Goal: Task Accomplishment & Management: Use online tool/utility

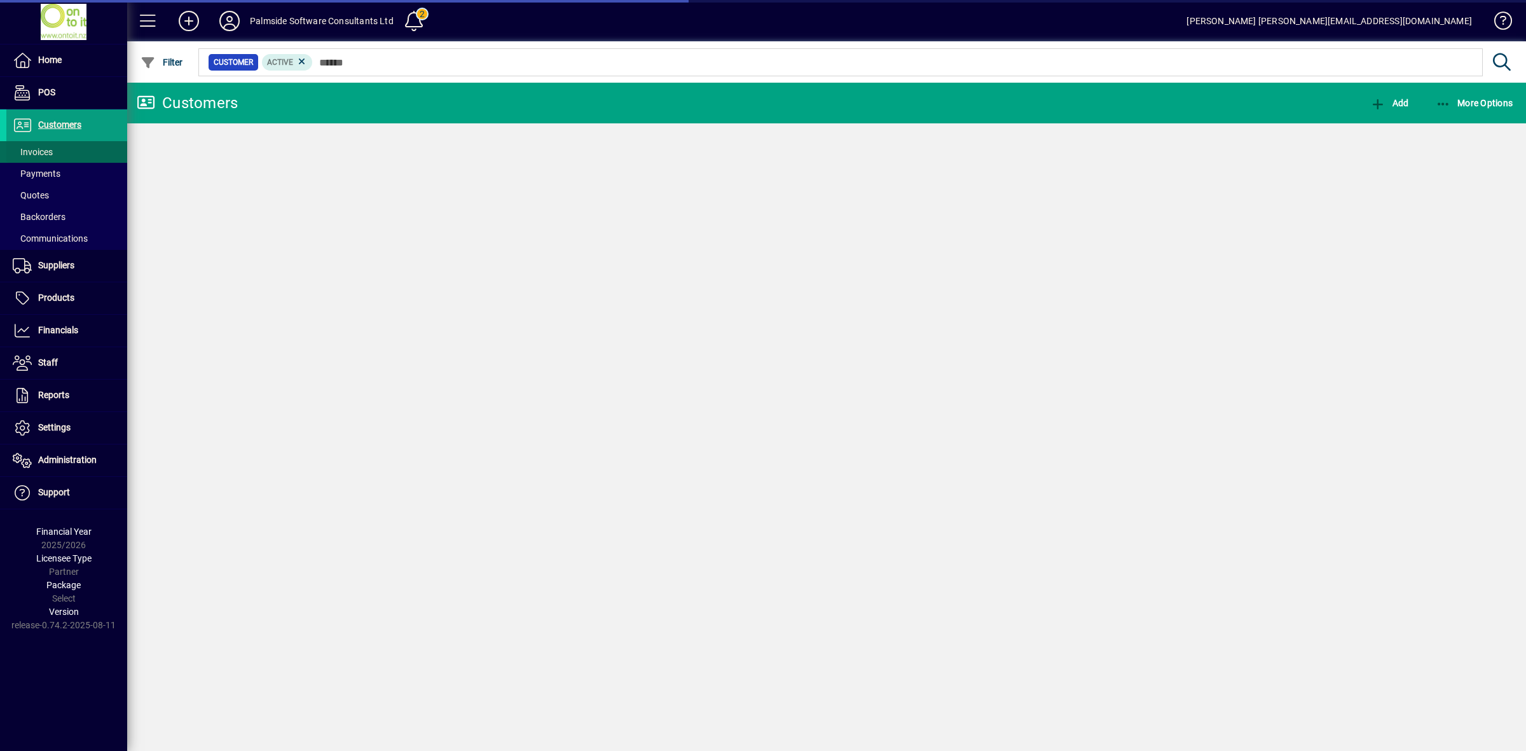
click at [46, 154] on span "Invoices" at bounding box center [33, 152] width 40 height 10
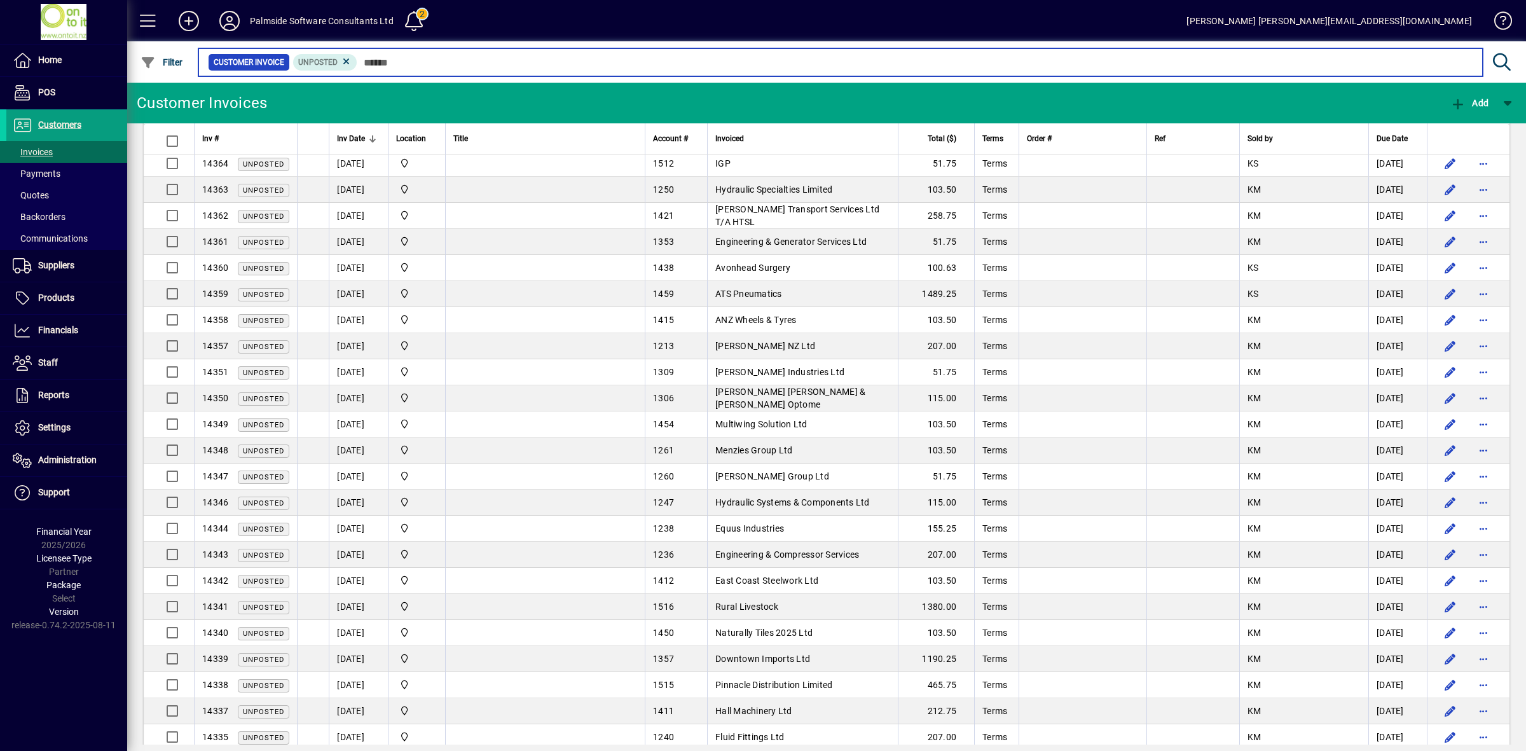
scroll to position [360, 0]
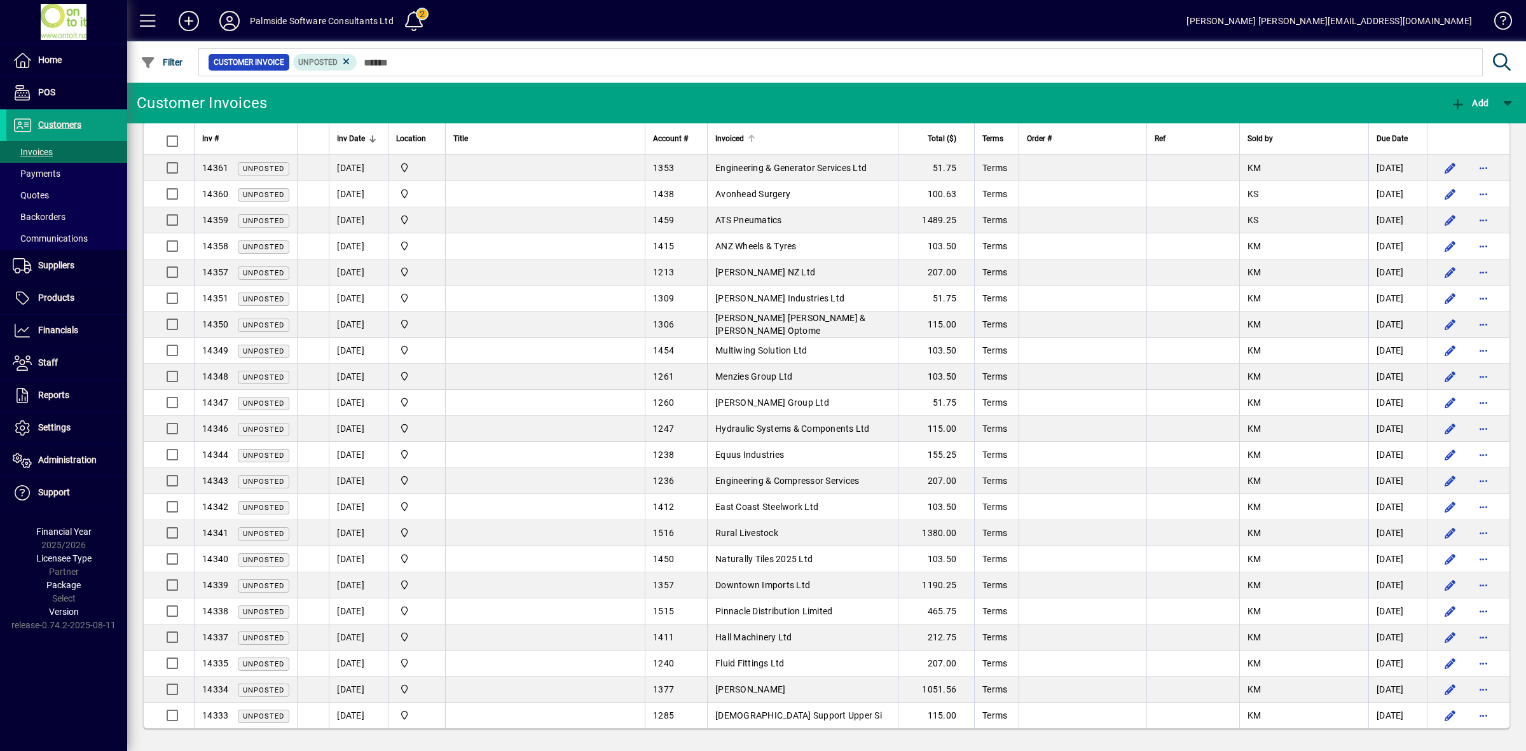
click at [807, 132] on div "Invoiced" at bounding box center [802, 139] width 175 height 14
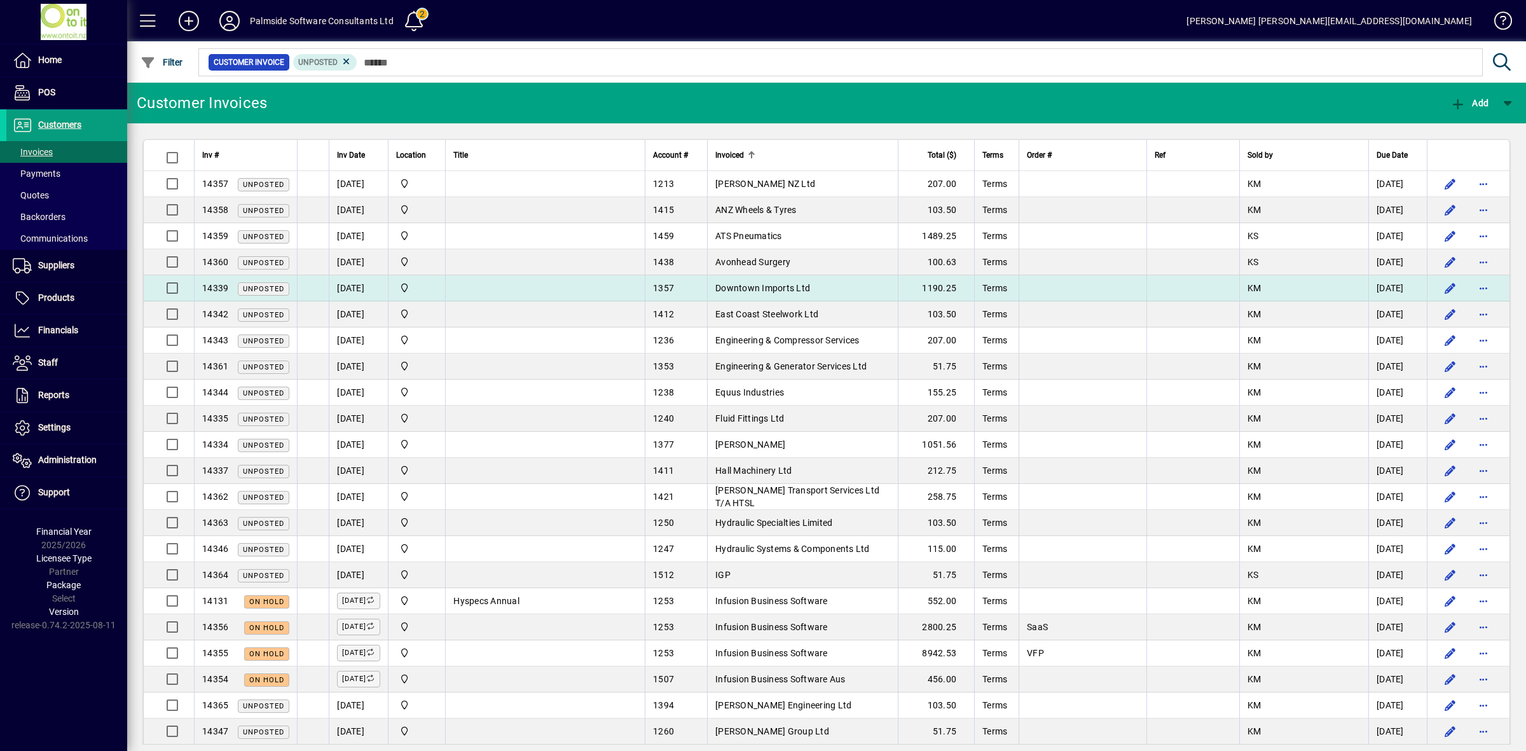
click at [819, 285] on td "Downtown Imports Ltd" at bounding box center [802, 288] width 191 height 26
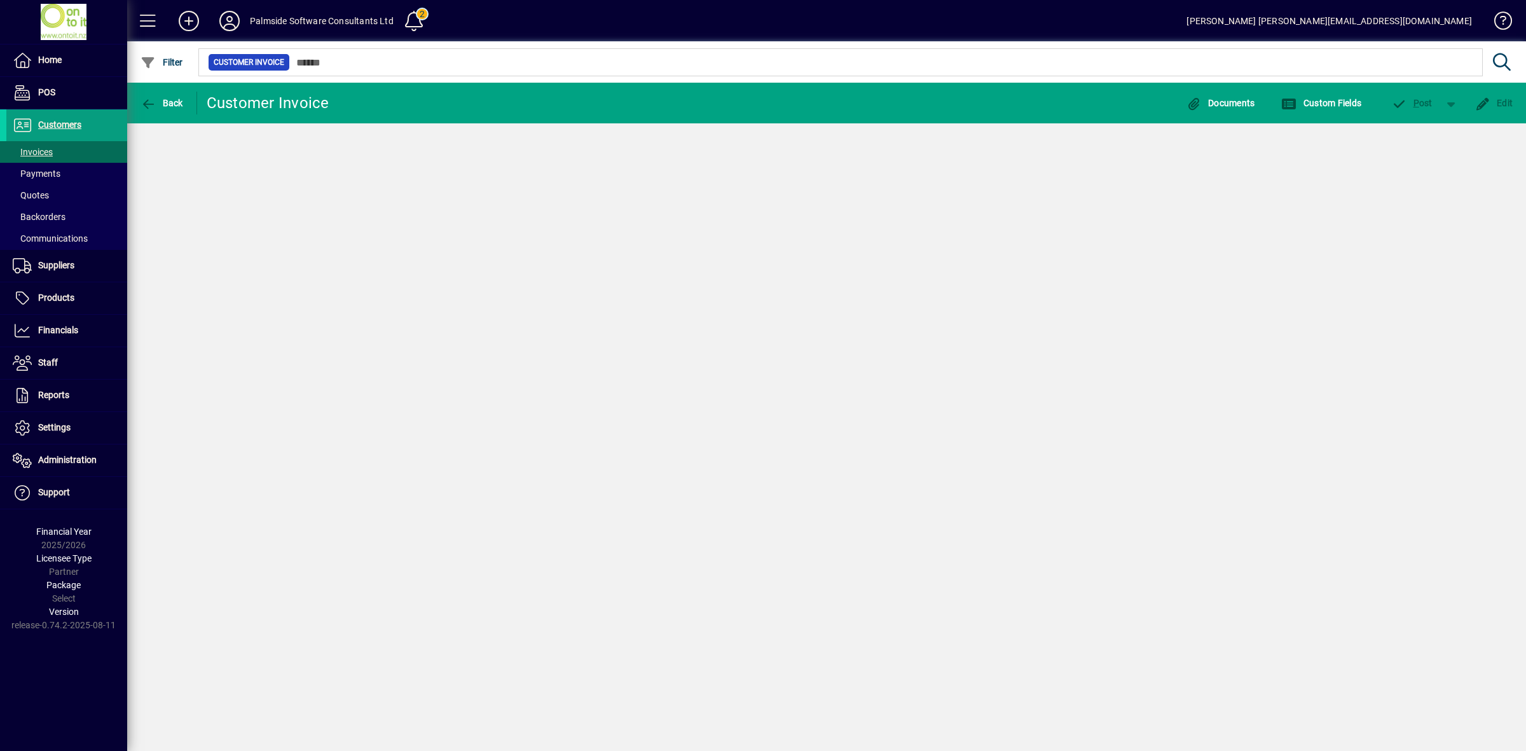
click at [819, 285] on div "Back Customer Invoice Documents Custom Fields P ost Edit" at bounding box center [826, 417] width 1399 height 668
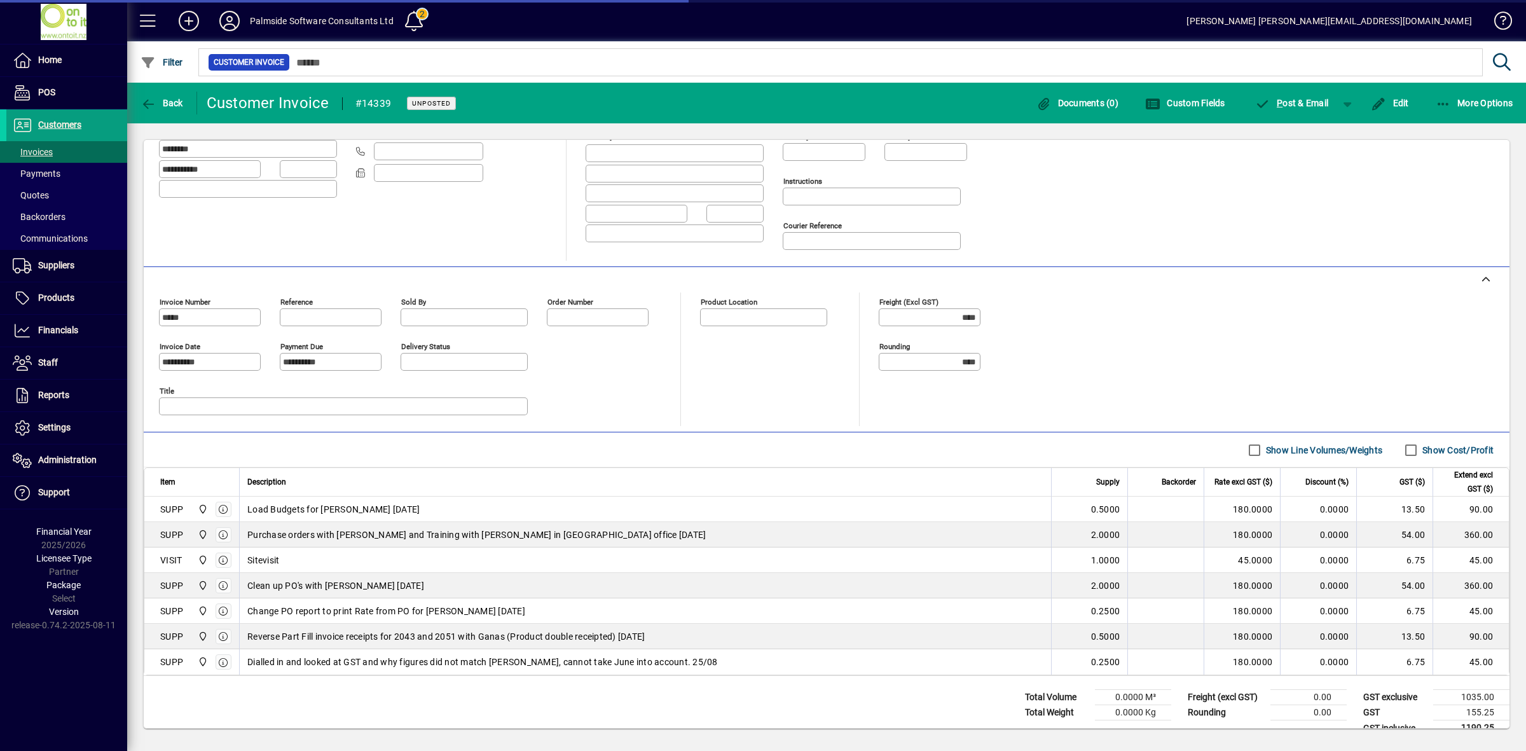
scroll to position [189, 0]
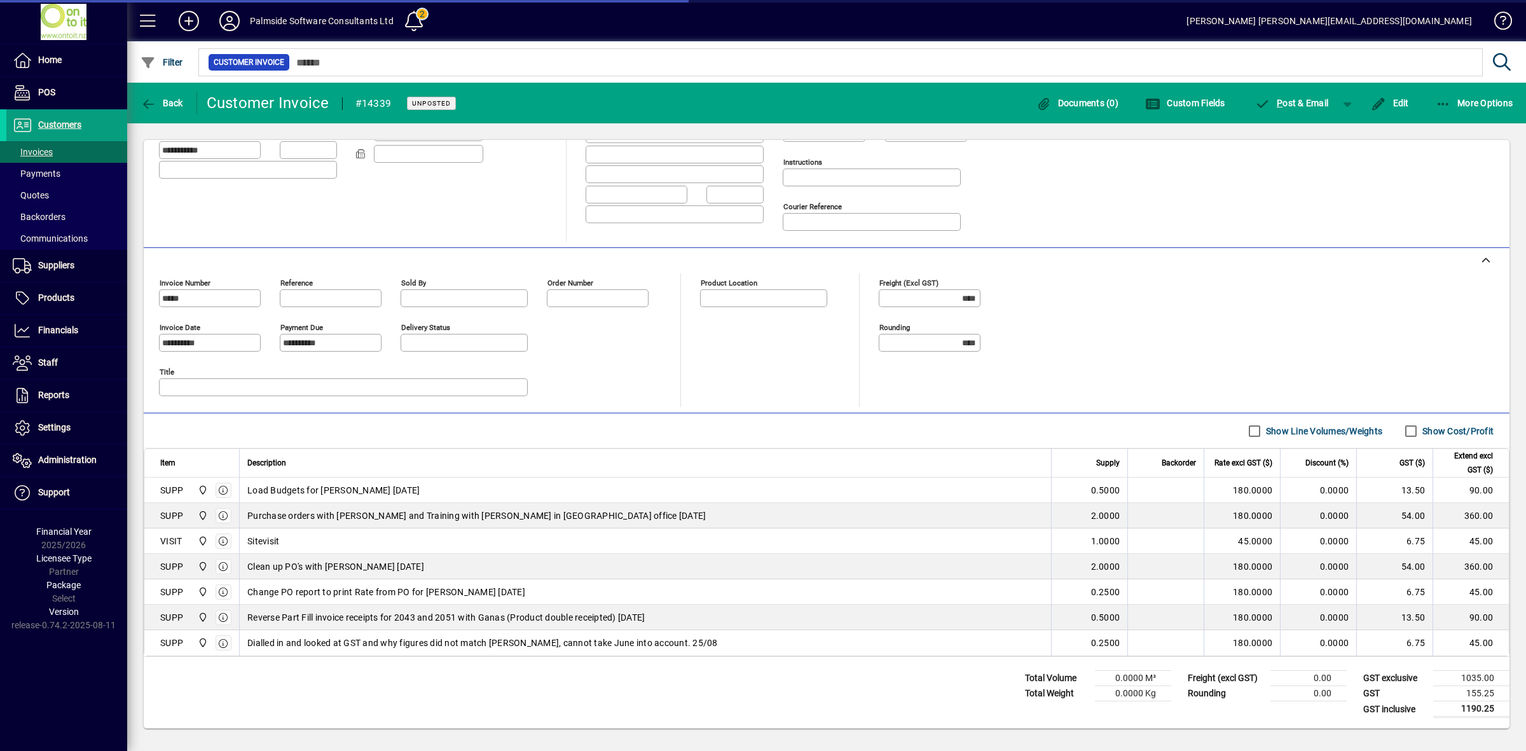
type input "**********"
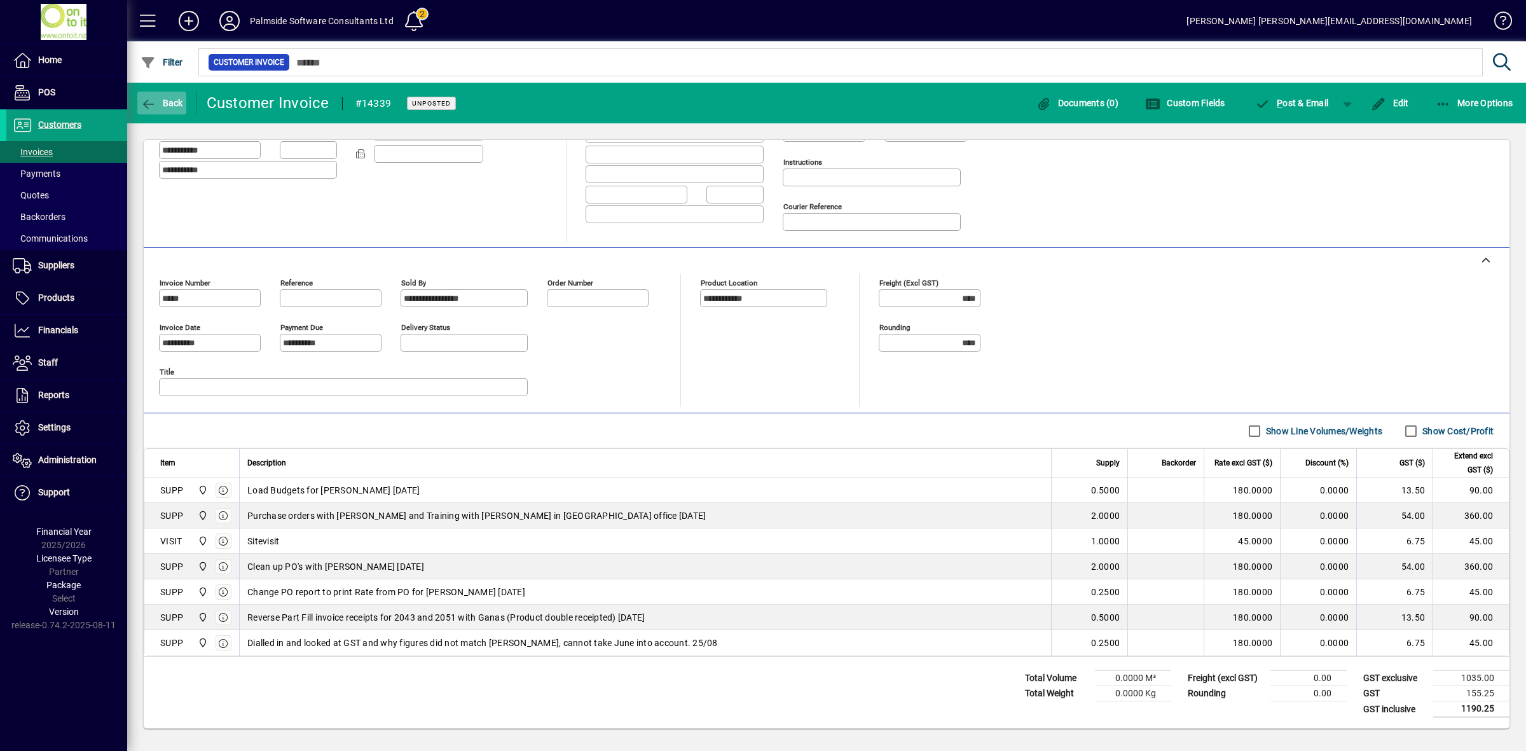
click at [174, 98] on span "Back" at bounding box center [162, 103] width 43 height 10
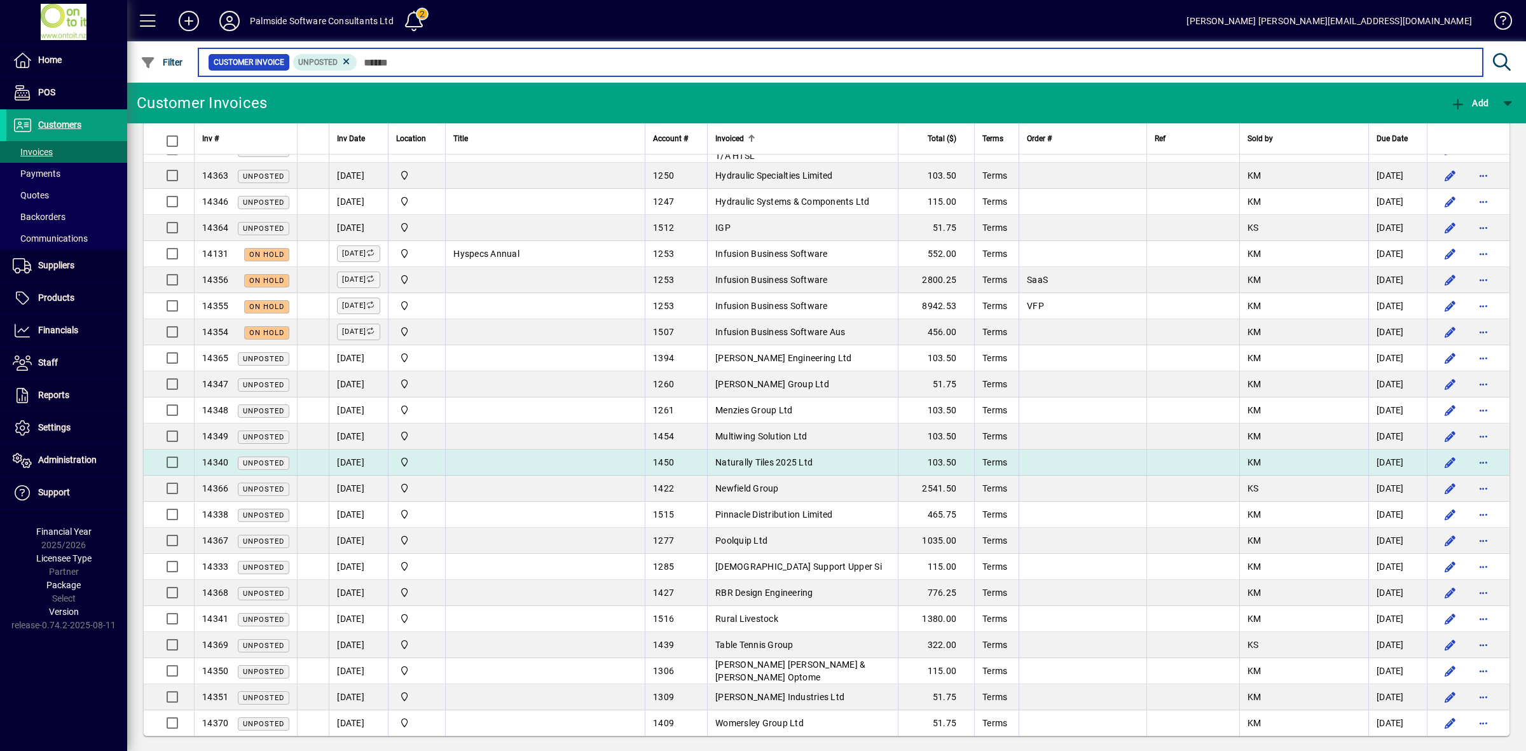
scroll to position [360, 0]
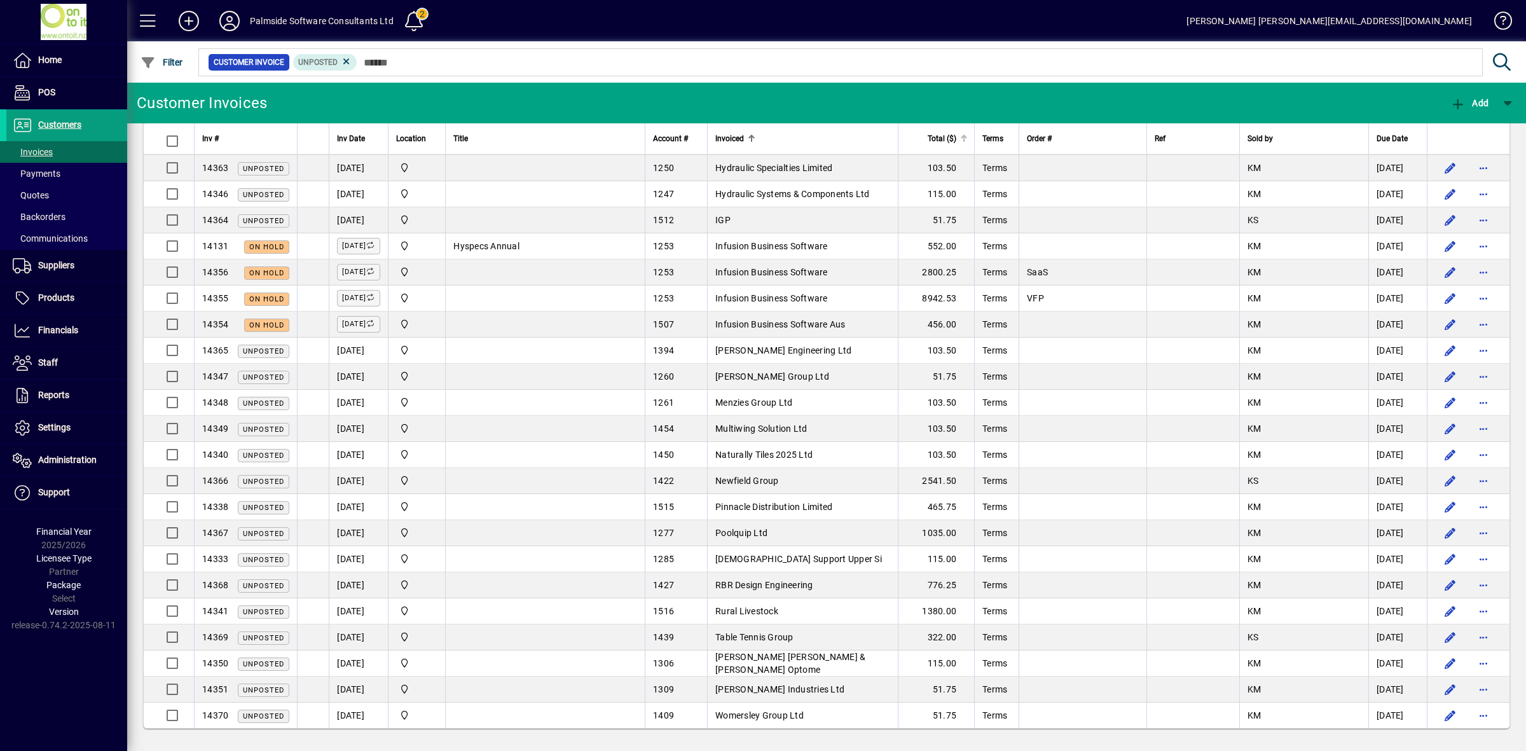
click at [949, 139] on span "Total ($)" at bounding box center [942, 139] width 29 height 14
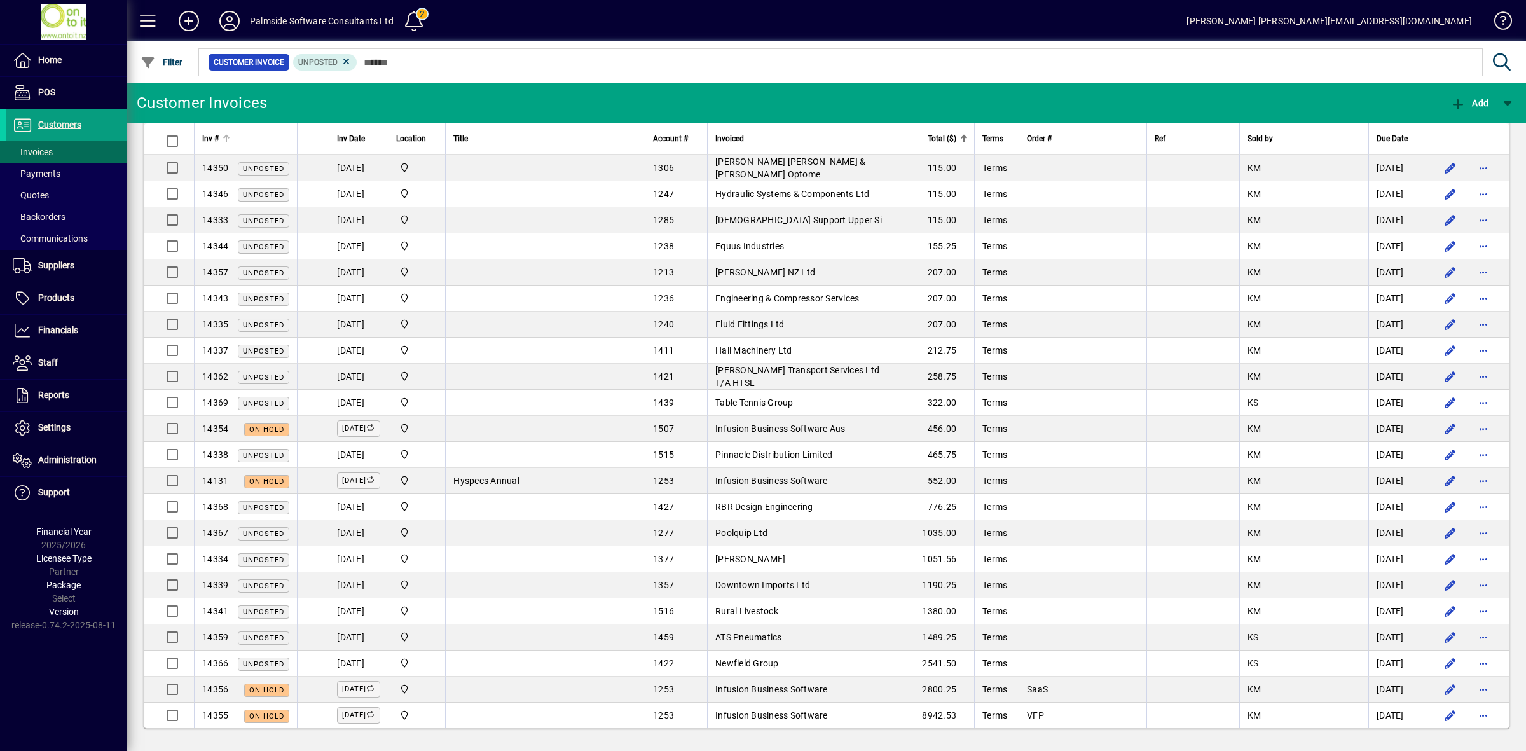
click at [223, 135] on div at bounding box center [227, 135] width 8 height 1
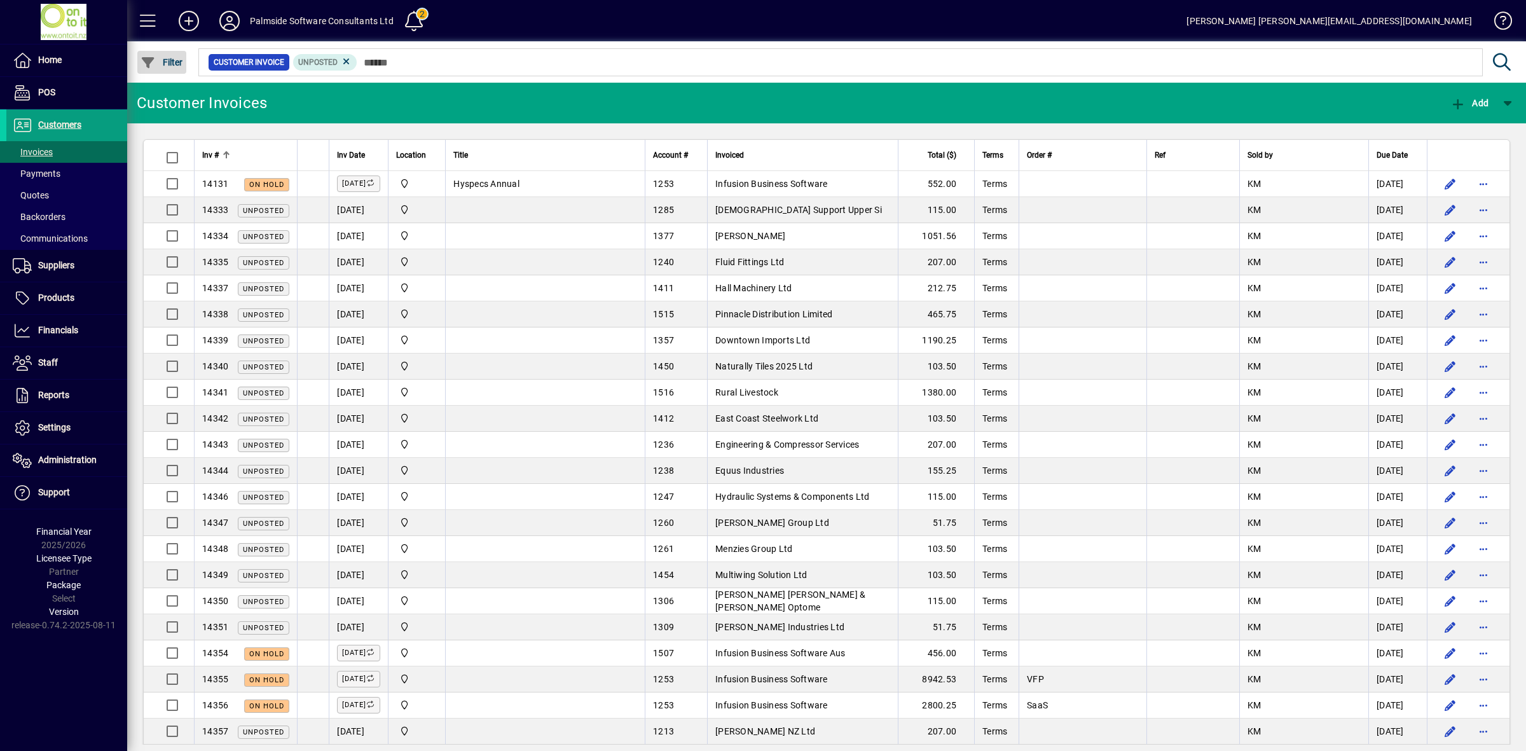
click at [162, 62] on span "Filter" at bounding box center [162, 62] width 43 height 10
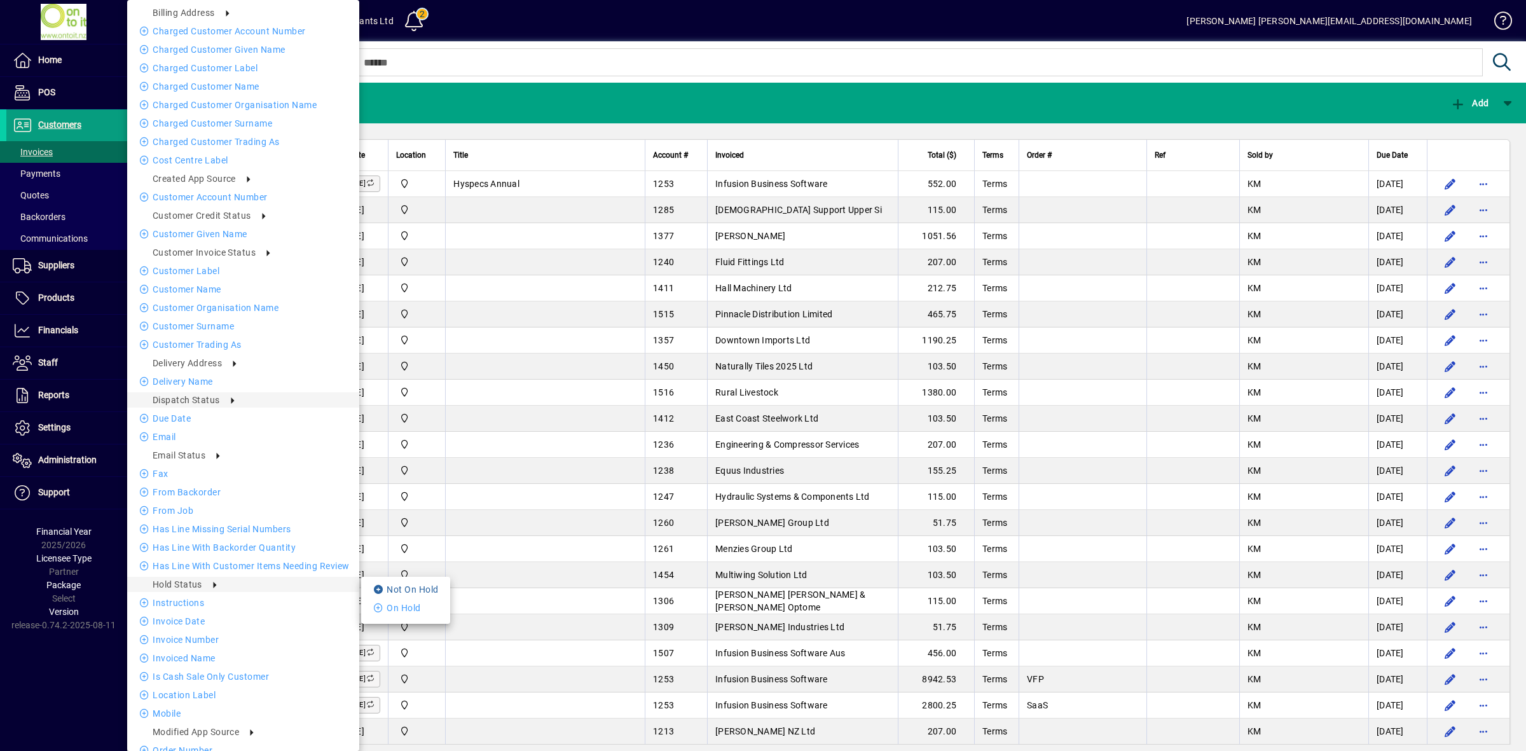
click at [411, 588] on li "Not On Hold" at bounding box center [405, 589] width 89 height 15
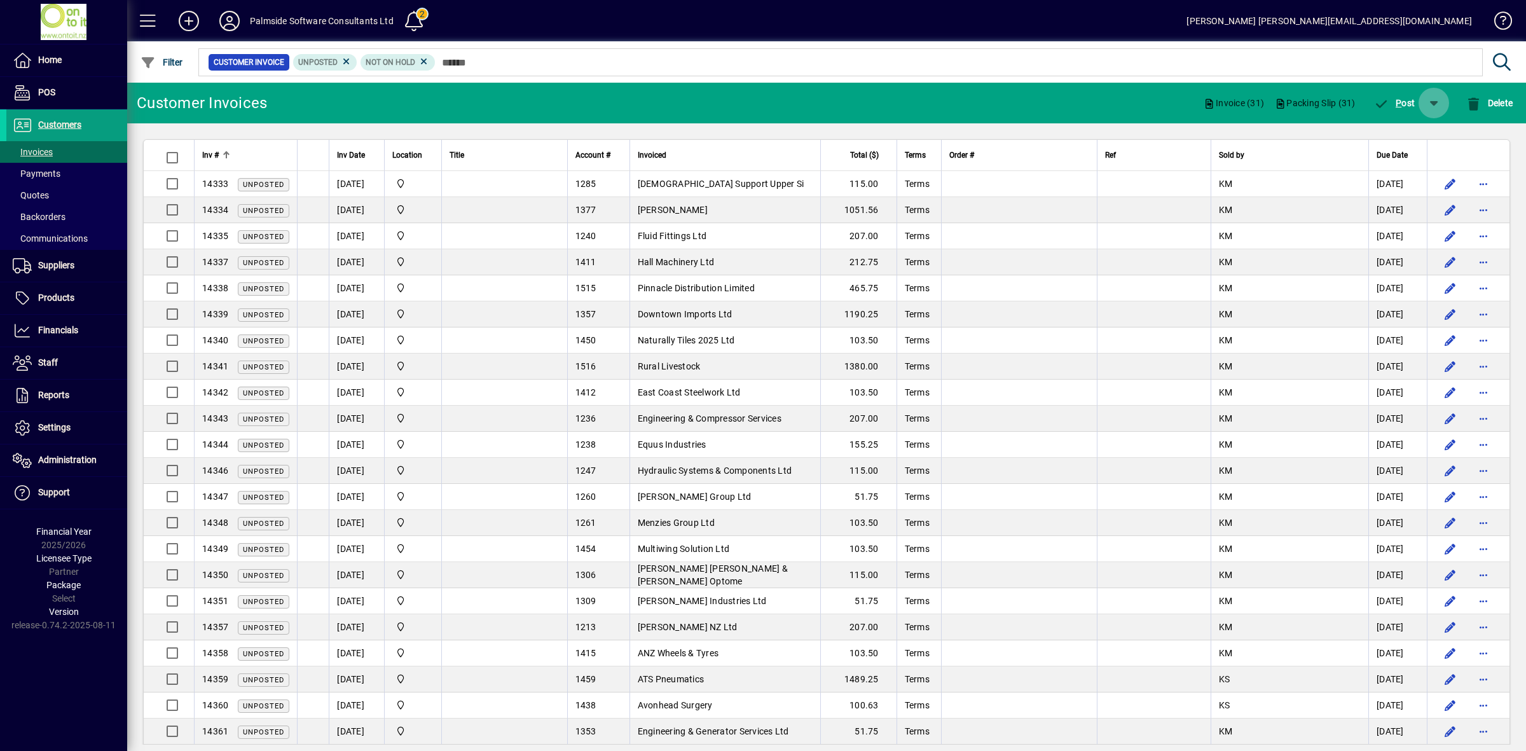
click at [1438, 103] on span "button" at bounding box center [1433, 103] width 31 height 31
click at [176, 160] on div at bounding box center [763, 375] width 1526 height 751
click at [1429, 105] on span "button" at bounding box center [1433, 103] width 31 height 31
click at [1427, 134] on span "P ost & Email" at bounding box center [1397, 136] width 76 height 10
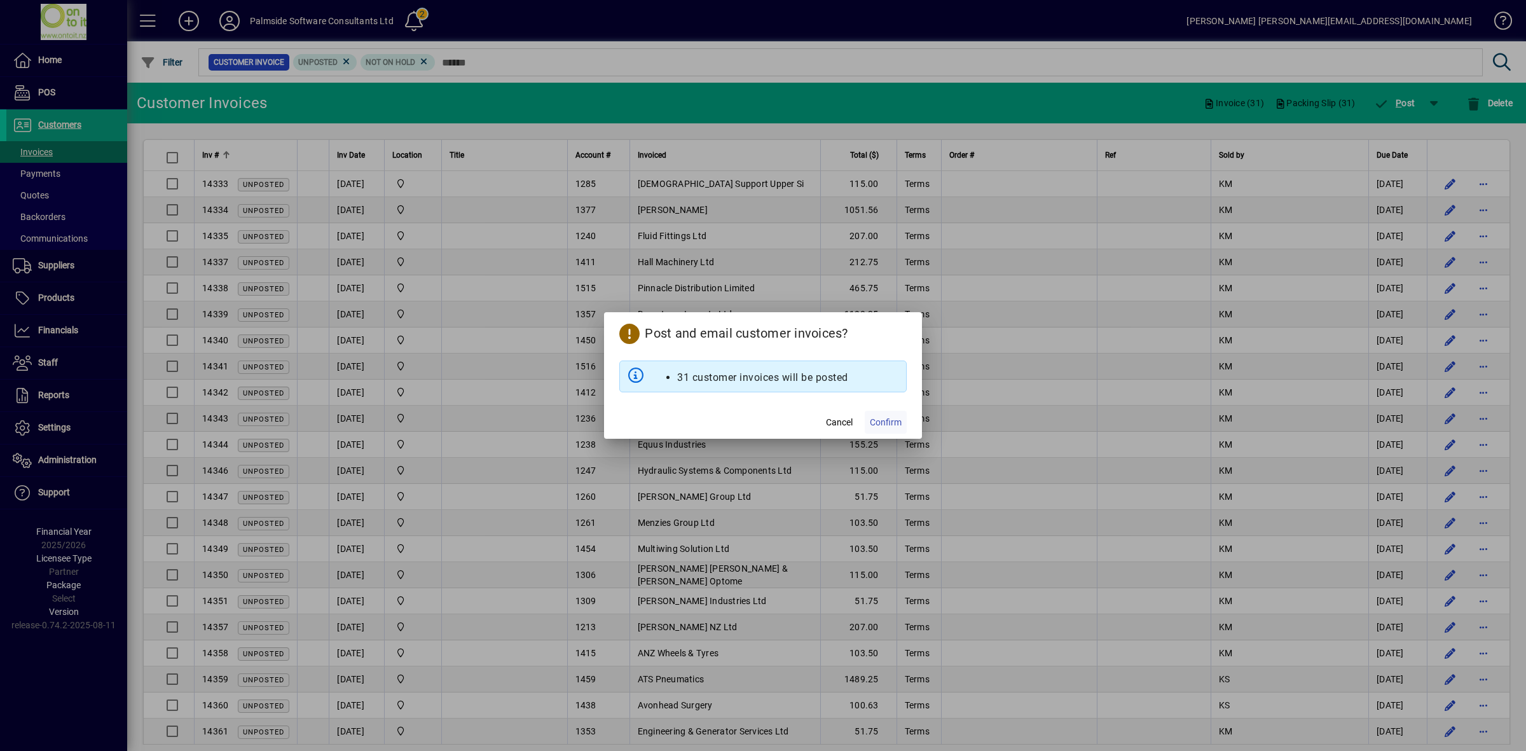
click at [888, 423] on span "Confirm" at bounding box center [886, 422] width 32 height 13
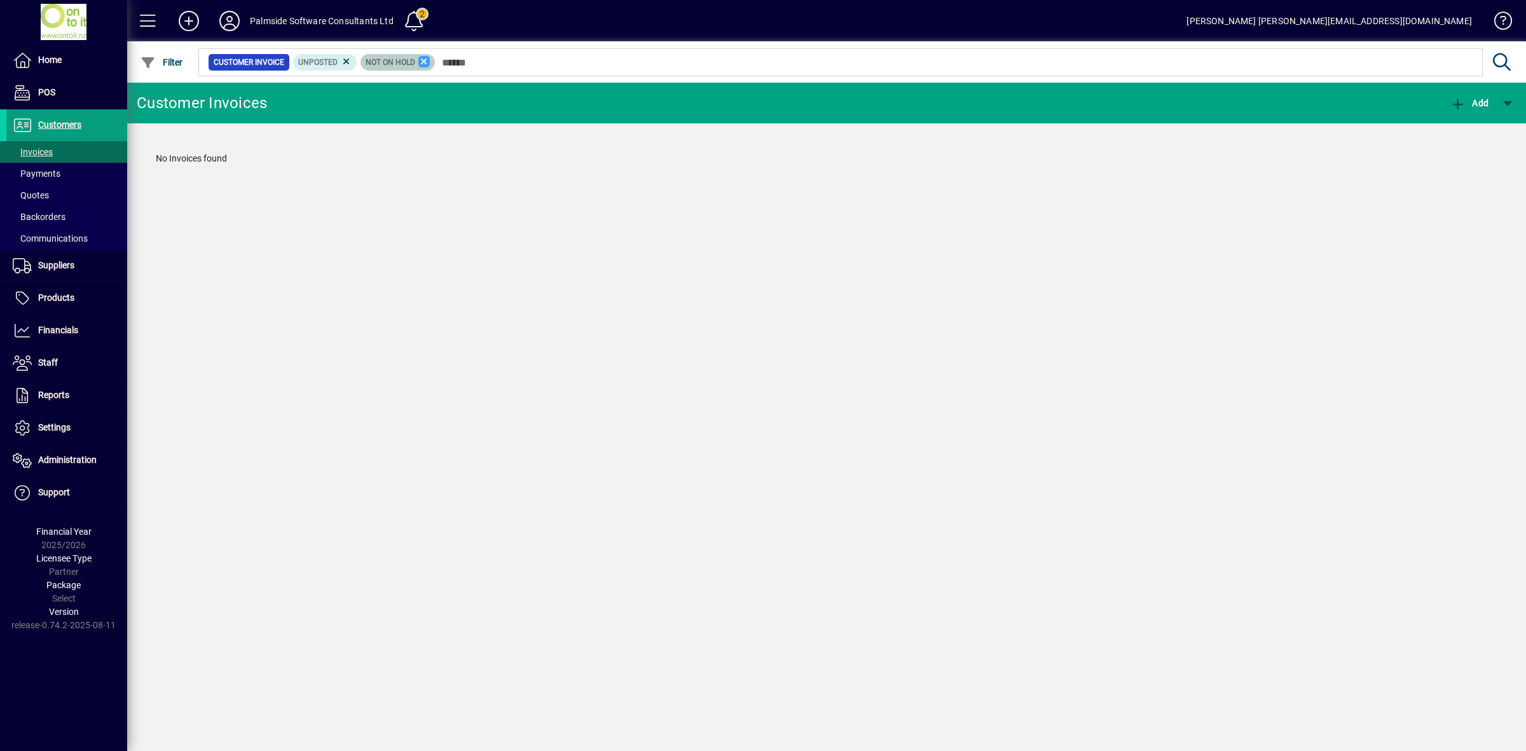
click at [426, 56] on icon at bounding box center [423, 61] width 11 height 11
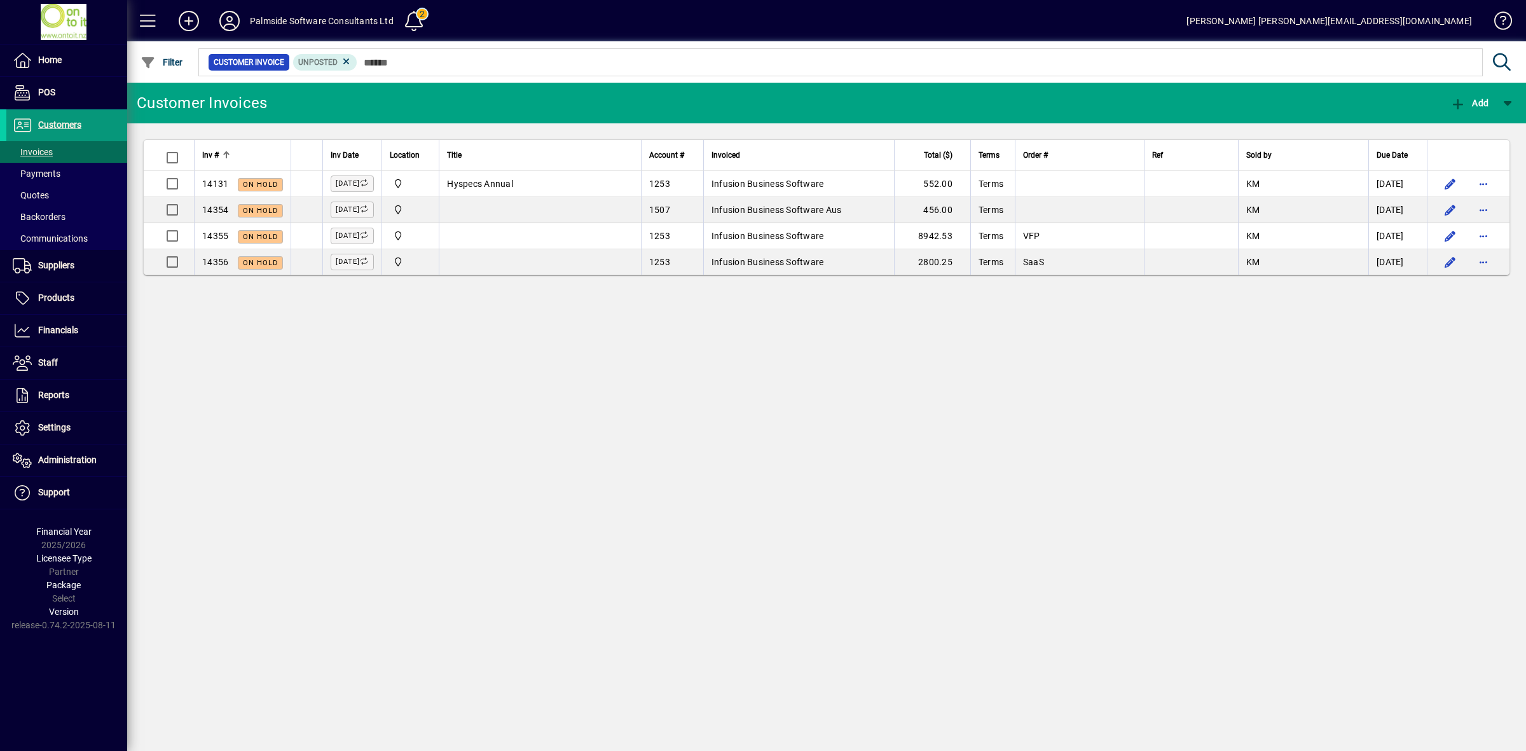
click at [68, 126] on span "Customers" at bounding box center [59, 125] width 43 height 10
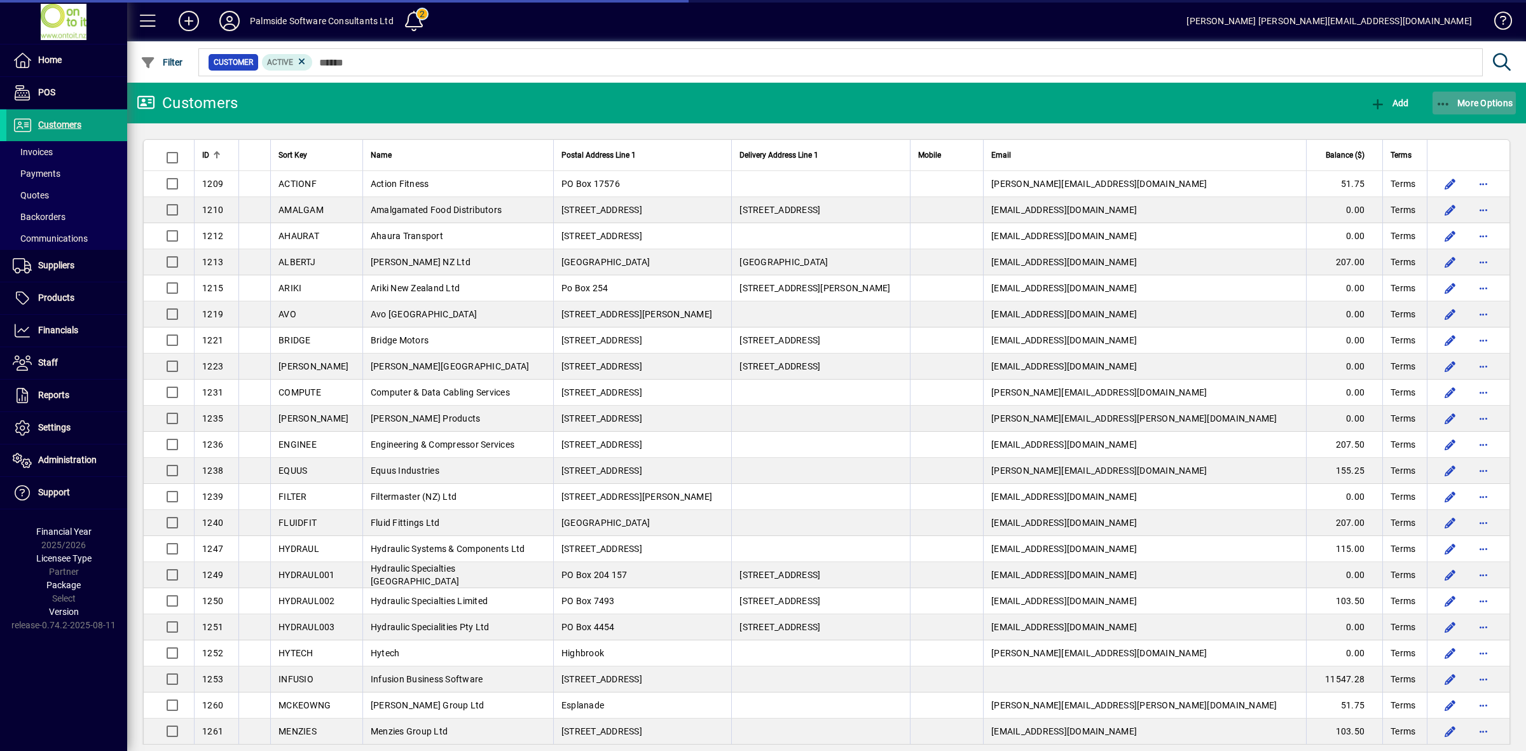
click at [1454, 100] on span "More Options" at bounding box center [1475, 103] width 78 height 10
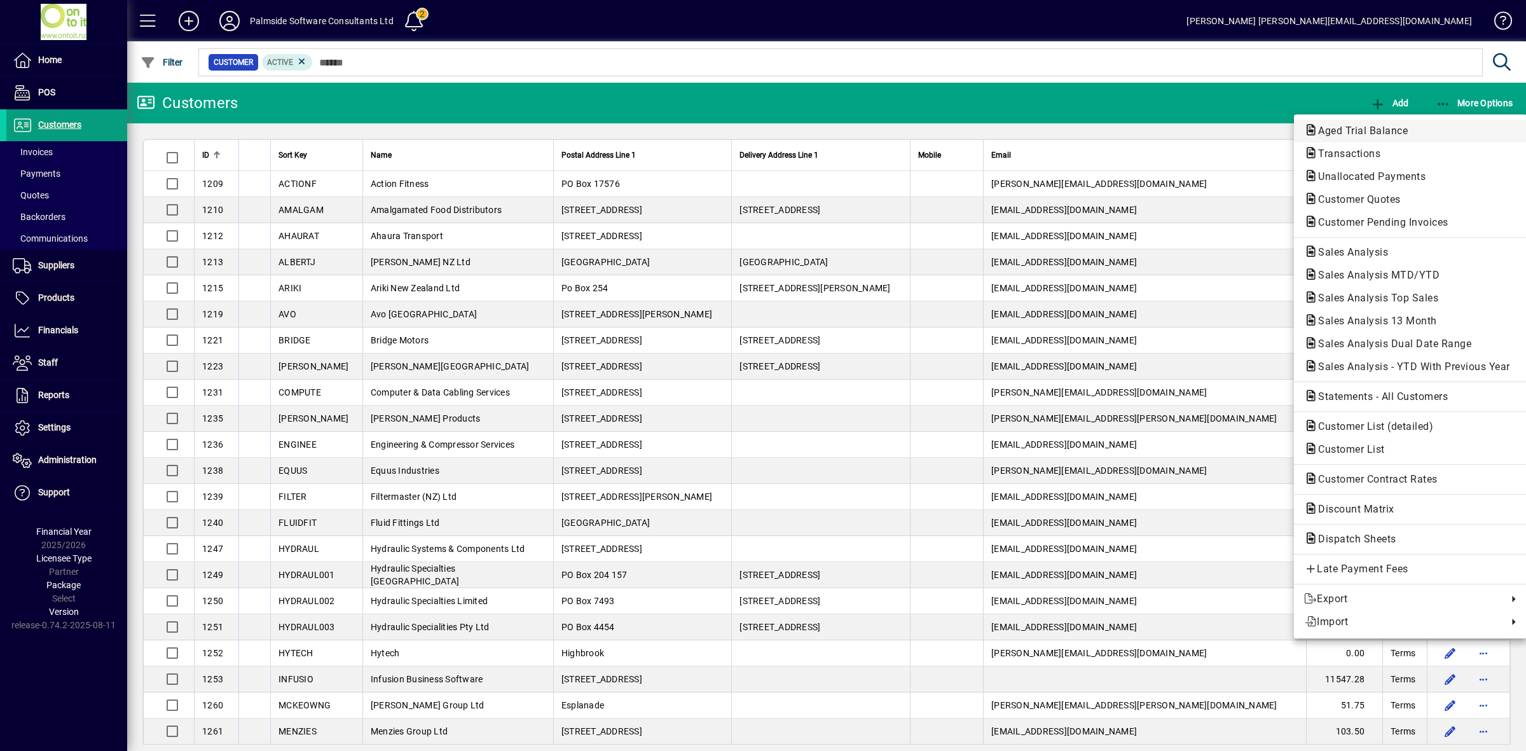
click at [1370, 128] on span "Aged Trial Balance" at bounding box center [1359, 131] width 110 height 12
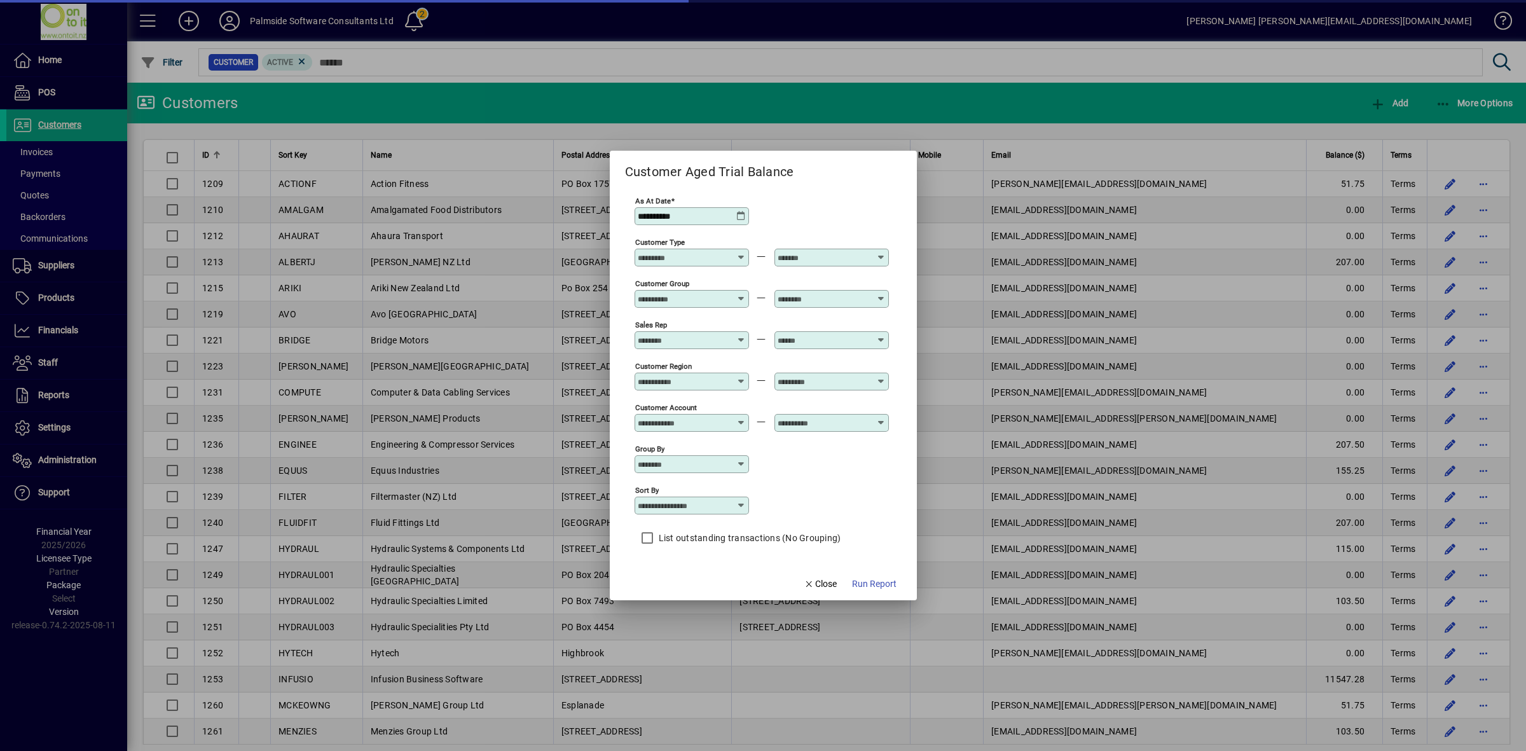
drag, startPoint x: 706, startPoint y: 214, endPoint x: 601, endPoint y: 211, distance: 104.9
click at [601, 211] on div "**********" at bounding box center [763, 375] width 1526 height 751
type input "*"
type input "**********"
click at [888, 580] on span "Run Report" at bounding box center [874, 583] width 45 height 13
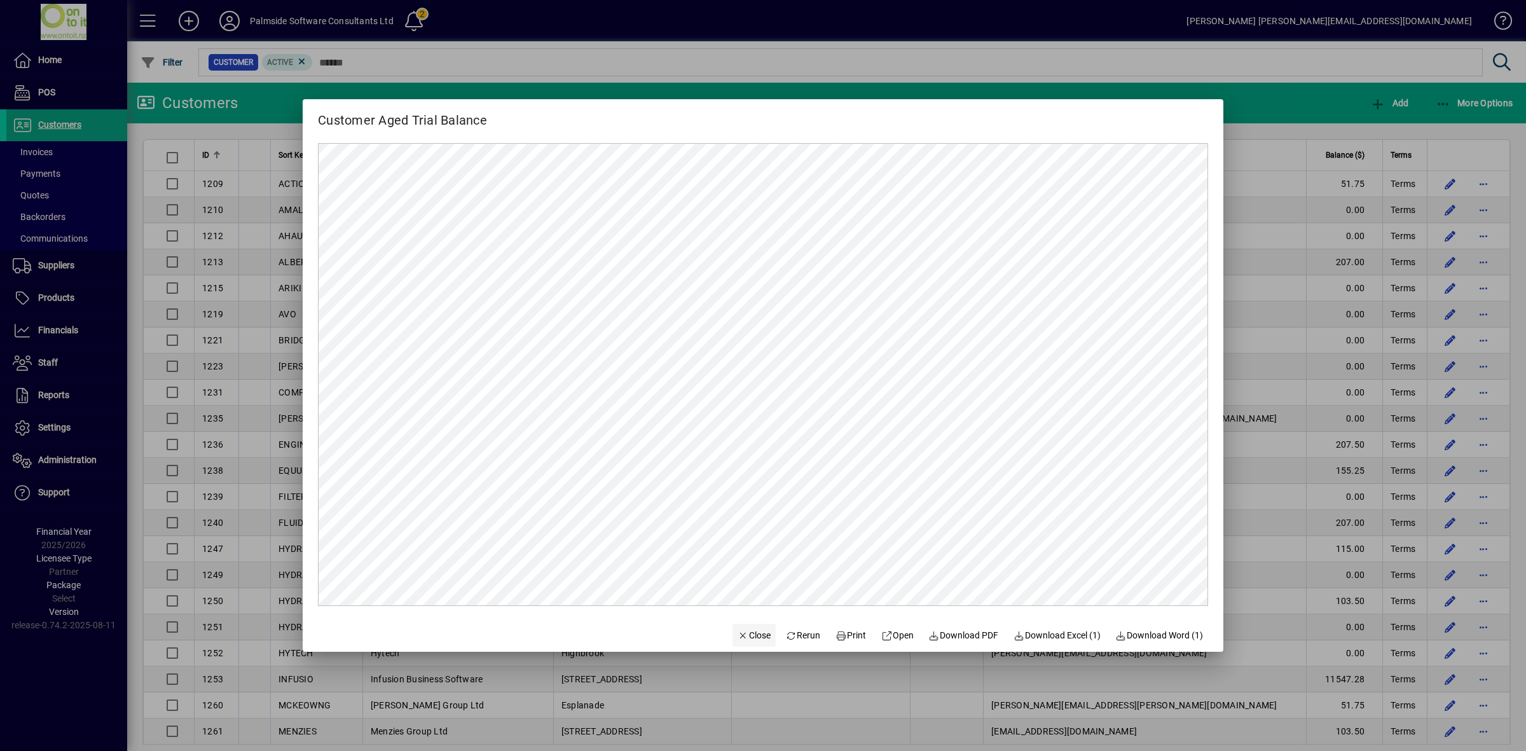
click at [743, 636] on span "Close" at bounding box center [753, 635] width 33 height 13
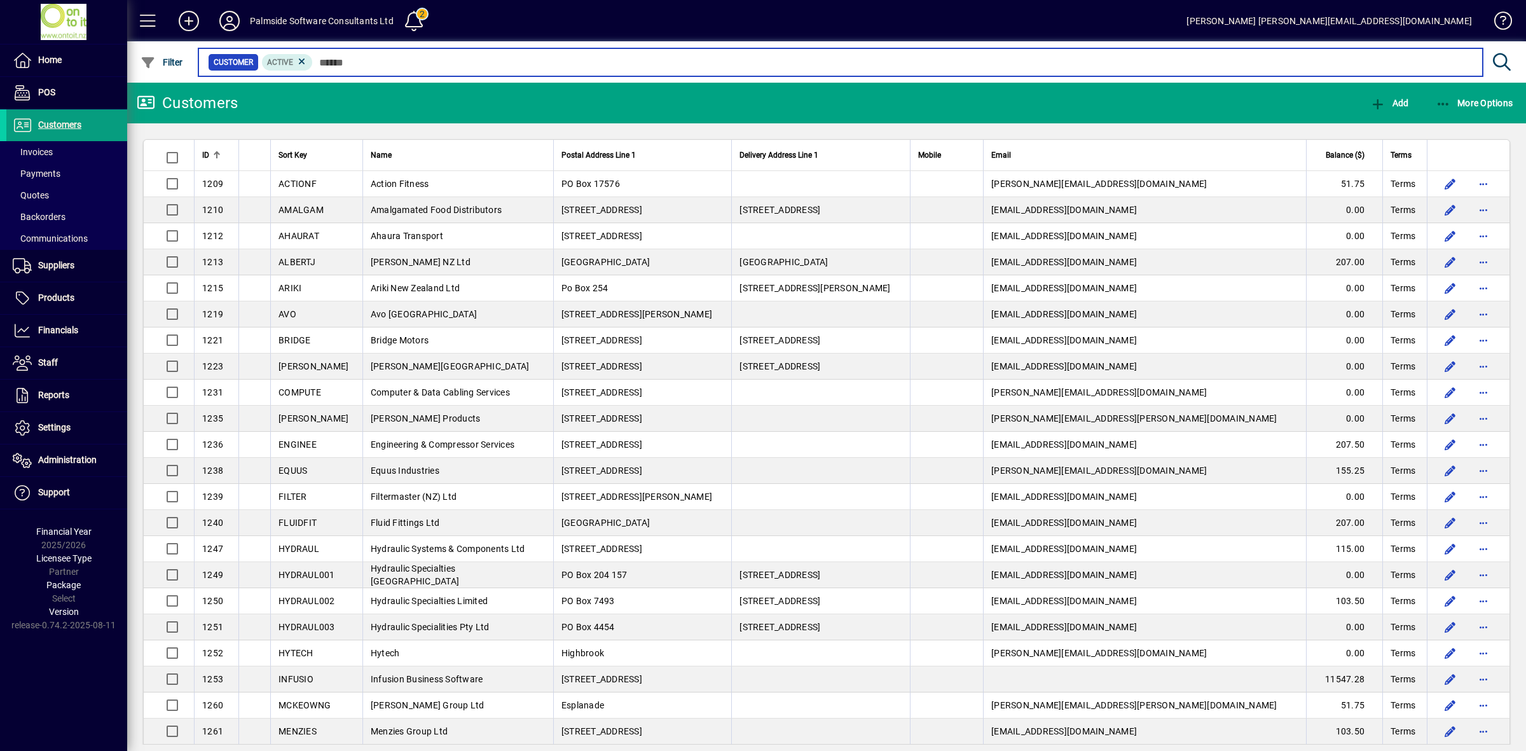
click at [342, 62] on input "text" at bounding box center [893, 62] width 1160 height 18
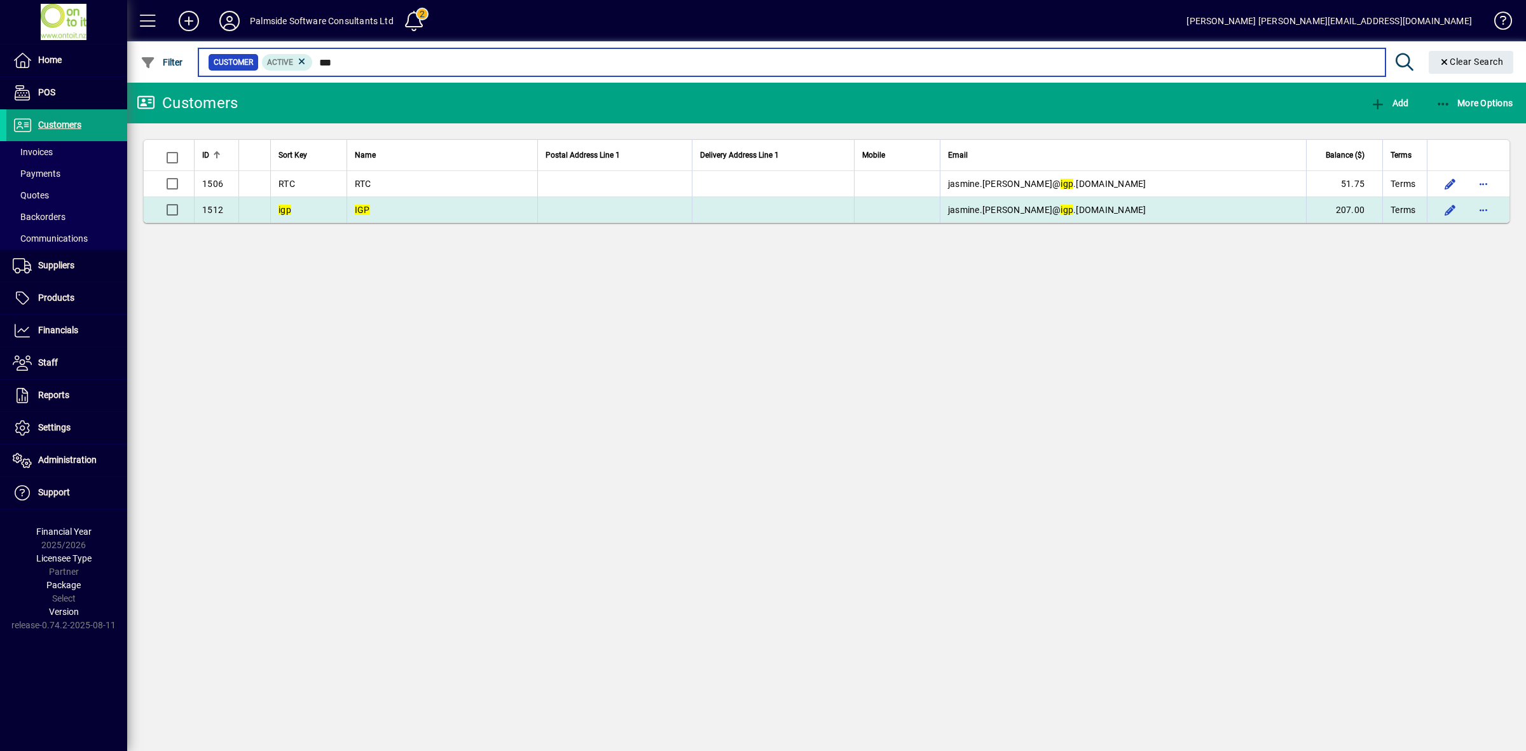
type input "***"
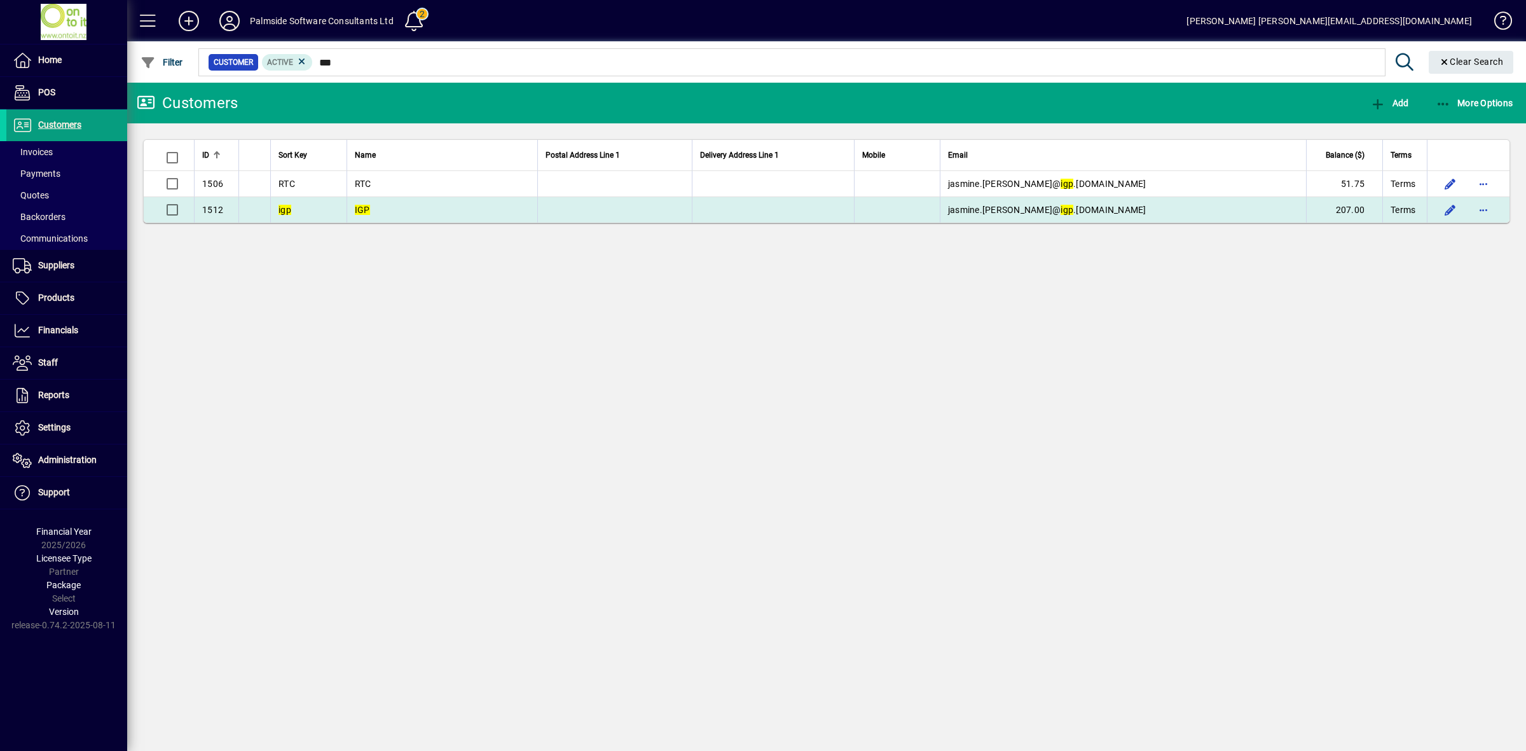
click at [436, 208] on td "IGP" at bounding box center [441, 209] width 191 height 25
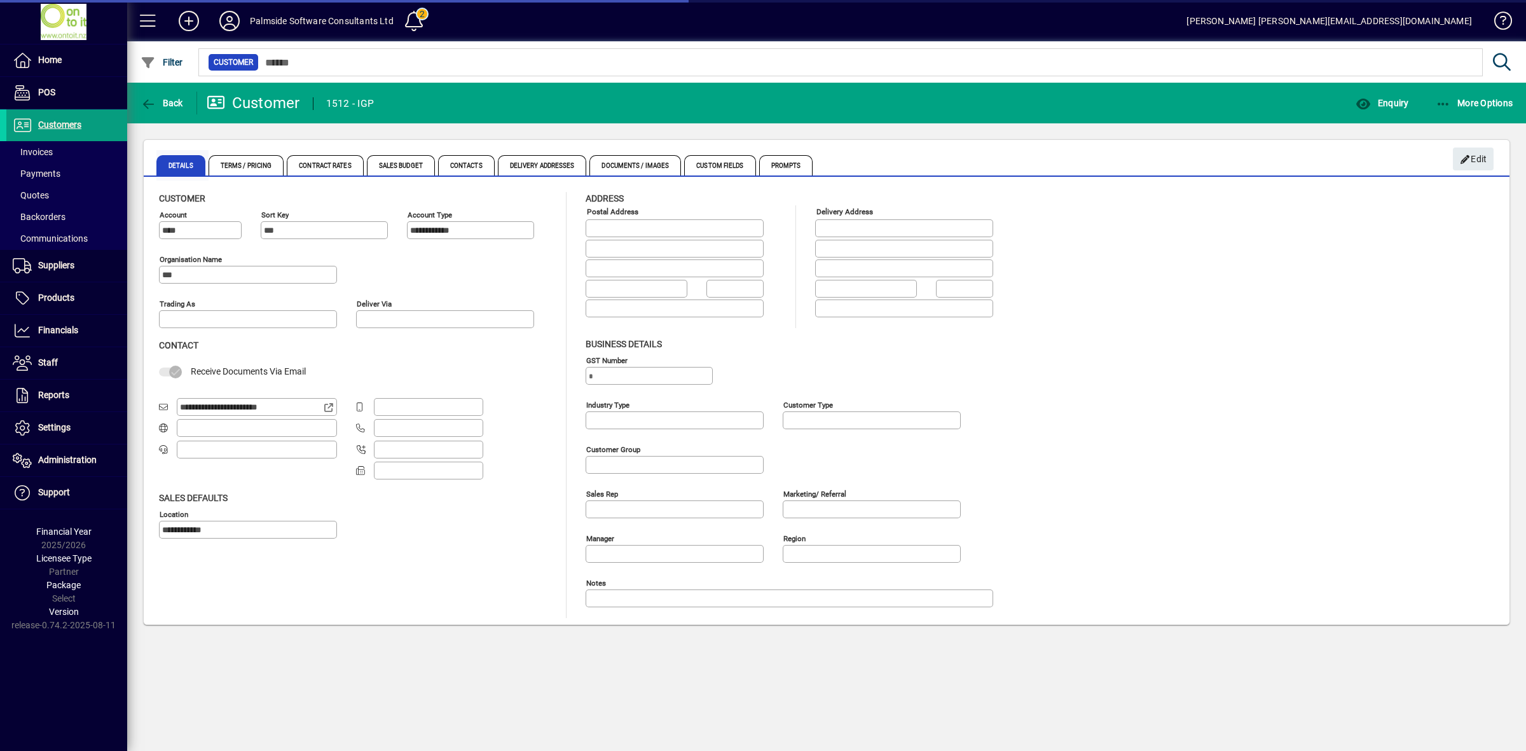
type input "**********"
click at [170, 100] on span "Back" at bounding box center [162, 103] width 43 height 10
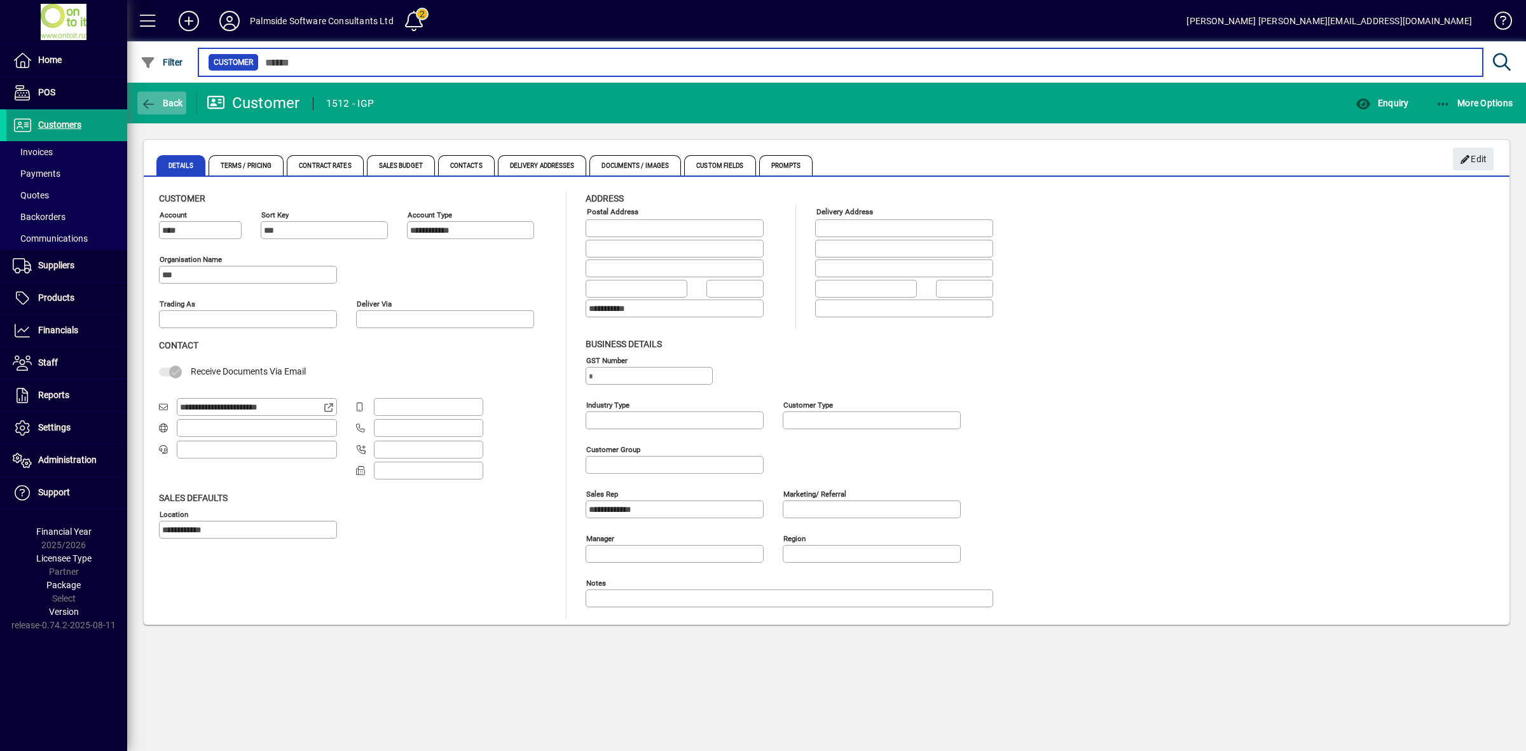
type input "***"
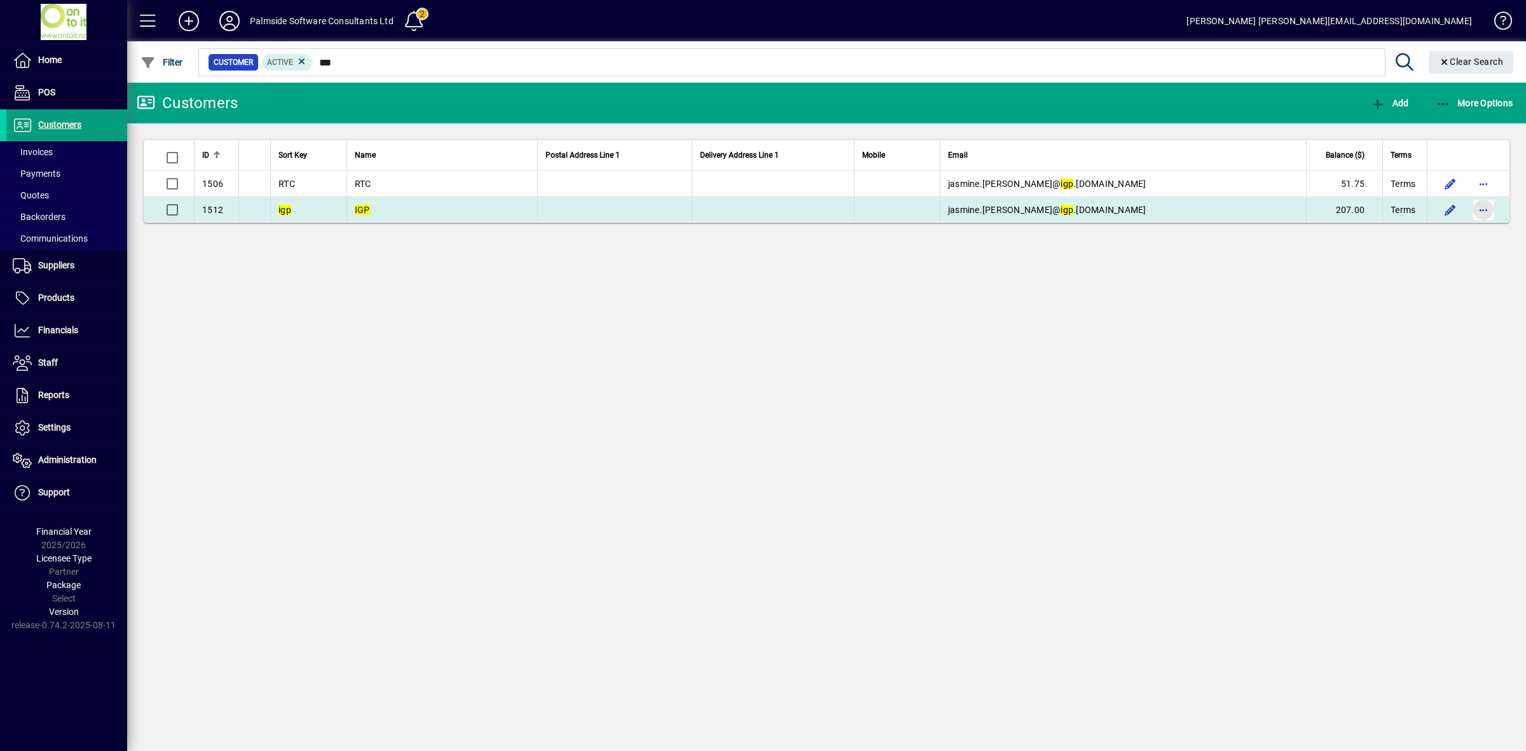
click at [1495, 211] on span "button" at bounding box center [1483, 210] width 31 height 31
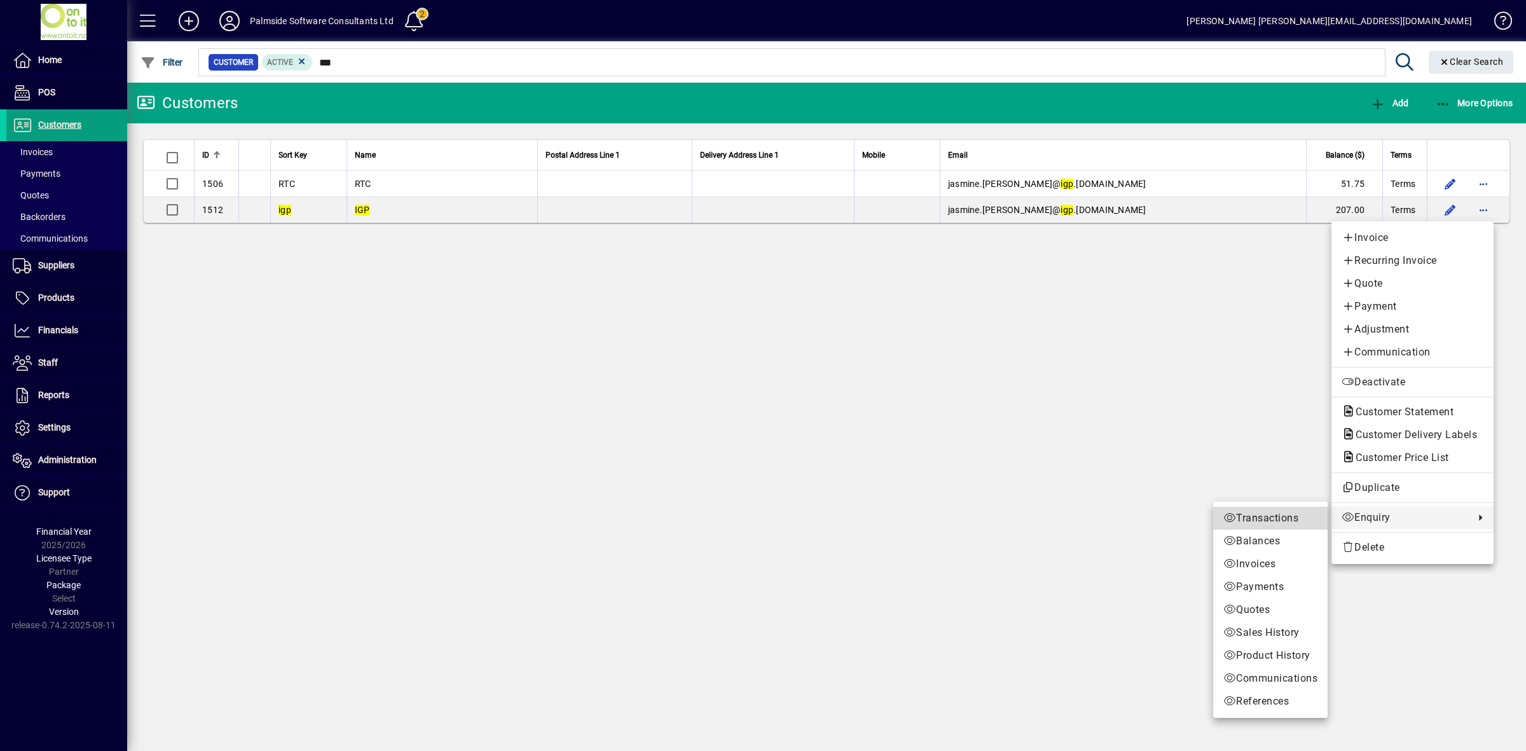
click at [1286, 517] on span "Transactions" at bounding box center [1270, 518] width 94 height 15
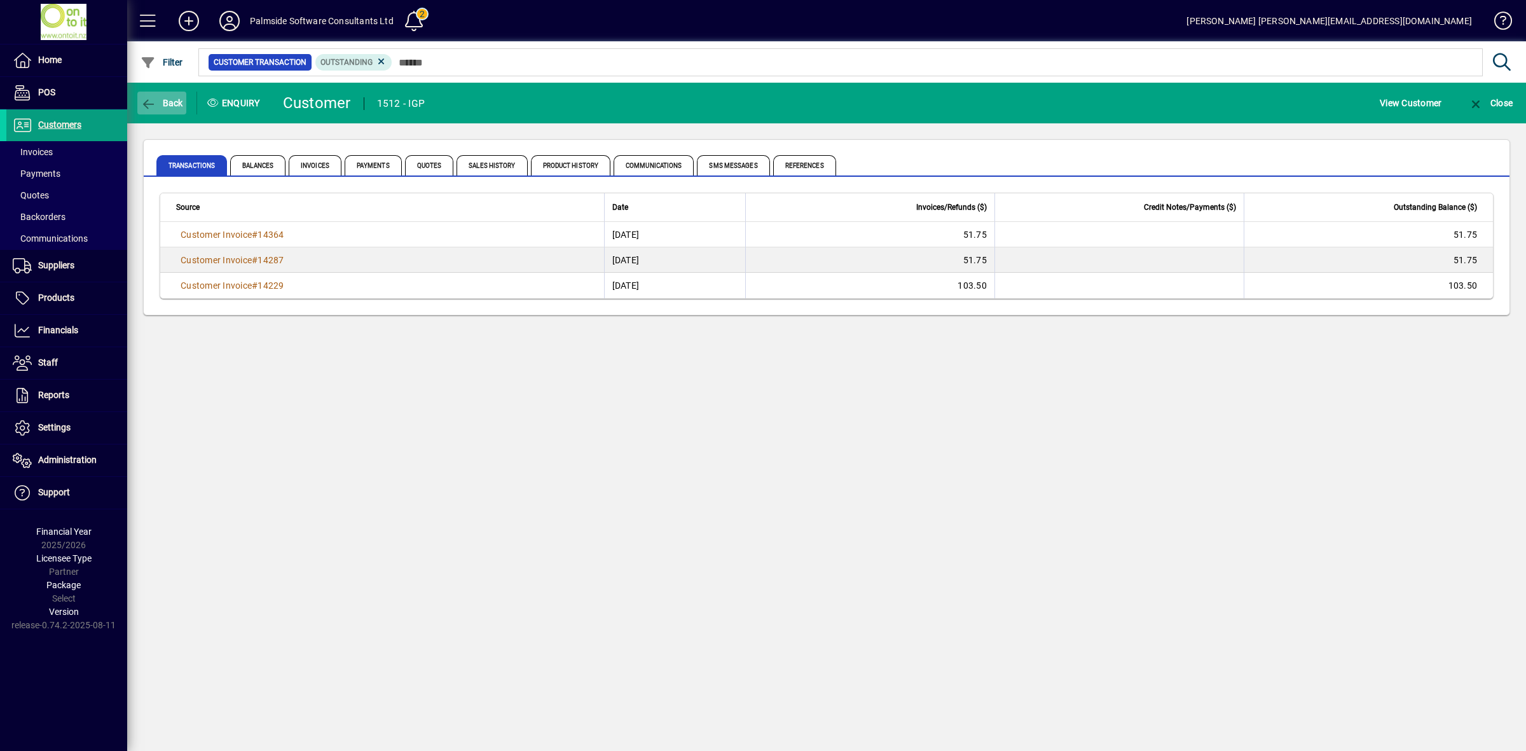
click at [158, 100] on span "Back" at bounding box center [162, 103] width 43 height 10
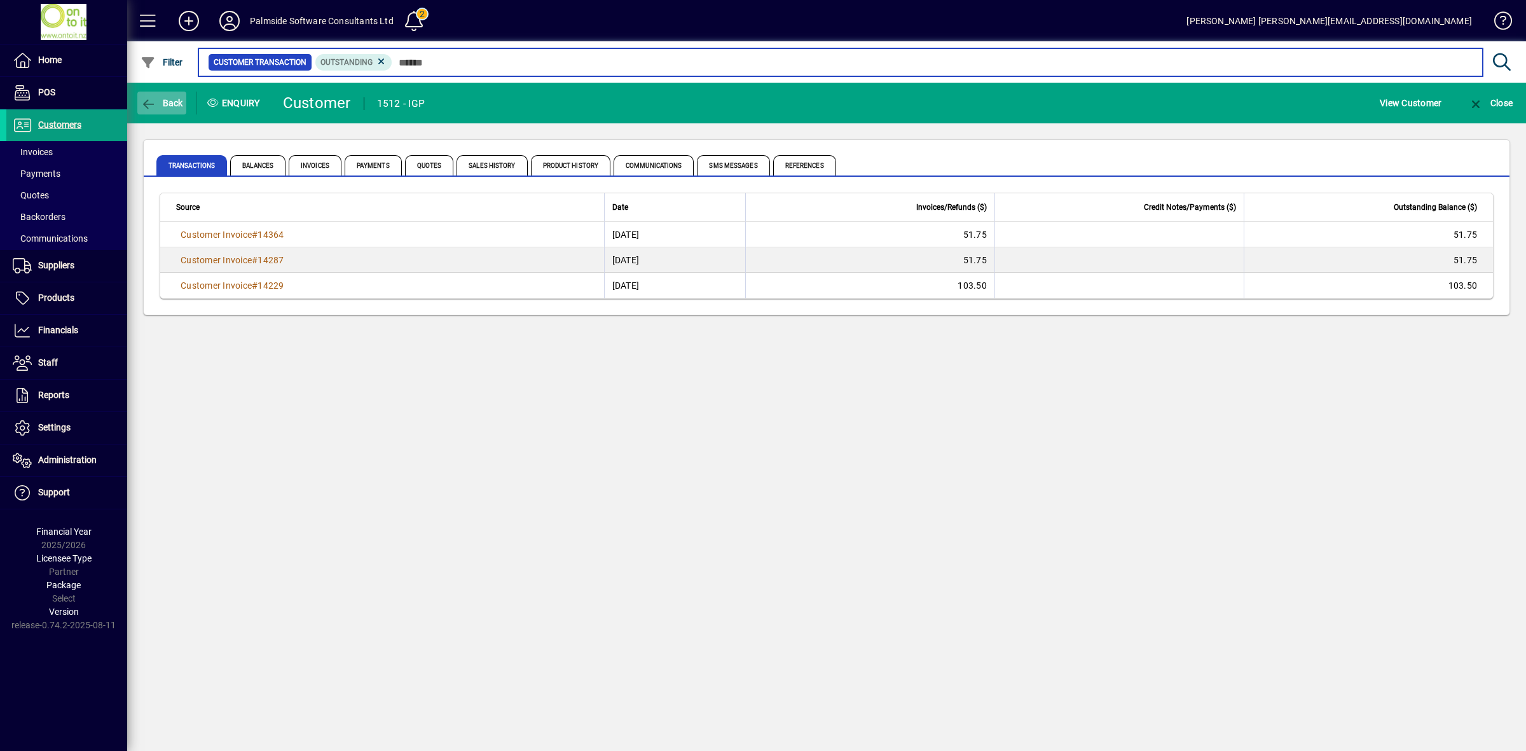
type input "***"
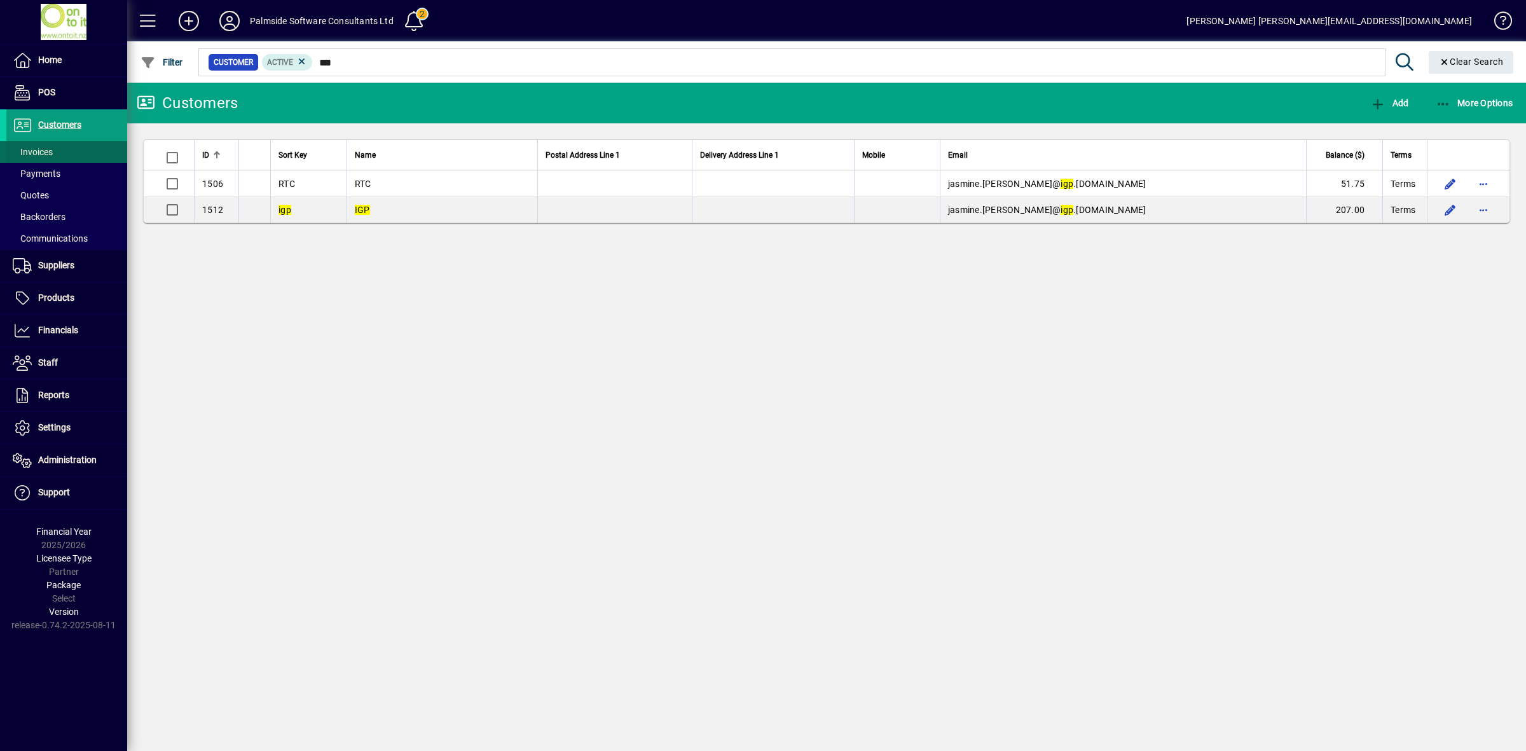
click at [58, 151] on span at bounding box center [66, 152] width 121 height 31
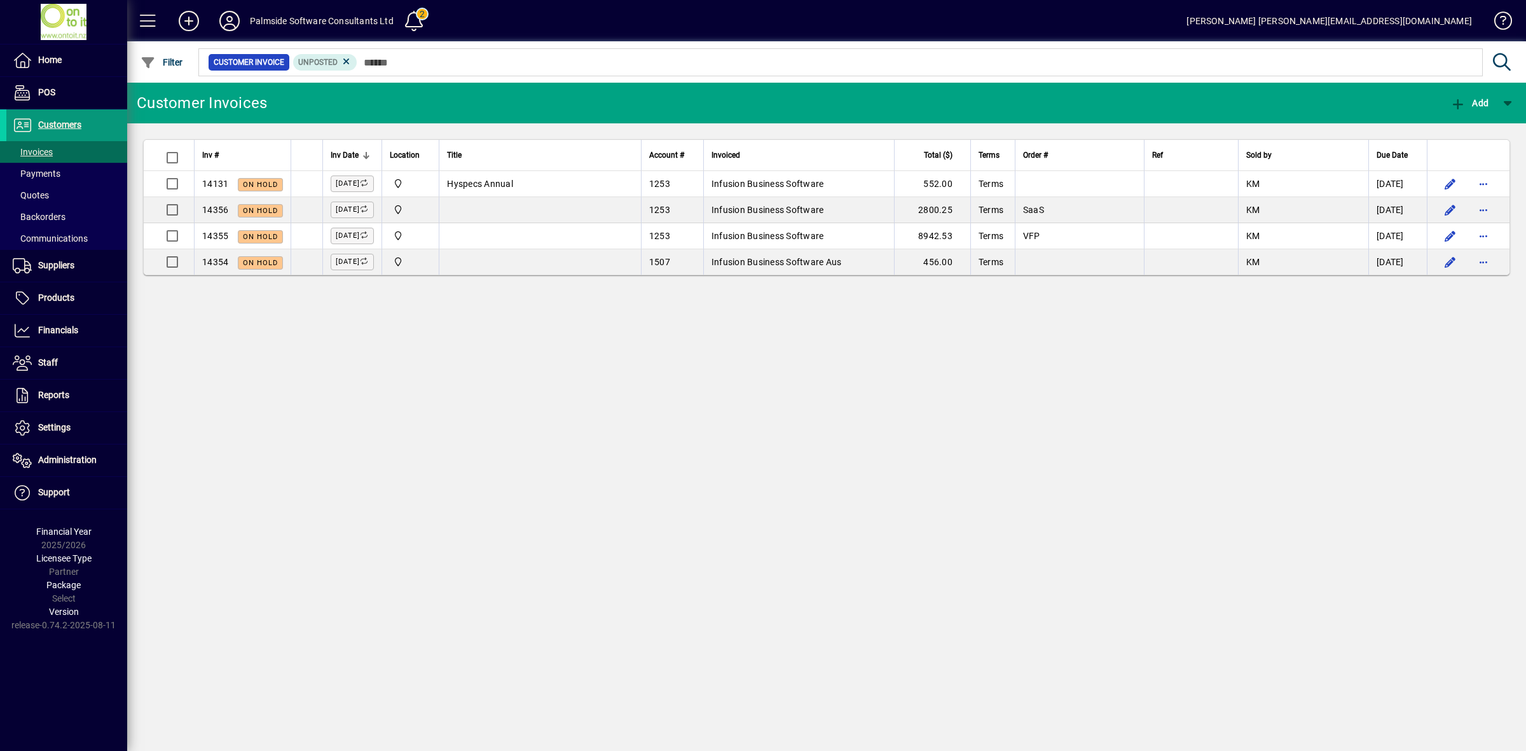
click at [39, 125] on span "Customers" at bounding box center [59, 125] width 43 height 10
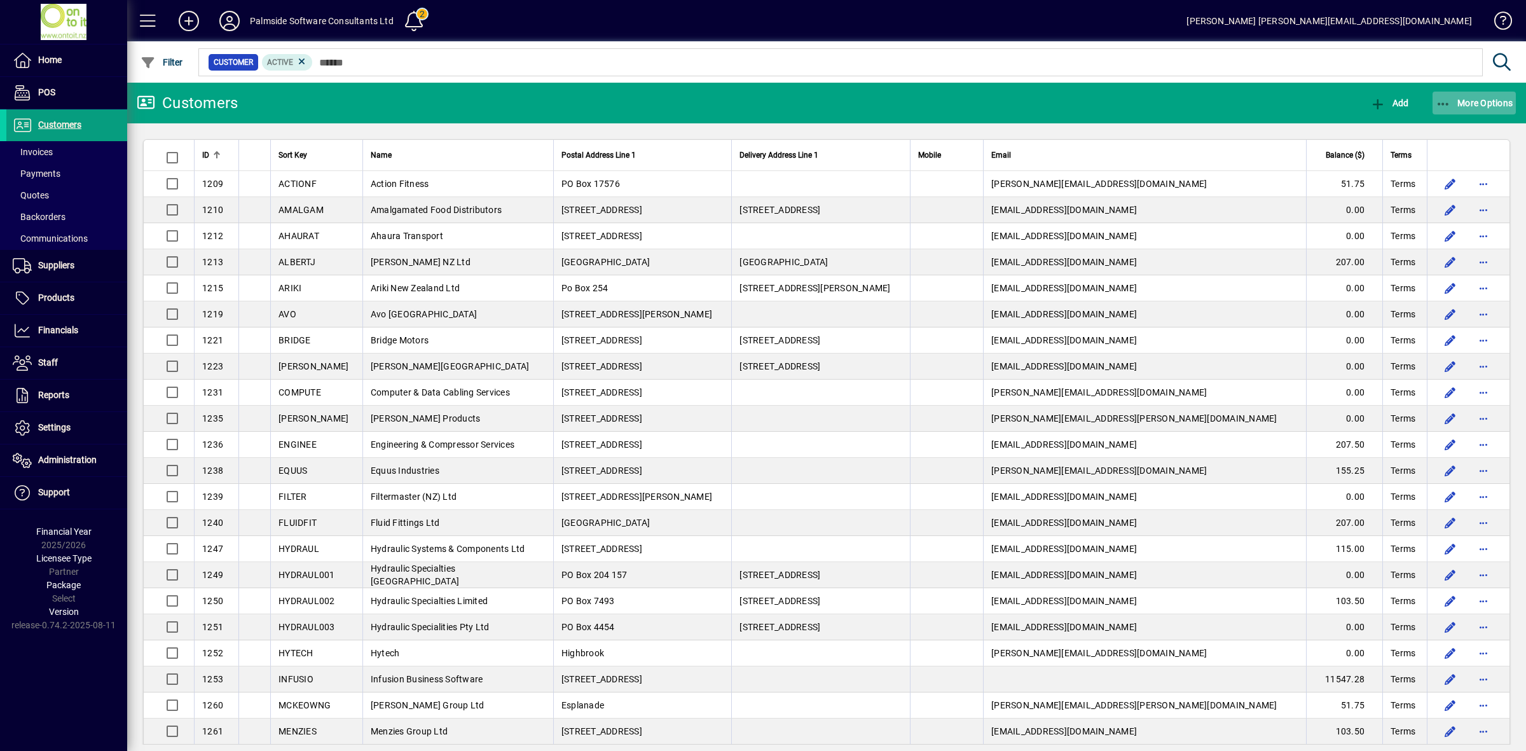
click at [1448, 105] on icon "button" at bounding box center [1444, 104] width 16 height 13
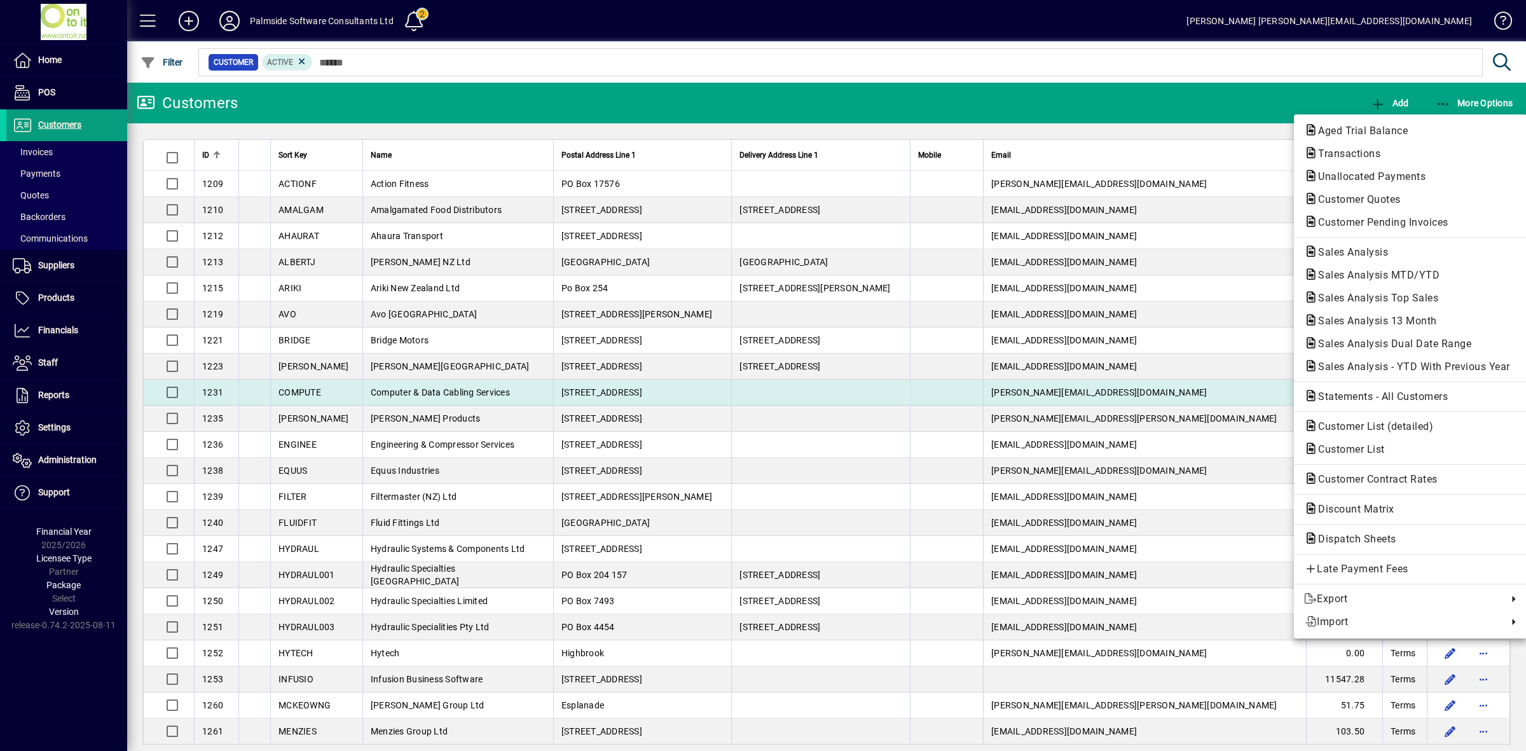
click at [1353, 399] on span "Statements - All Customers" at bounding box center [1379, 396] width 150 height 12
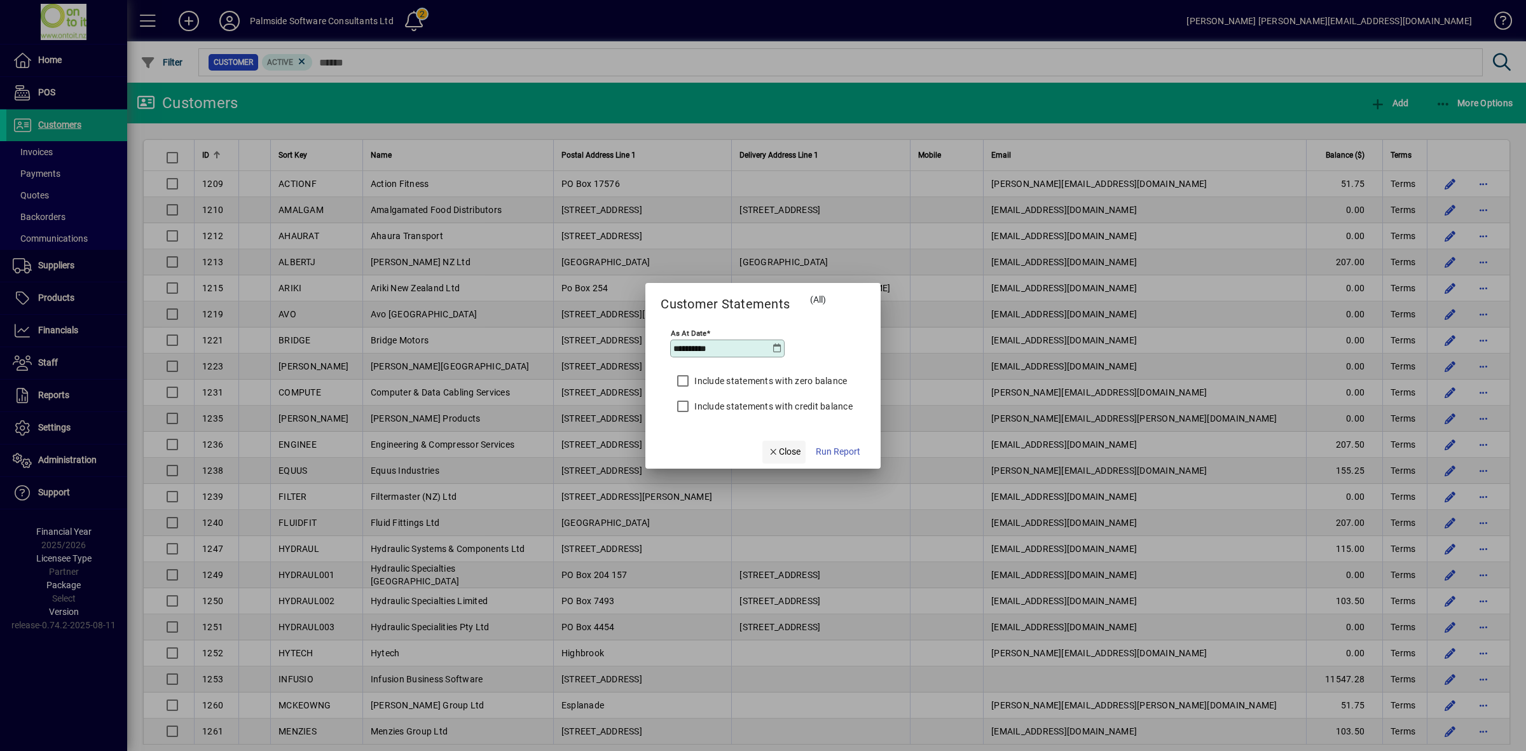
click at [790, 455] on span "Close" at bounding box center [783, 451] width 33 height 13
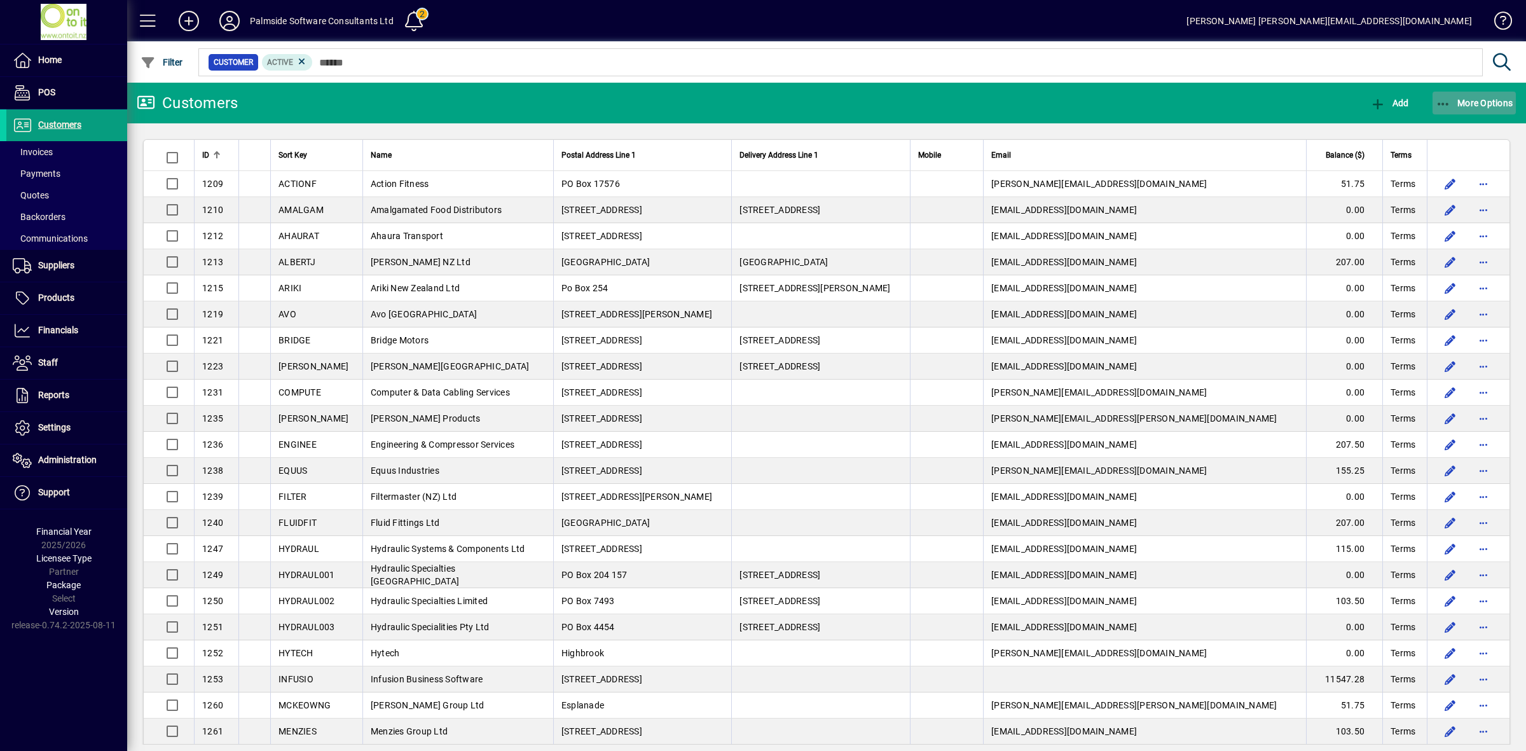
click at [1483, 98] on span "More Options" at bounding box center [1475, 103] width 78 height 10
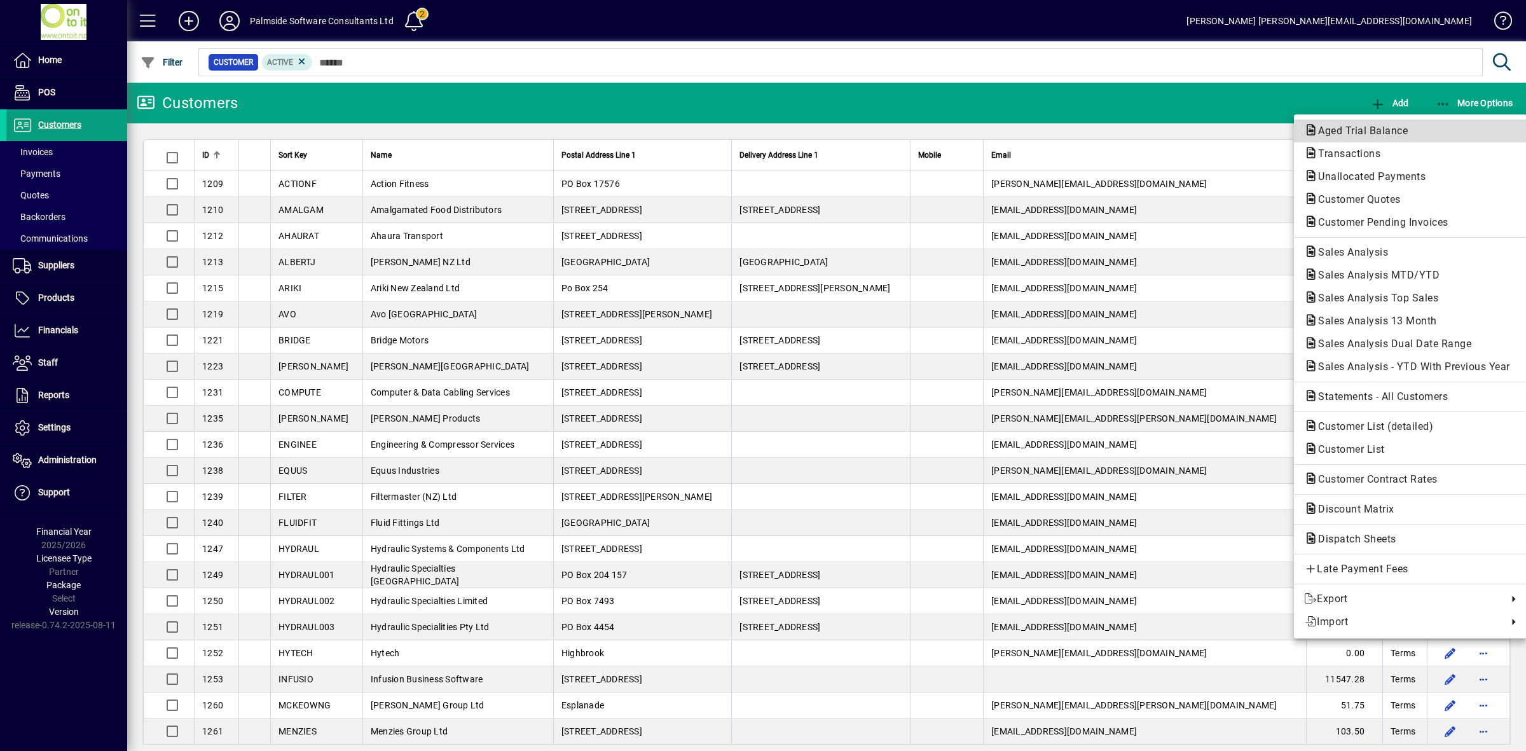
click at [1396, 131] on span "Aged Trial Balance" at bounding box center [1359, 131] width 110 height 12
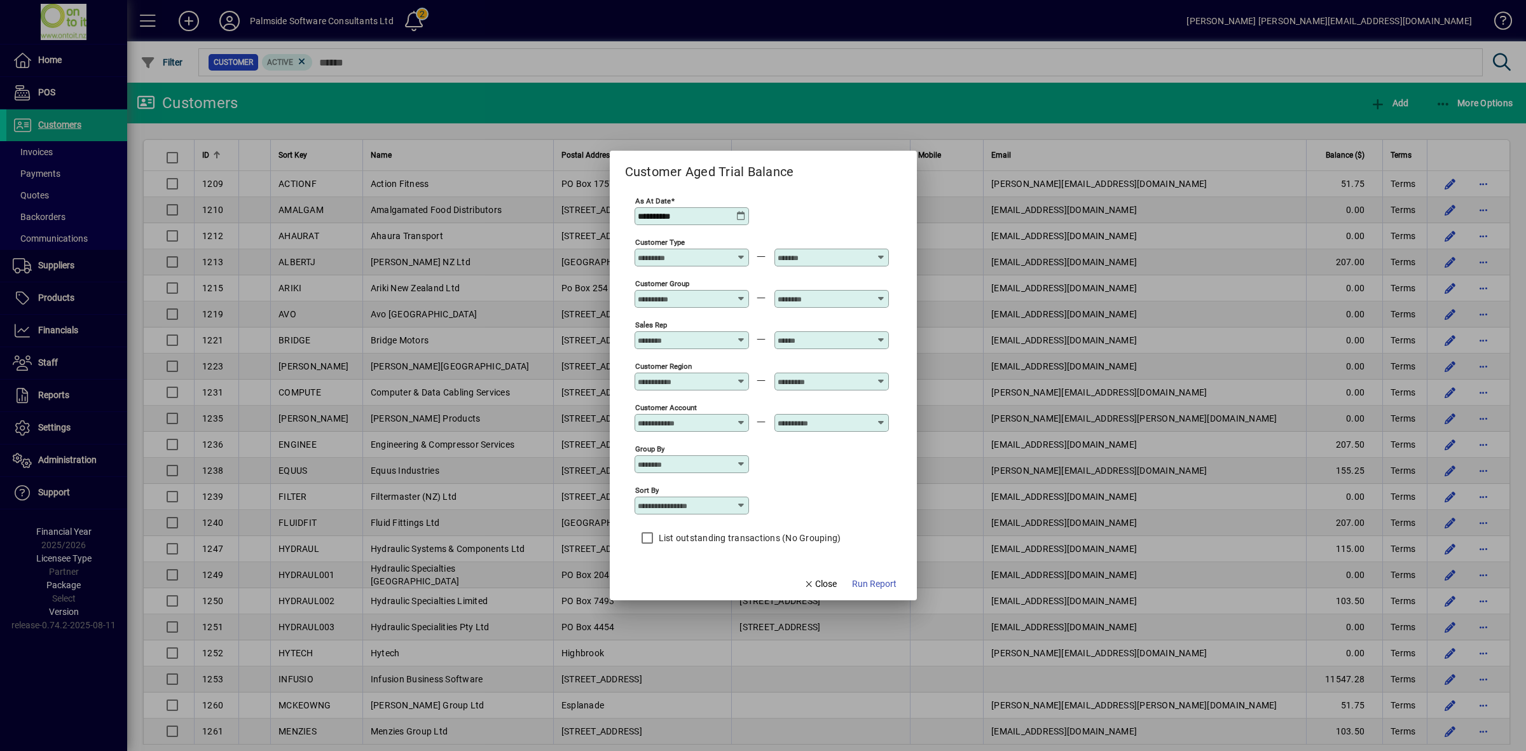
drag, startPoint x: 716, startPoint y: 213, endPoint x: 577, endPoint y: 195, distance: 139.7
click at [577, 195] on div "**********" at bounding box center [763, 375] width 1526 height 751
type input "**********"
click at [865, 589] on span "Run Report" at bounding box center [874, 583] width 45 height 13
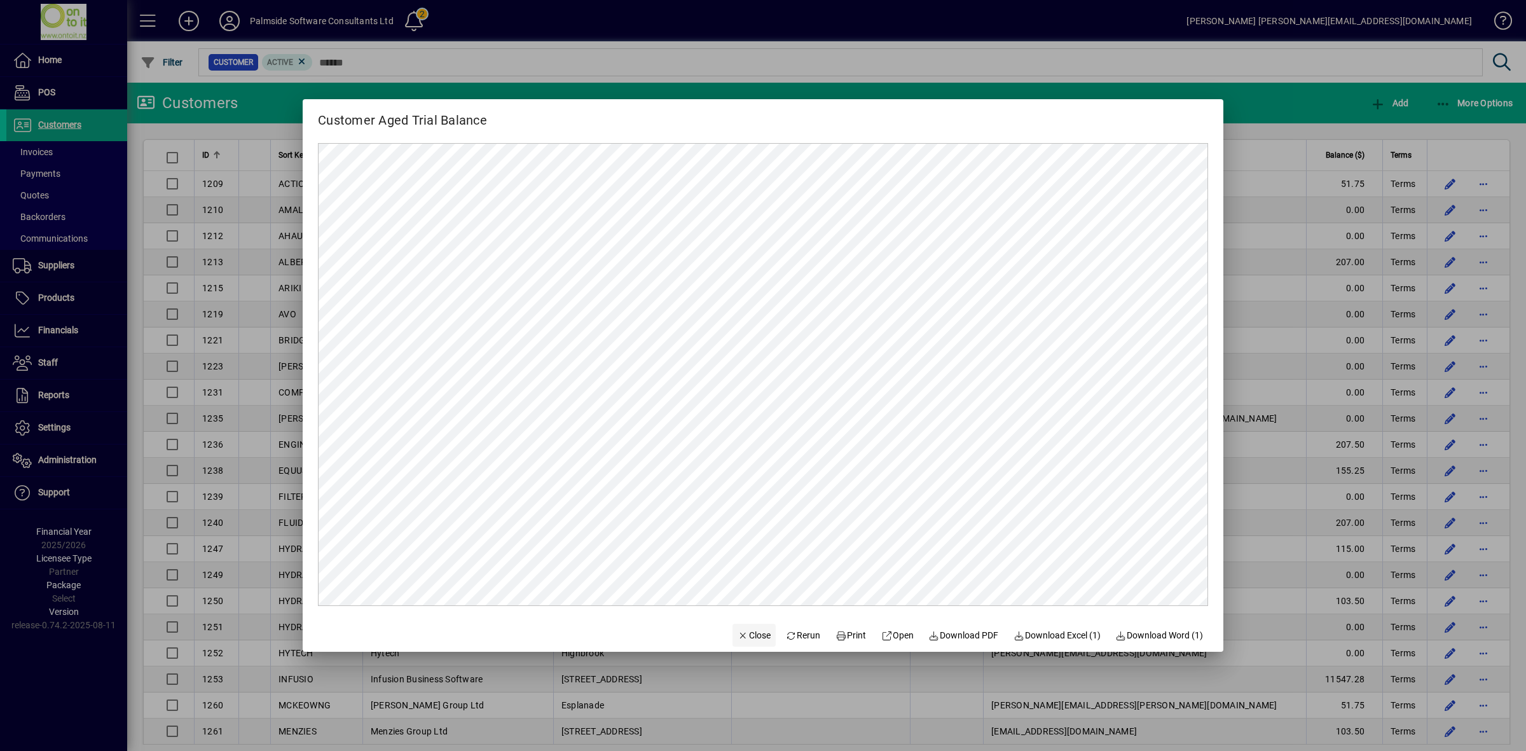
click at [743, 640] on span "Close" at bounding box center [753, 635] width 33 height 13
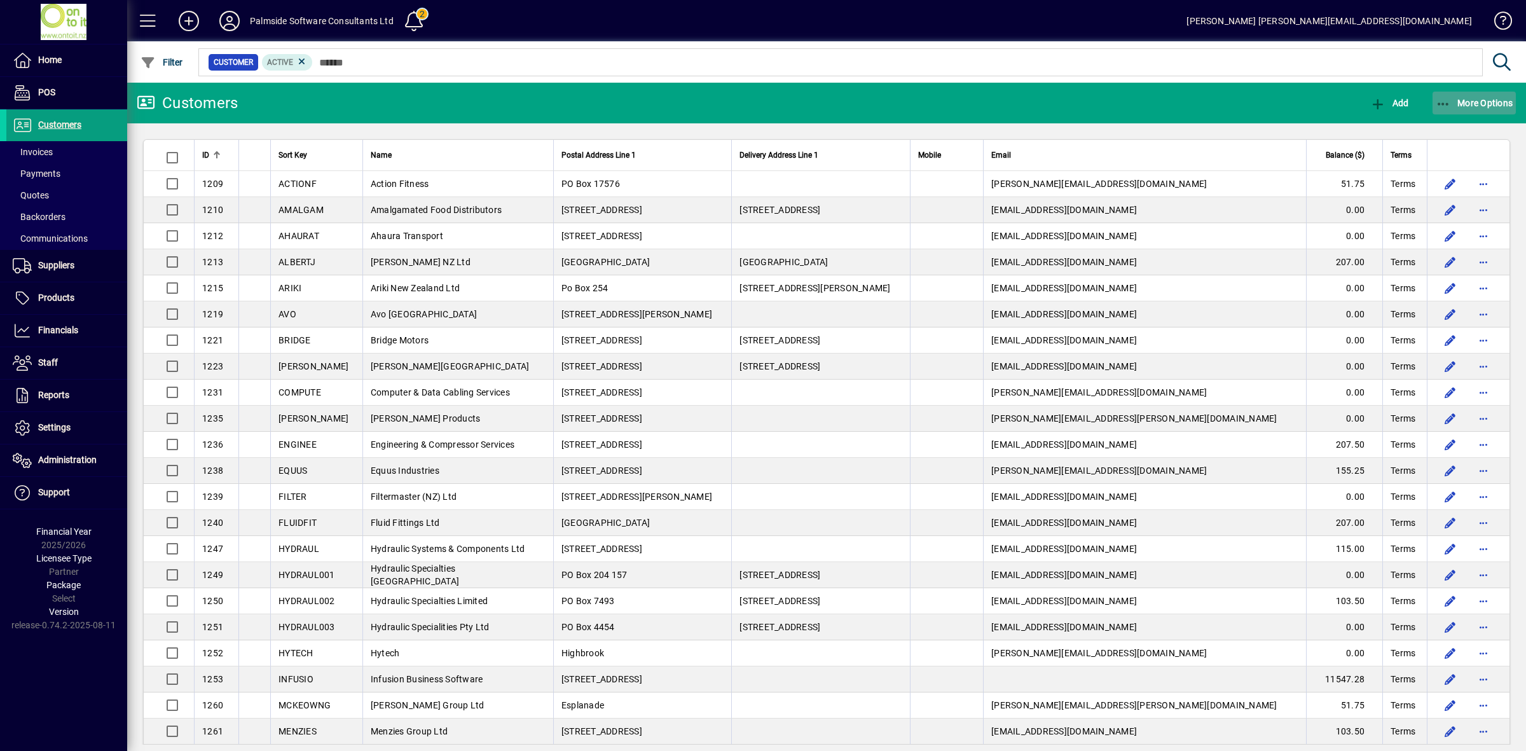
click at [1463, 102] on span "More Options" at bounding box center [1475, 103] width 78 height 10
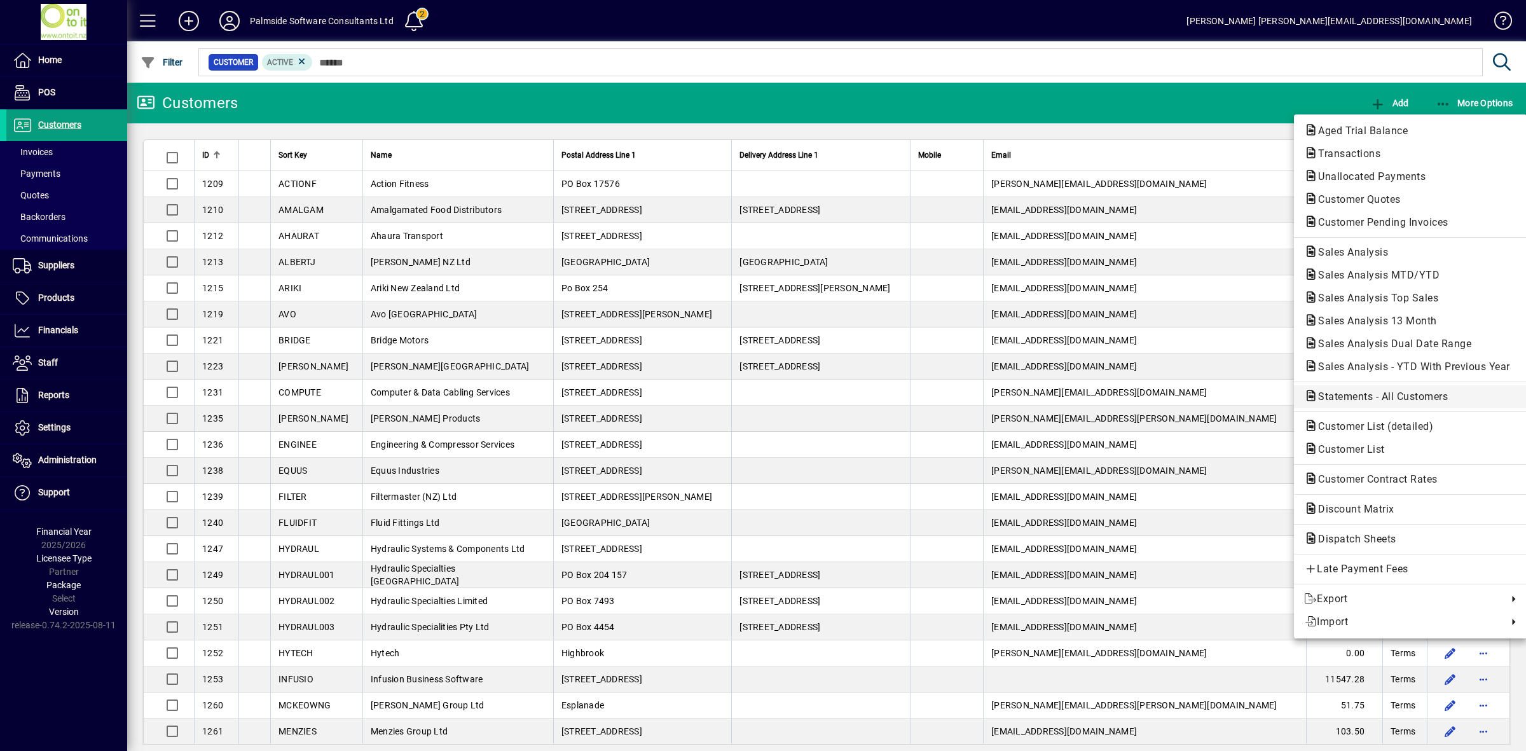
click at [1352, 398] on span "Statements - All Customers" at bounding box center [1379, 396] width 150 height 12
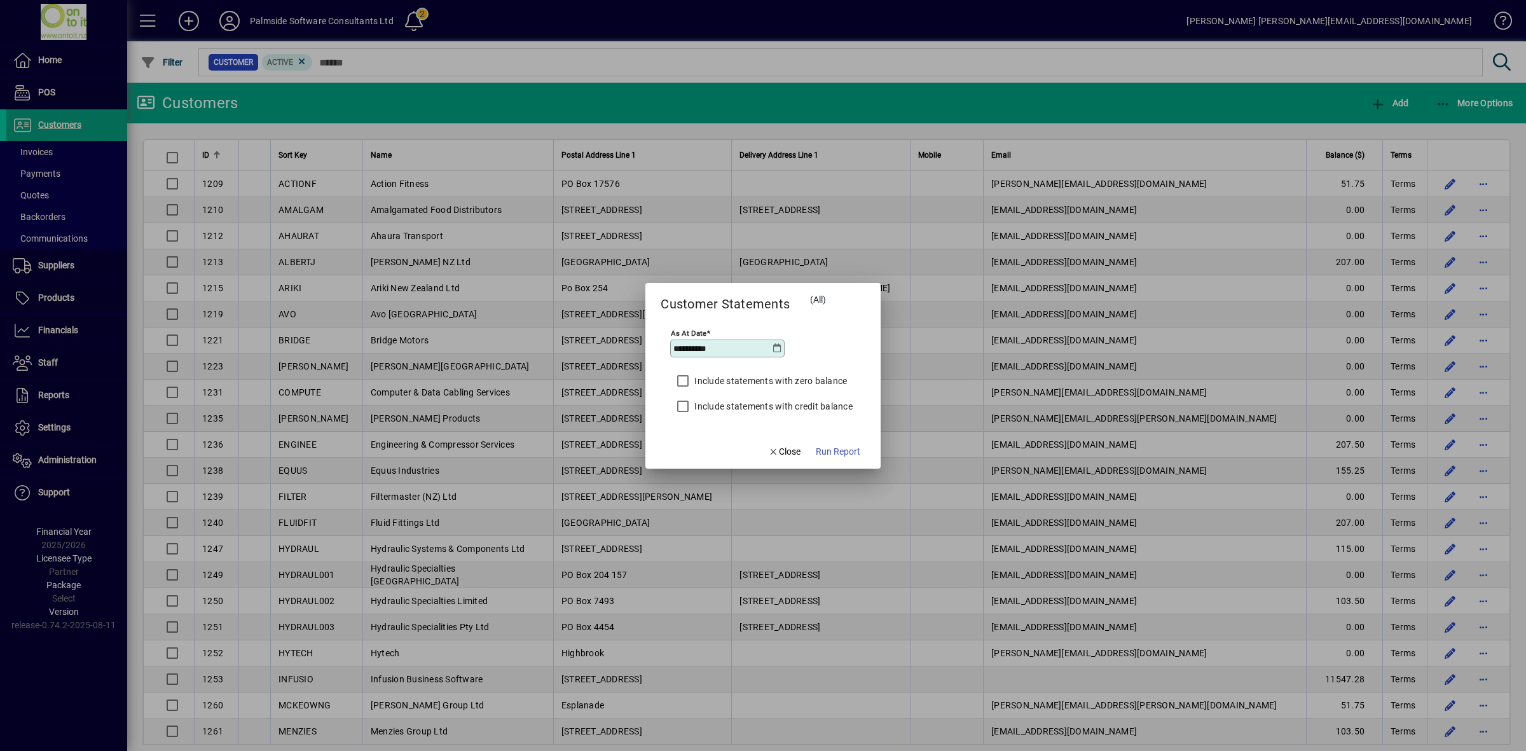
drag, startPoint x: 735, startPoint y: 348, endPoint x: 633, endPoint y: 332, distance: 103.6
click at [633, 333] on div "**********" at bounding box center [763, 375] width 1526 height 751
type input "**********"
click at [846, 455] on span "Run Report" at bounding box center [838, 451] width 45 height 13
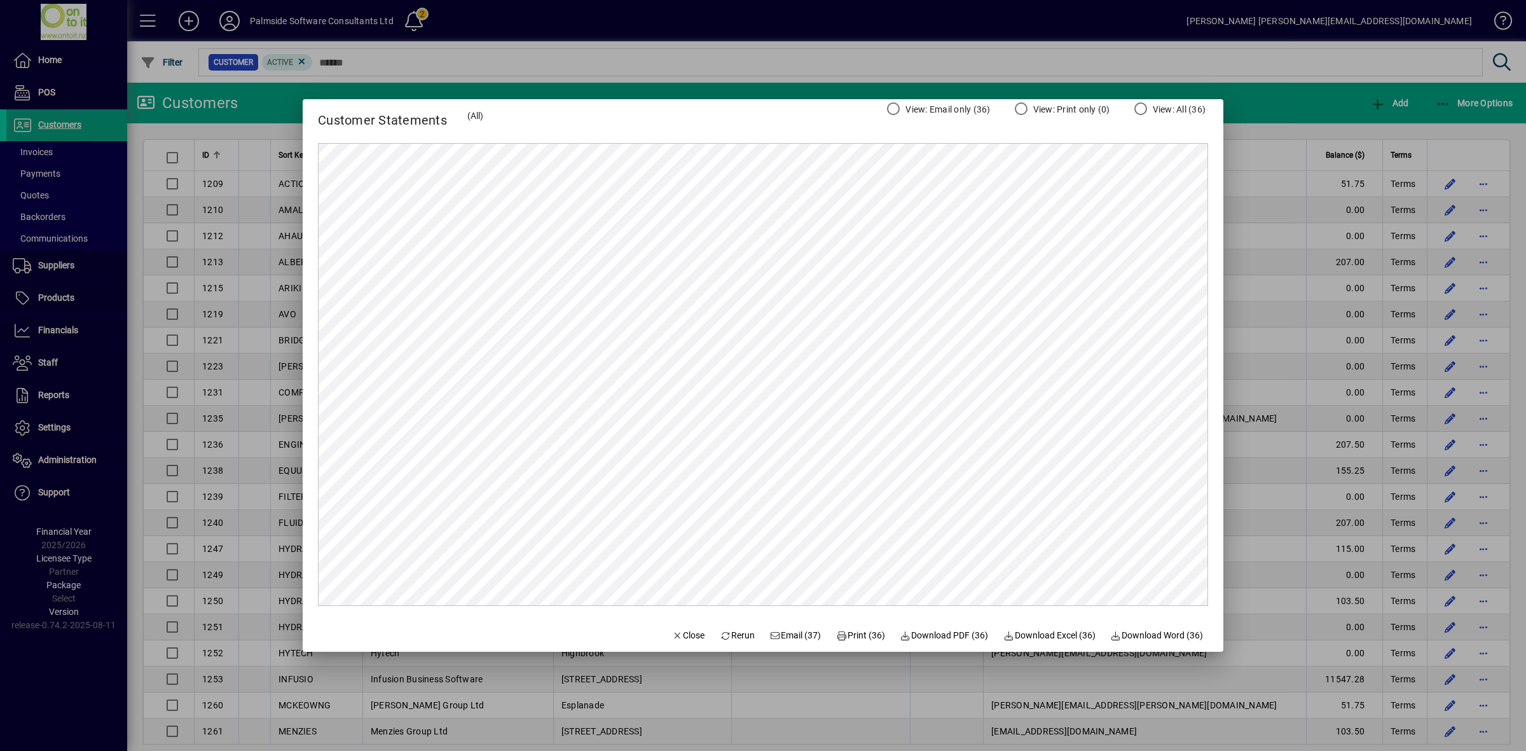
click at [938, 109] on label "View: Email only (36)" at bounding box center [946, 109] width 87 height 13
click at [792, 635] on span "Email (37)" at bounding box center [795, 635] width 51 height 13
click at [689, 634] on span "Close" at bounding box center [688, 635] width 33 height 13
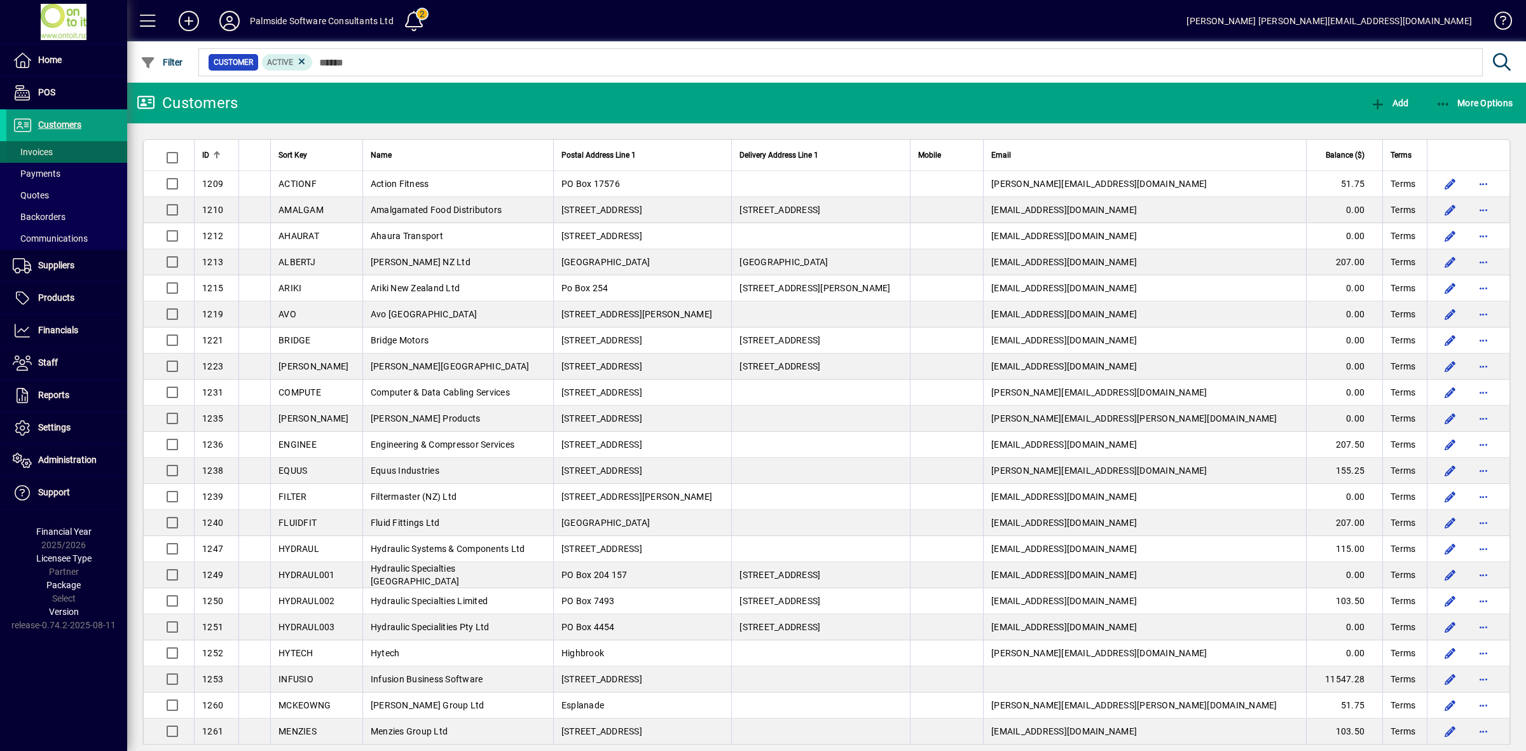
click at [64, 149] on span at bounding box center [66, 152] width 121 height 31
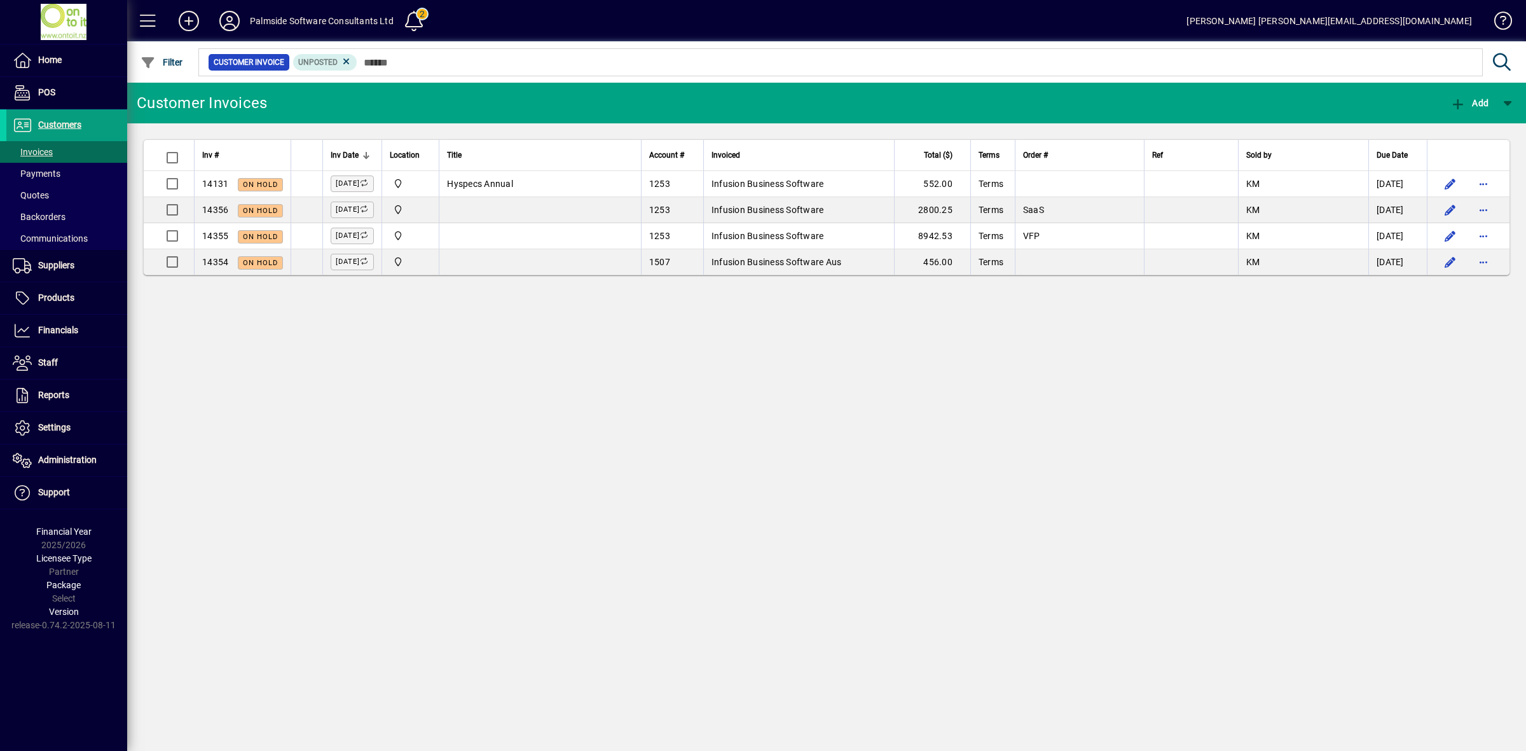
click at [345, 61] on icon at bounding box center [346, 61] width 11 height 11
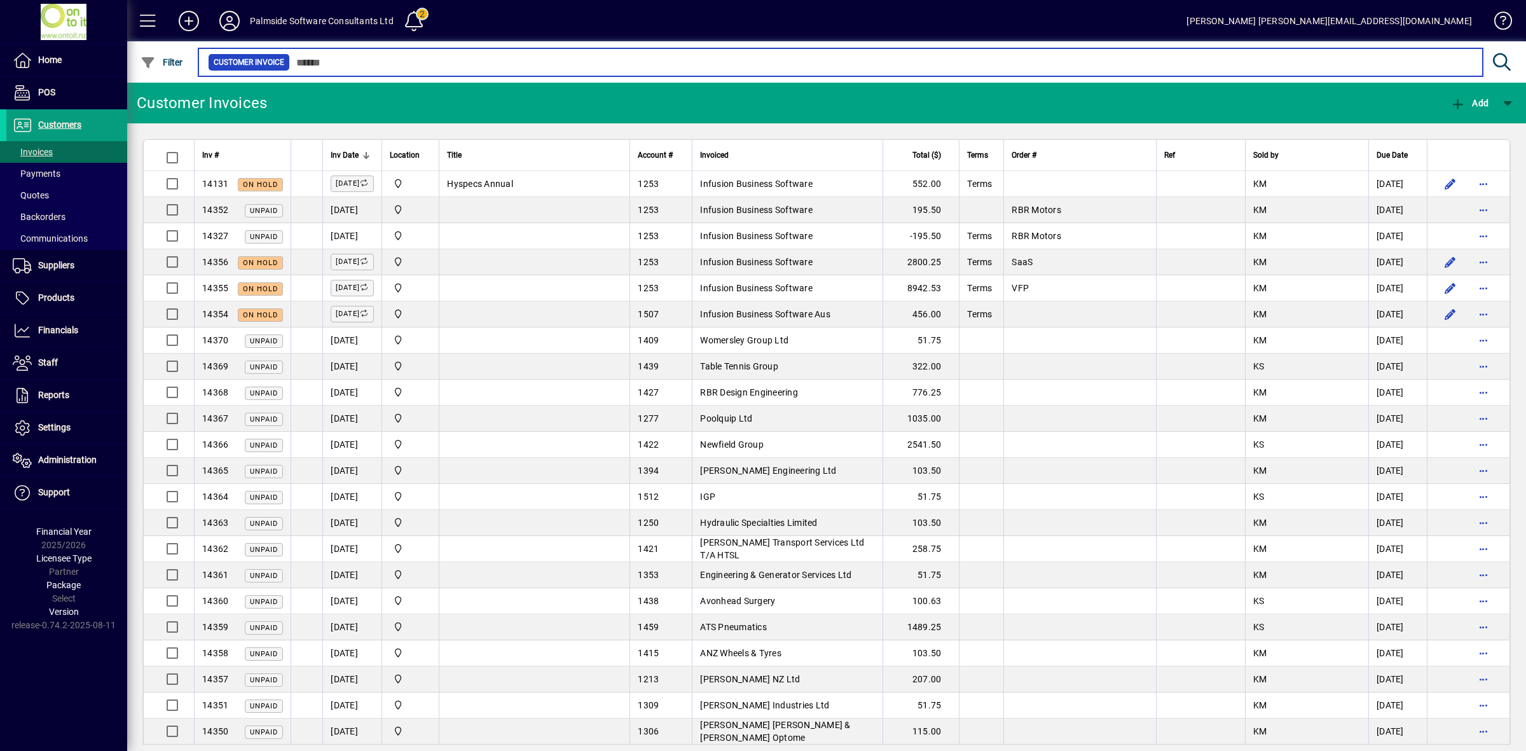
click at [362, 64] on input "text" at bounding box center [881, 62] width 1183 height 18
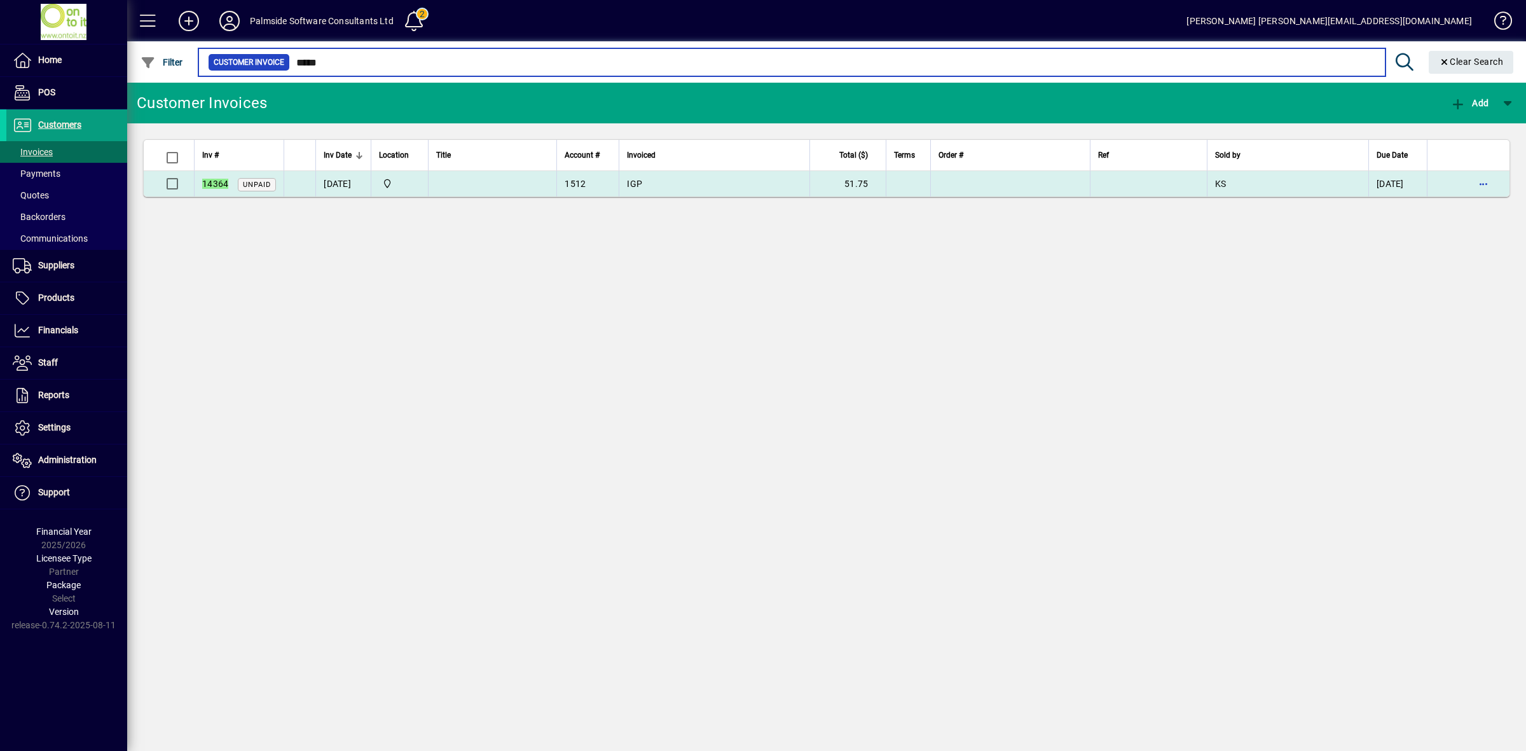
type input "*****"
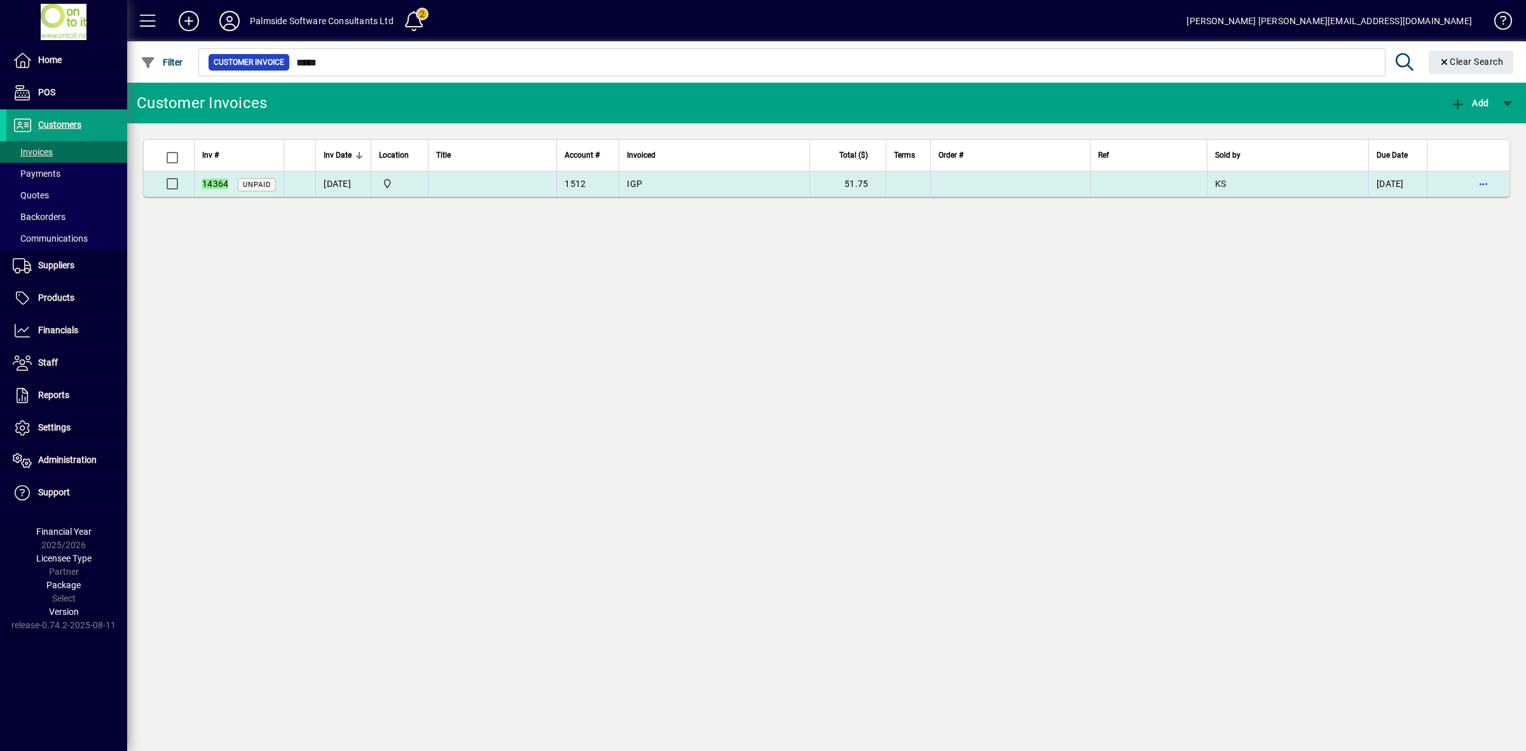
click at [359, 183] on td "31/08/2025" at bounding box center [342, 183] width 55 height 25
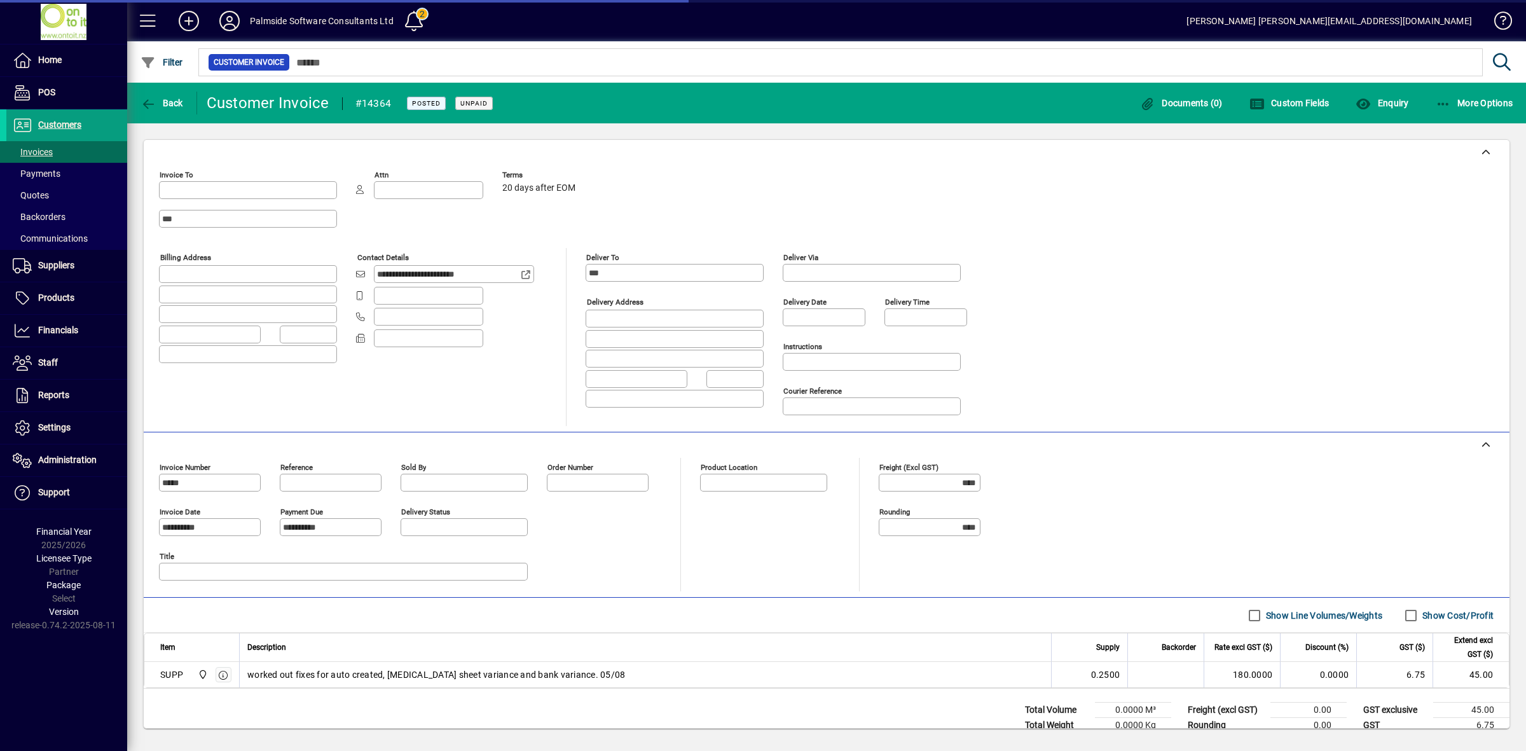
type input "**********"
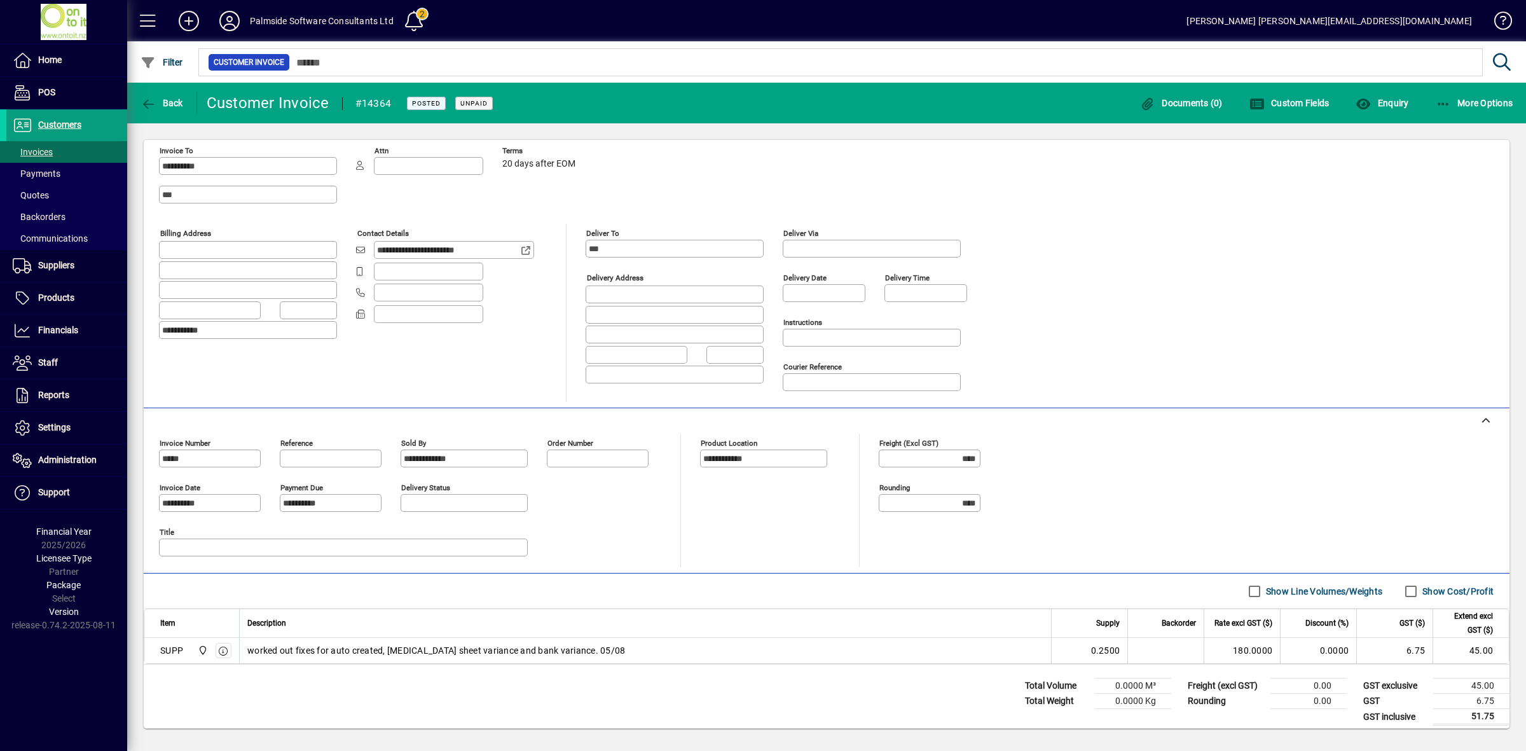
scroll to position [37, 0]
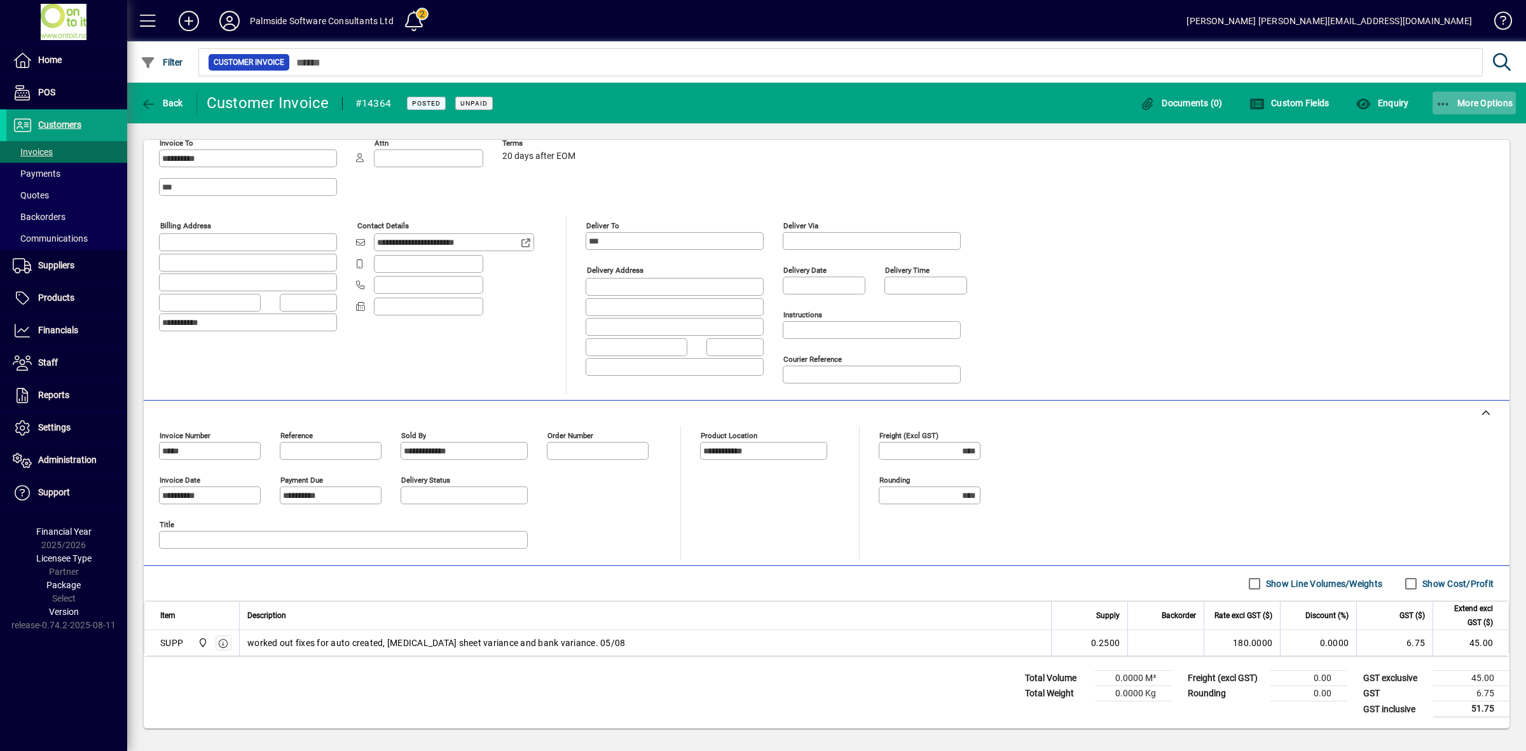
click at [1455, 105] on span "More Options" at bounding box center [1475, 103] width 78 height 10
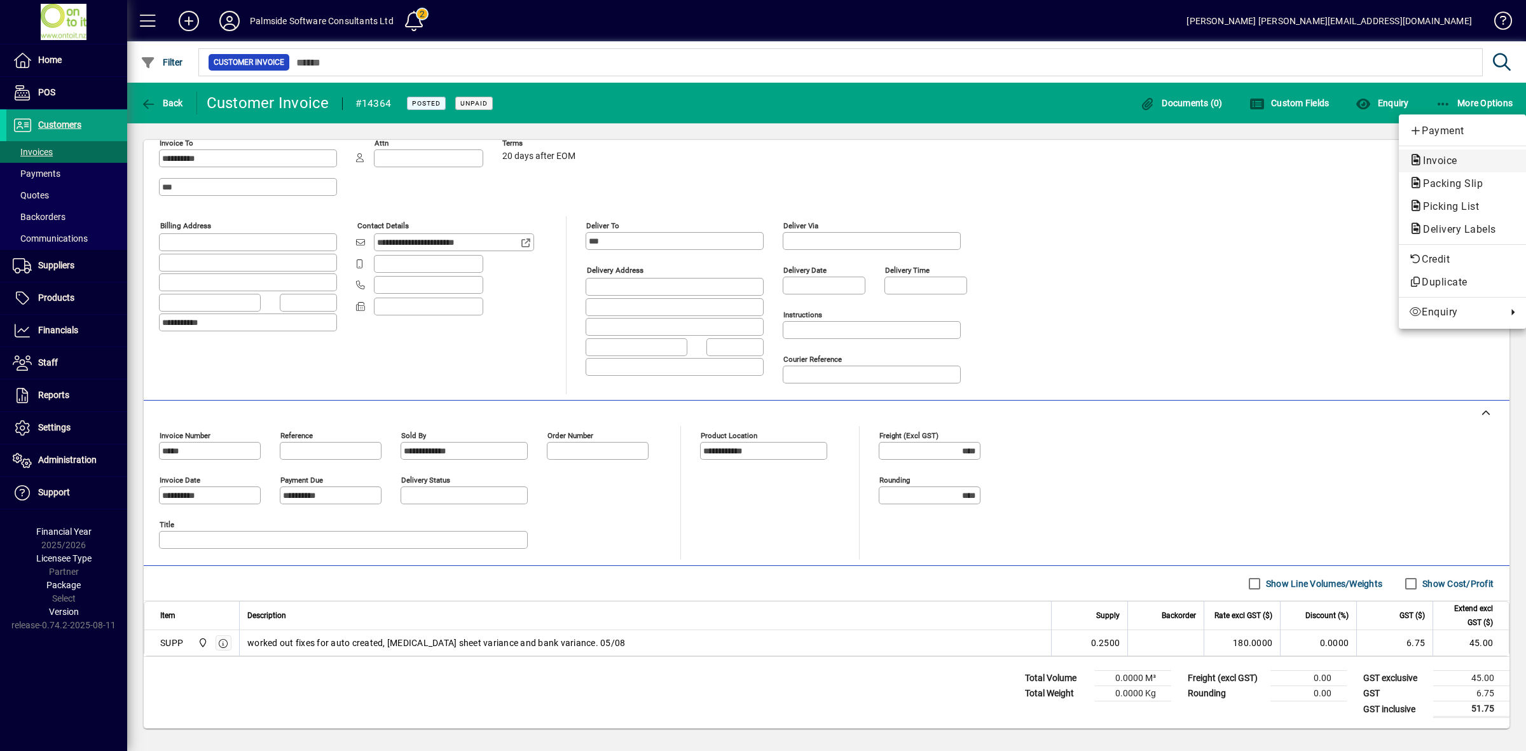
click at [1455, 163] on span "Invoice" at bounding box center [1436, 160] width 55 height 12
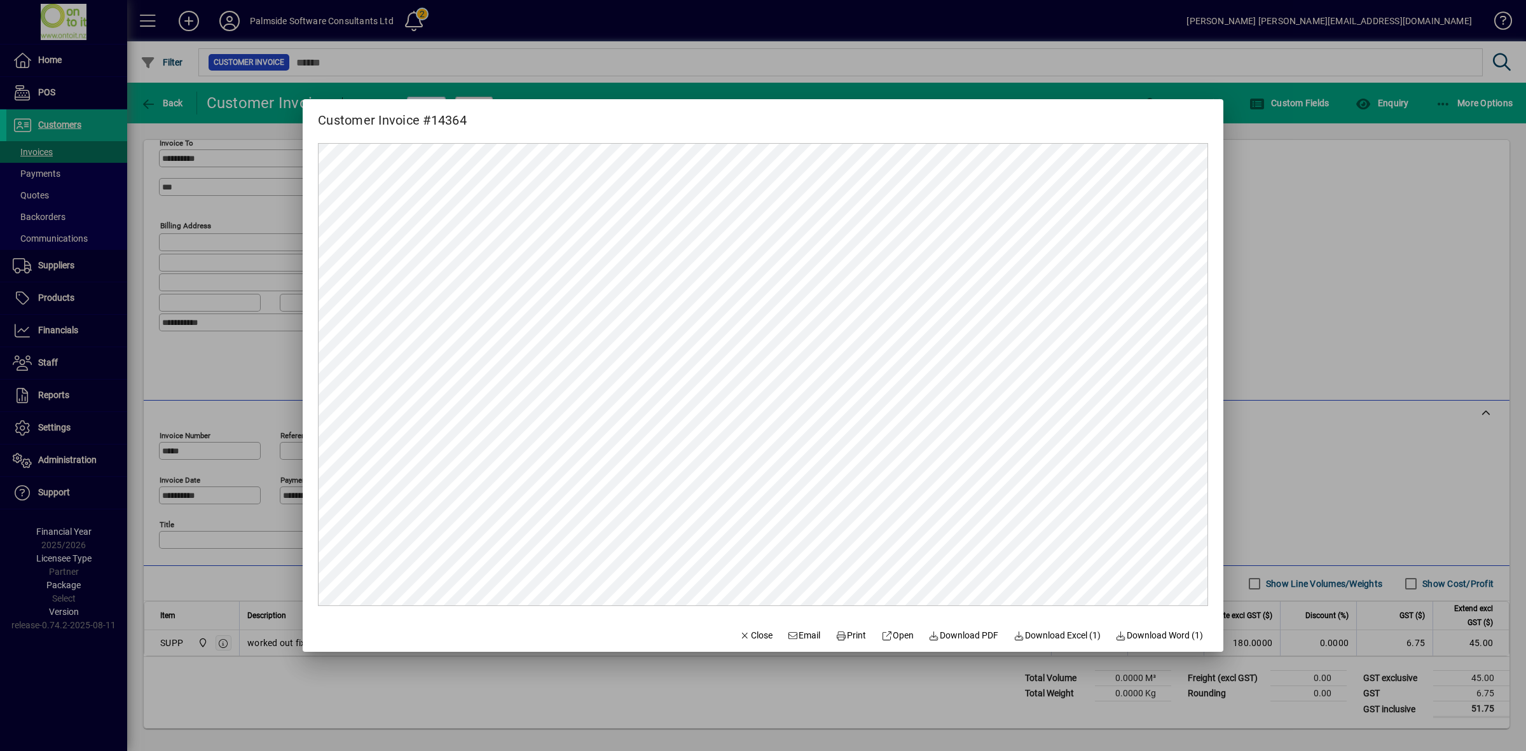
scroll to position [0, 0]
click at [959, 635] on span "Download PDF" at bounding box center [964, 635] width 70 height 13
click at [748, 633] on span "Close" at bounding box center [755, 635] width 33 height 13
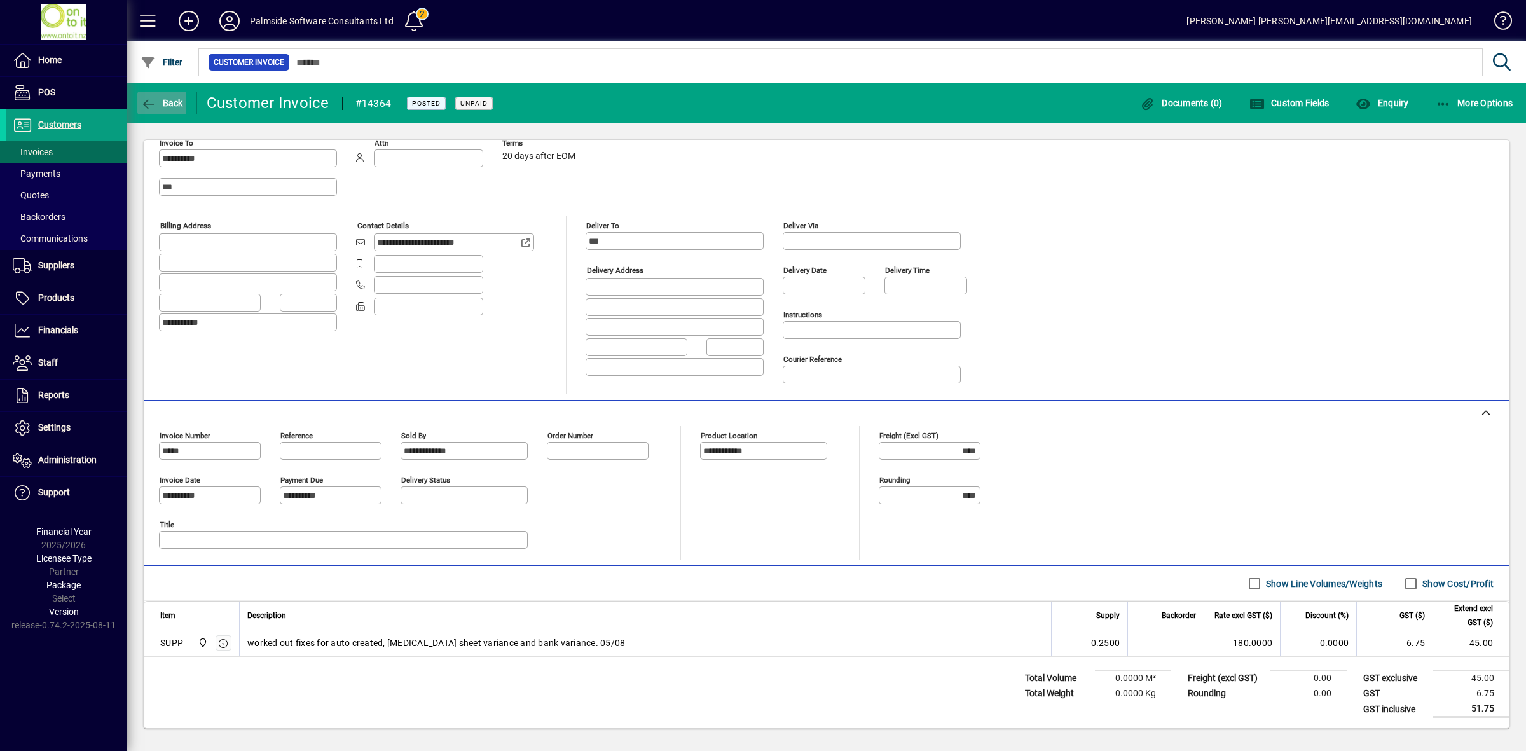
click at [161, 106] on span "Back" at bounding box center [162, 103] width 43 height 10
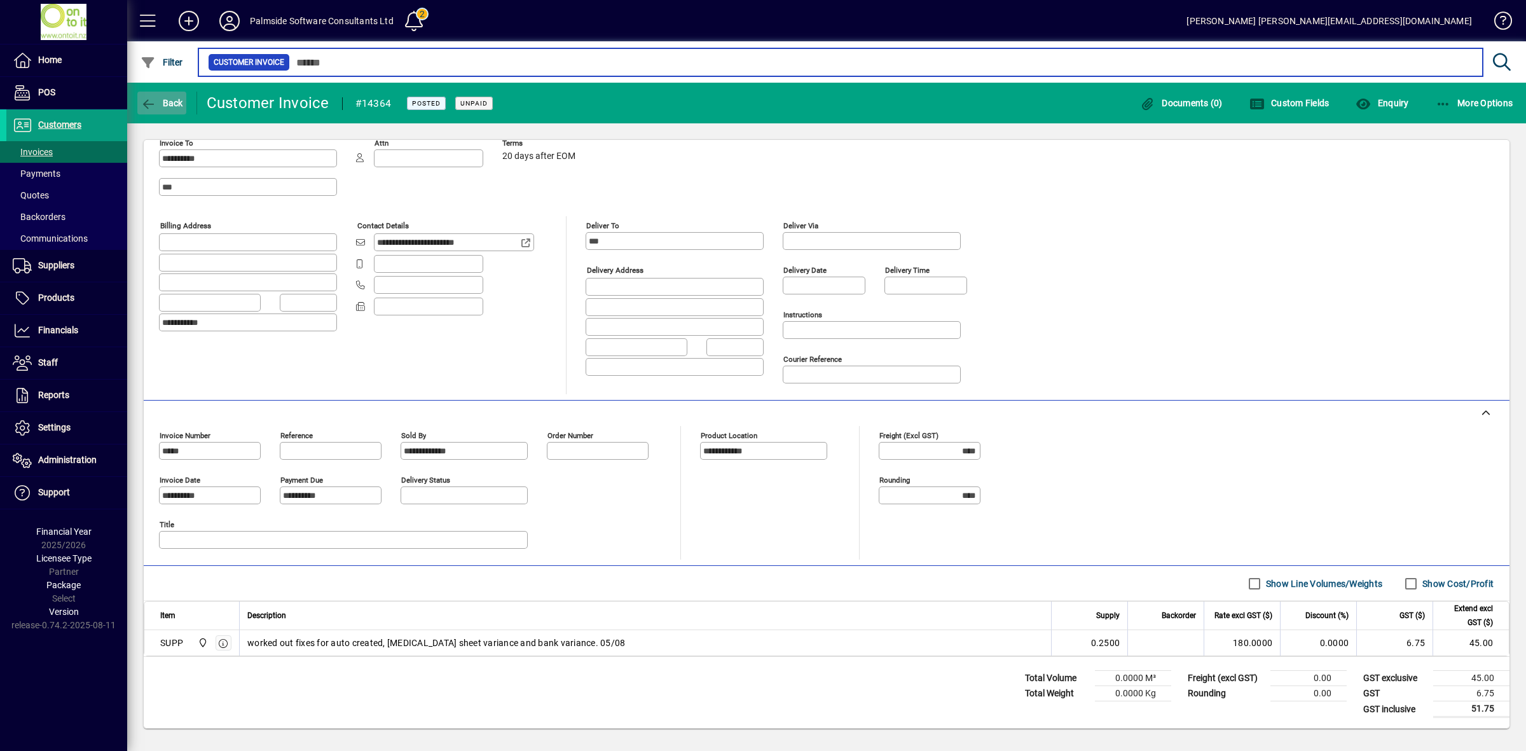
type input "*****"
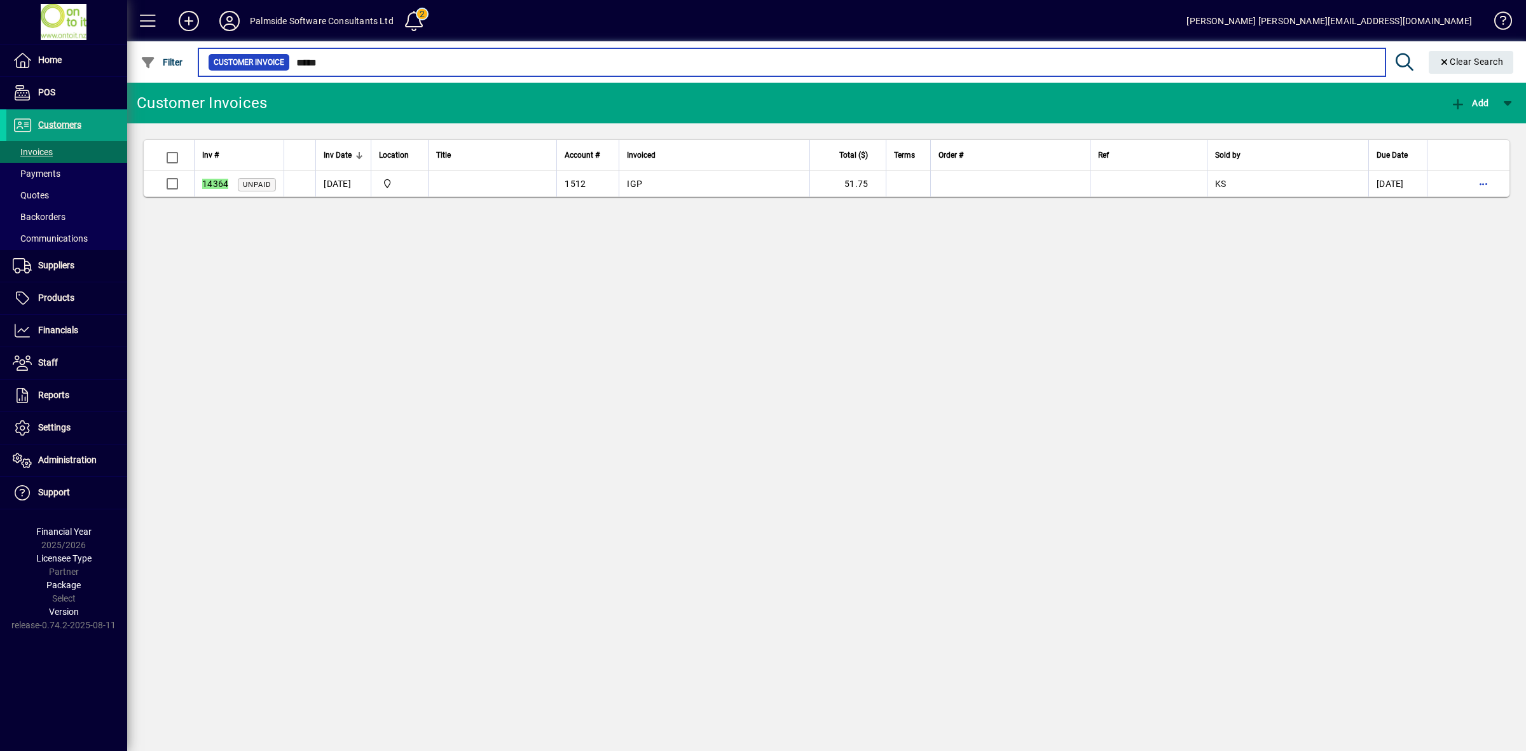
drag, startPoint x: 338, startPoint y: 61, endPoint x: 278, endPoint y: 52, distance: 61.1
click at [278, 52] on mat-form-field "Customer Invoice ***** Clear Search" at bounding box center [857, 61] width 1323 height 41
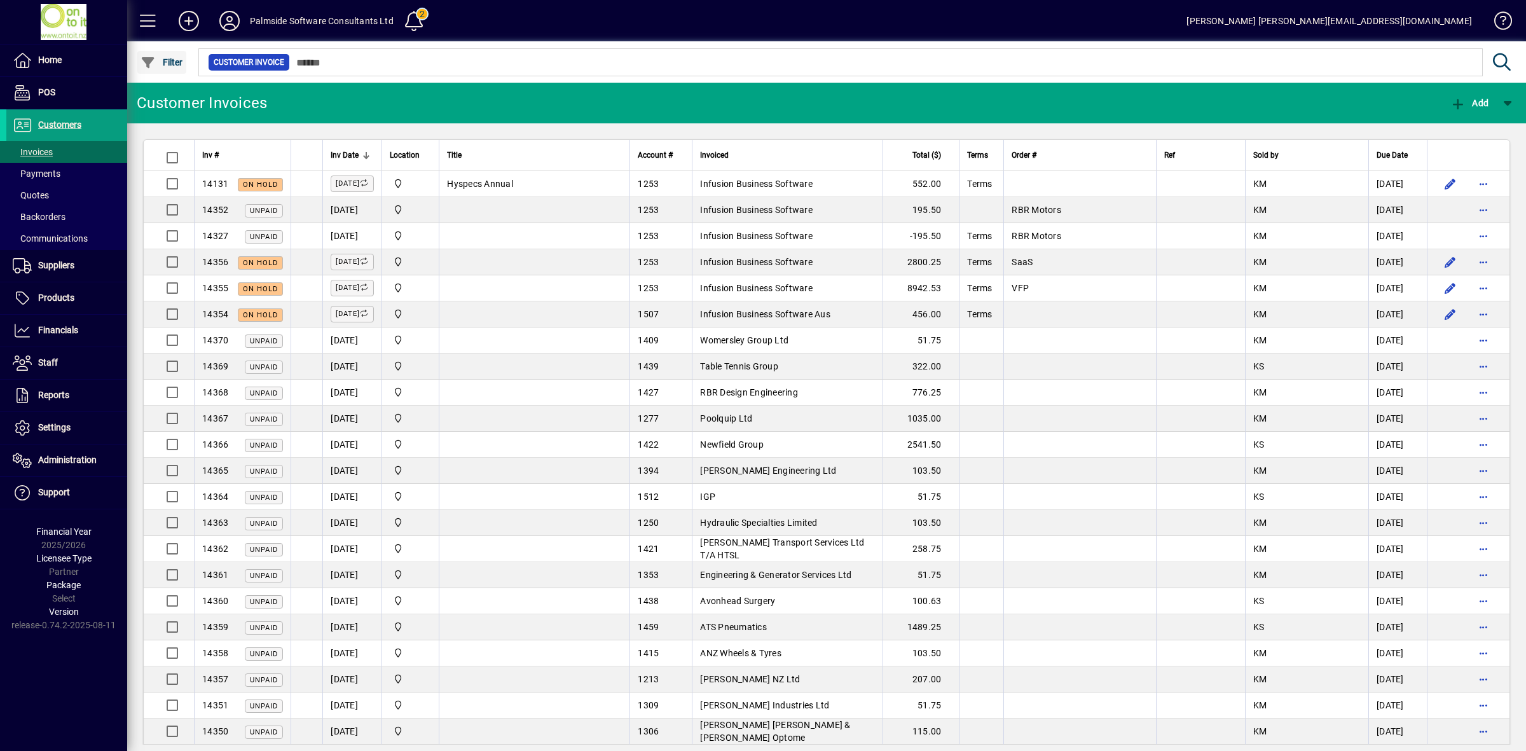
click at [170, 60] on span "Filter" at bounding box center [162, 62] width 43 height 10
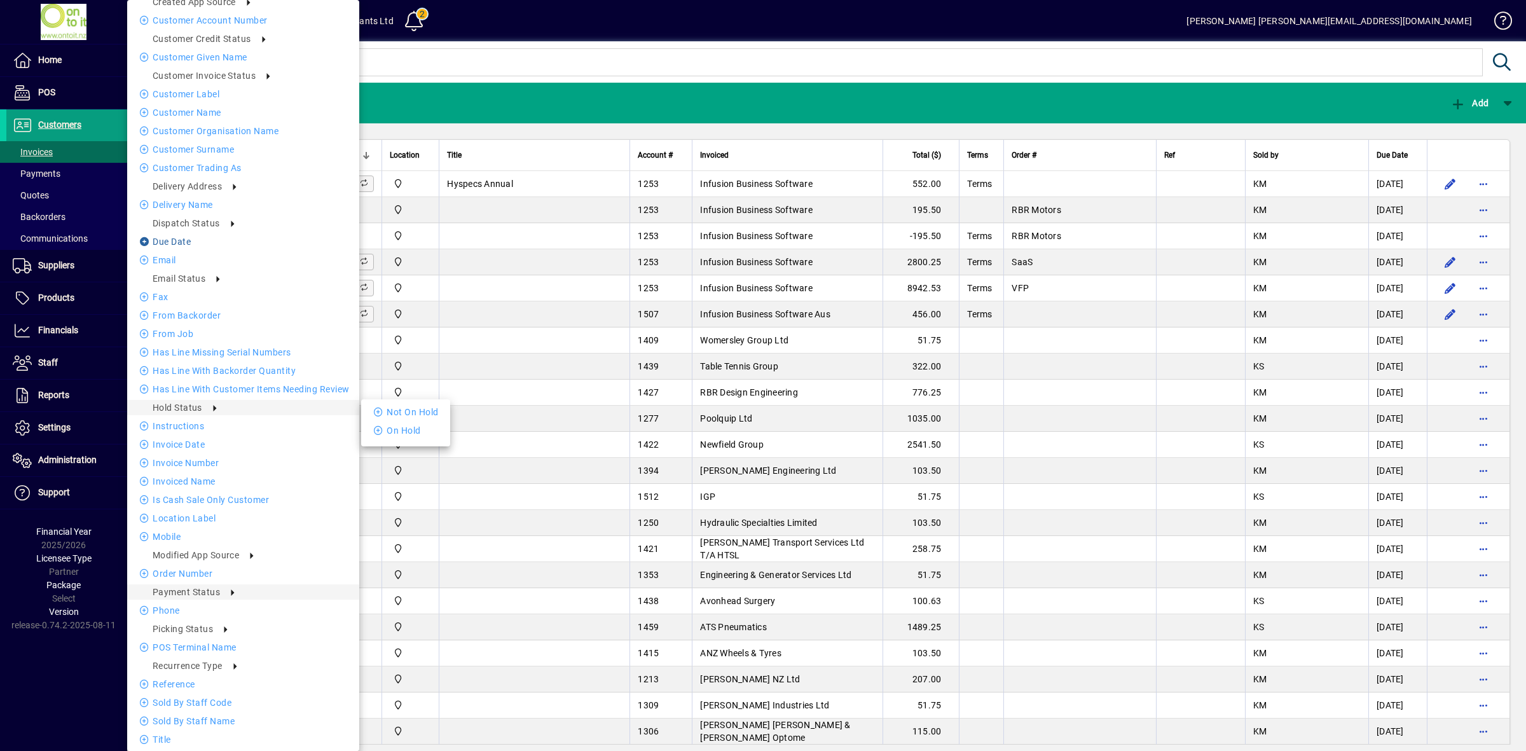
scroll to position [180, 0]
click at [401, 619] on div "Paid Unpaid" at bounding box center [405, 602] width 89 height 44
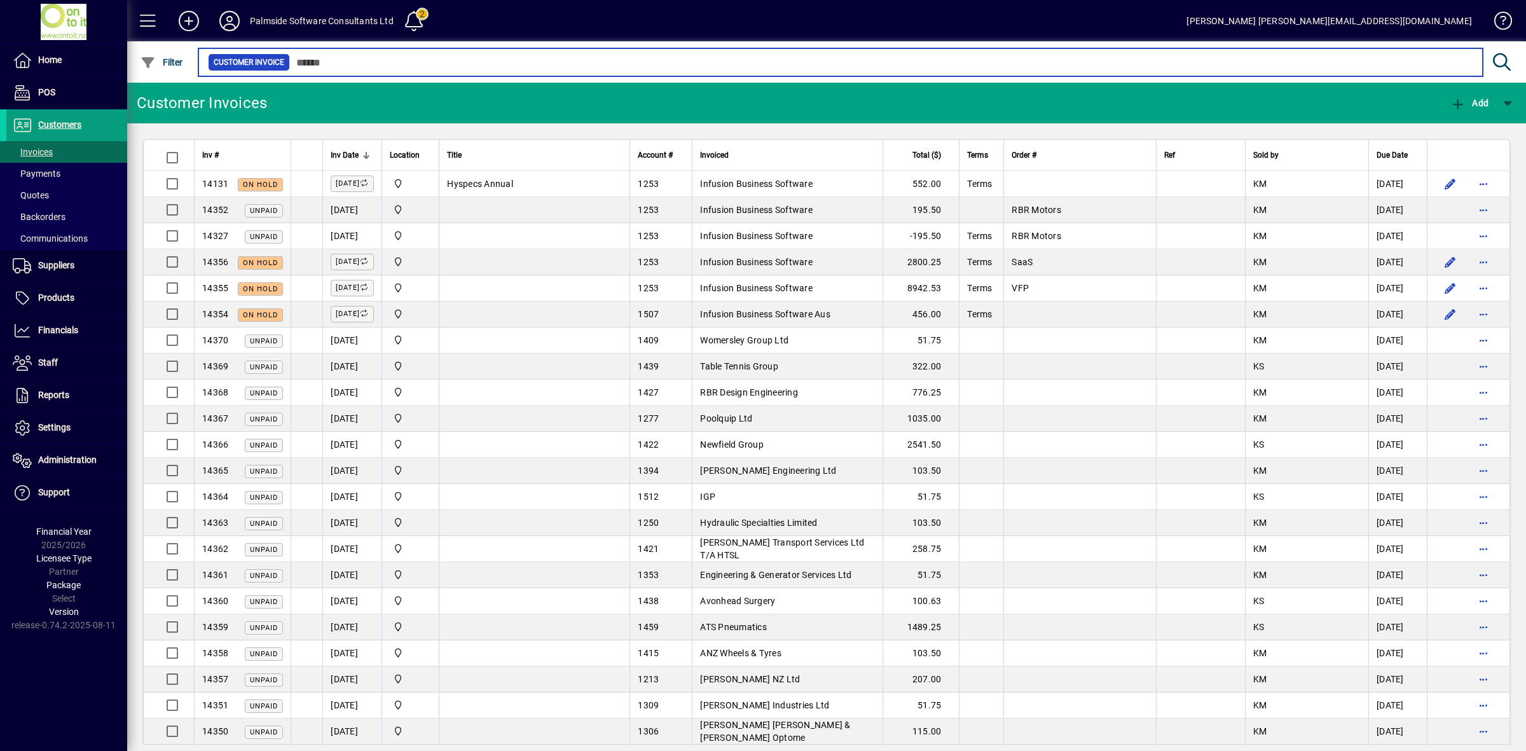
click at [427, 57] on input "text" at bounding box center [881, 62] width 1183 height 18
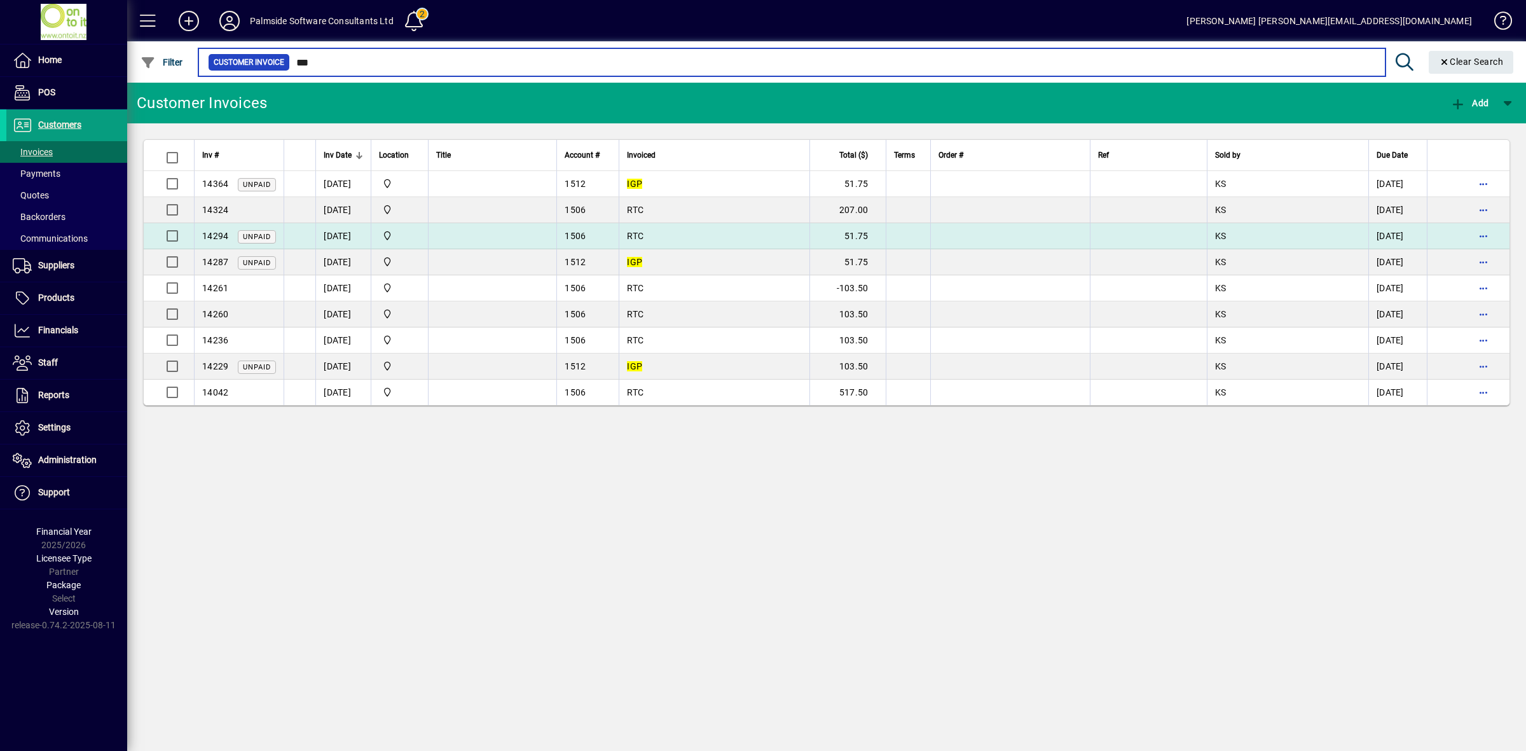
type input "***"
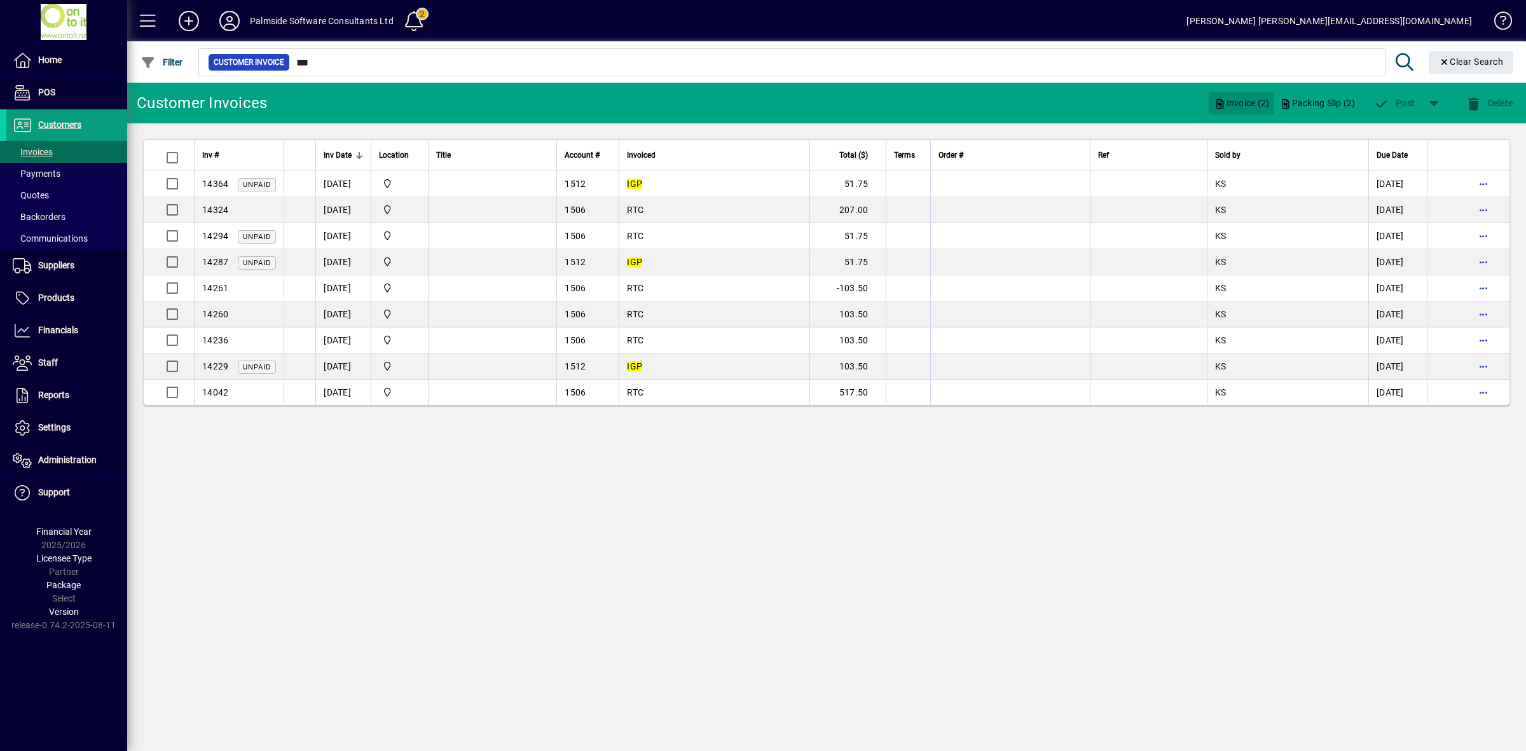
click at [1237, 102] on span "Invoice (2)" at bounding box center [1241, 103] width 55 height 20
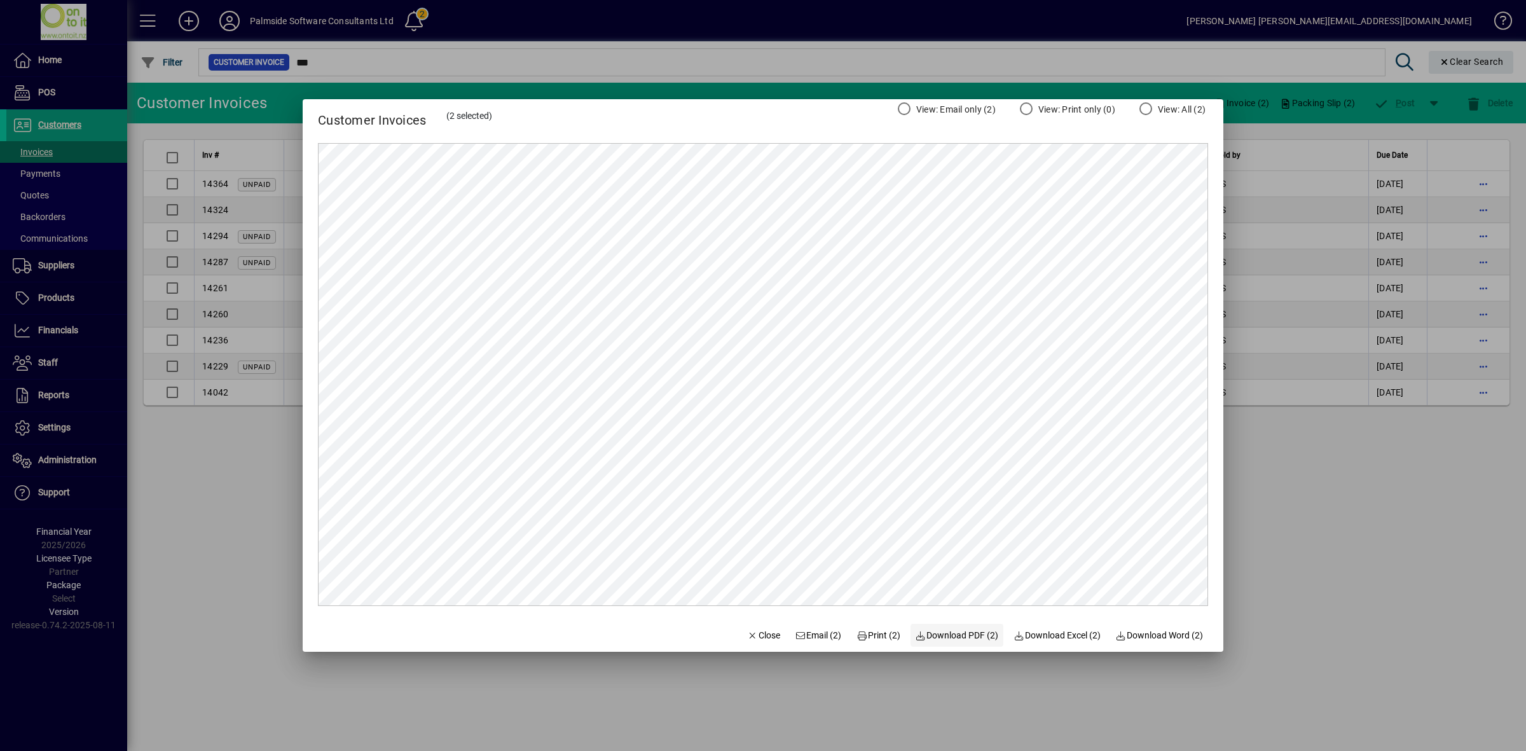
click at [959, 635] on span "Download PDF (2)" at bounding box center [957, 635] width 83 height 13
click at [747, 639] on span "Close" at bounding box center [763, 635] width 33 height 13
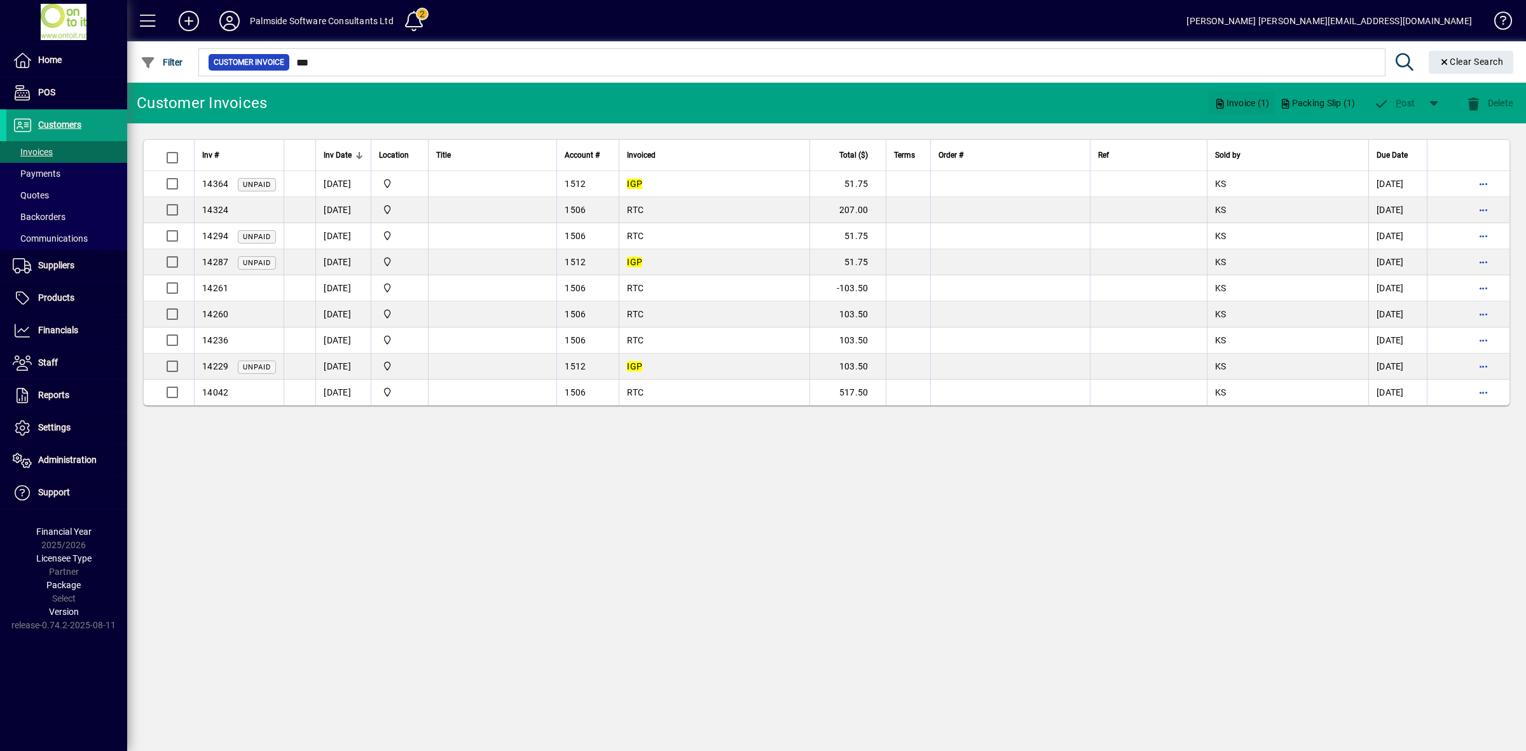
click at [1259, 102] on span "Invoice (1)" at bounding box center [1241, 103] width 55 height 20
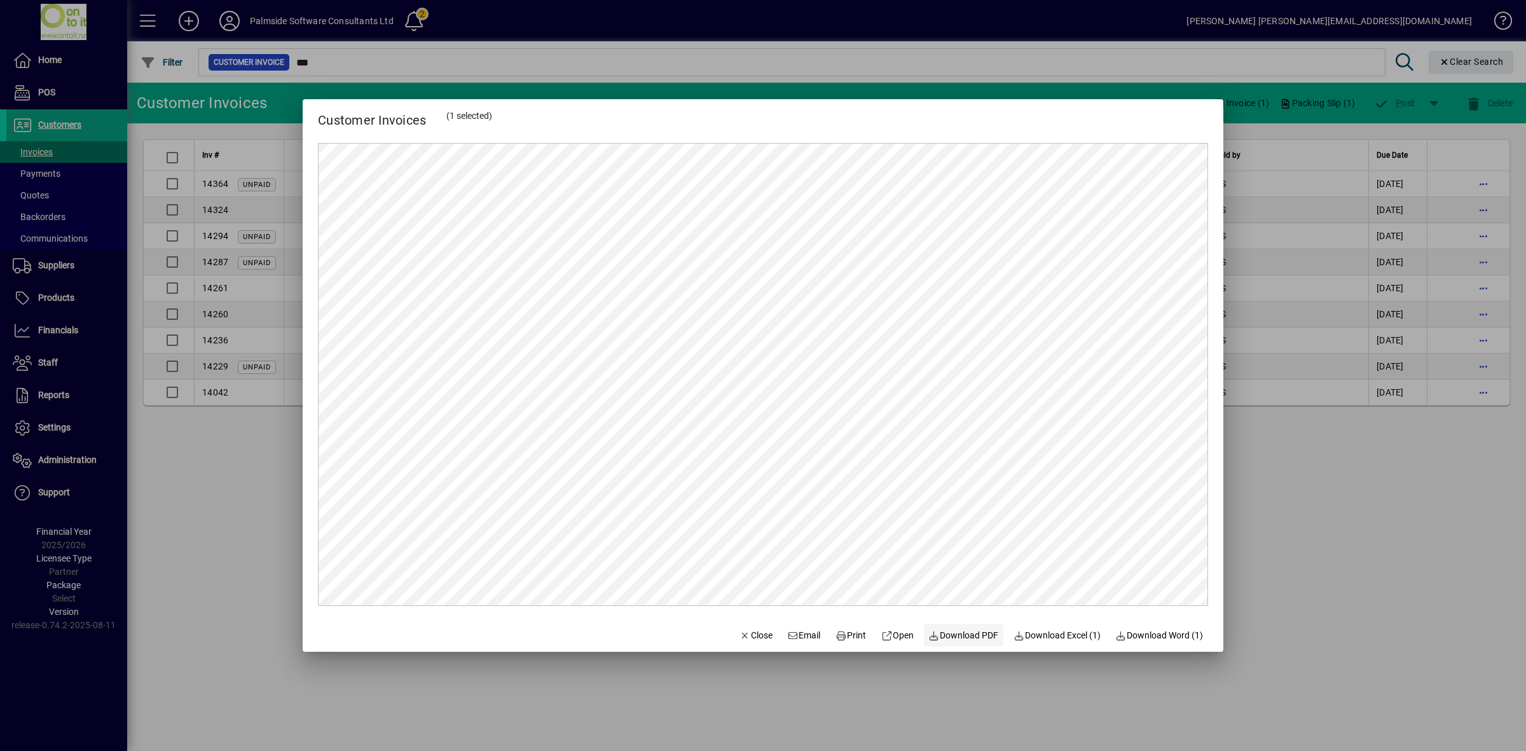
click at [968, 638] on span "Download PDF" at bounding box center [964, 635] width 70 height 13
drag, startPoint x: 754, startPoint y: 636, endPoint x: 769, endPoint y: 609, distance: 30.8
click at [754, 636] on span "Close" at bounding box center [755, 635] width 33 height 13
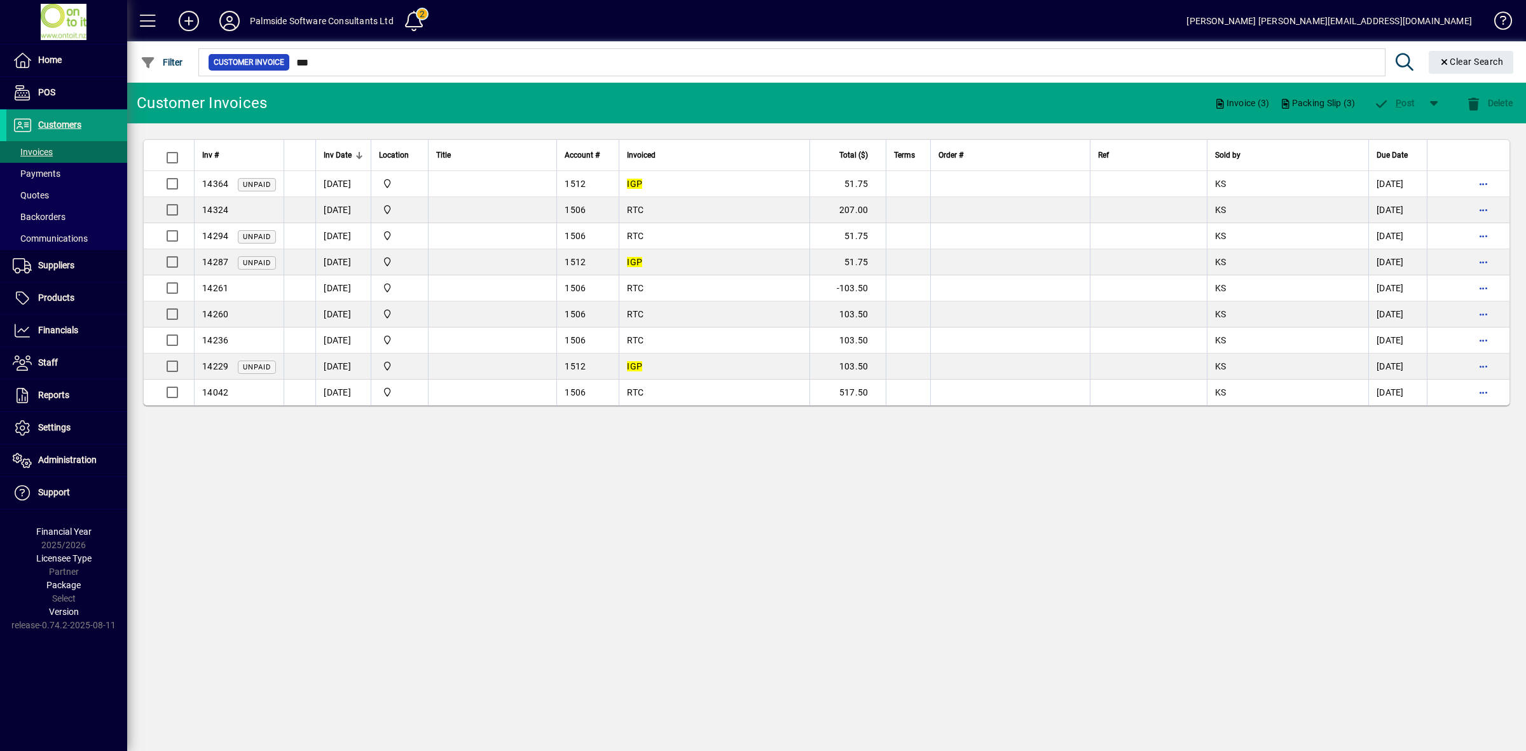
click at [78, 121] on span "Customers" at bounding box center [59, 125] width 43 height 10
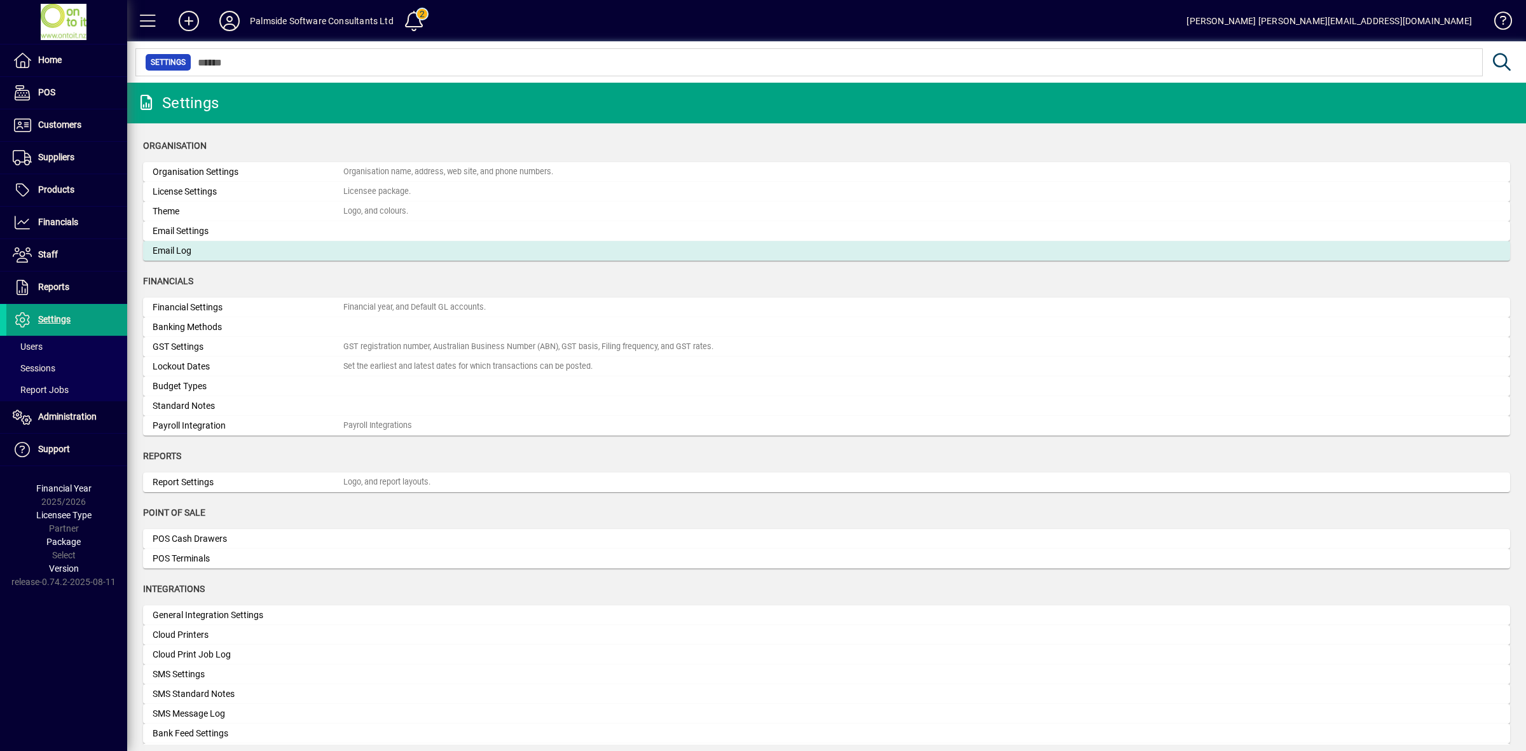
click at [188, 250] on div "Email Log" at bounding box center [248, 250] width 191 height 13
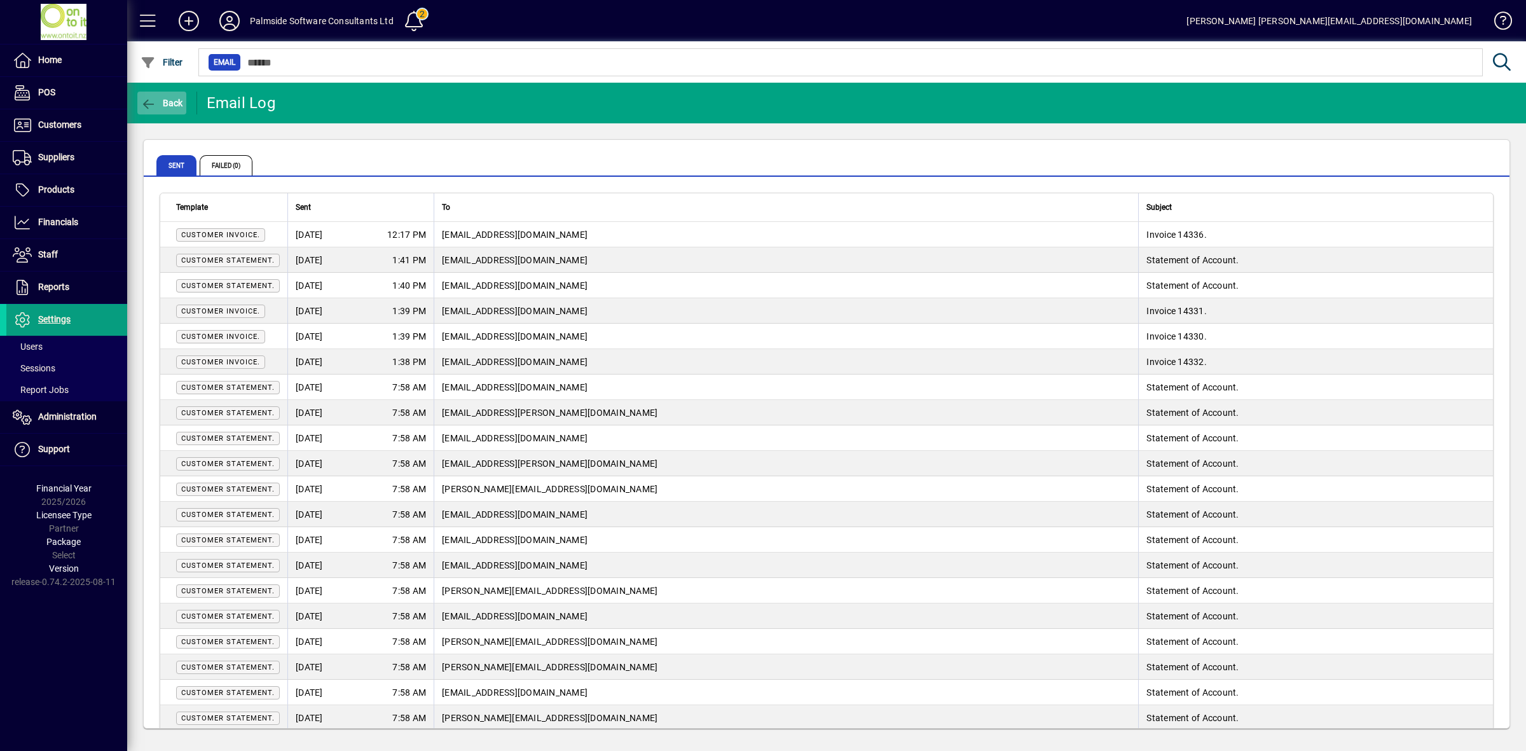
click at [177, 102] on span "Back" at bounding box center [162, 103] width 43 height 10
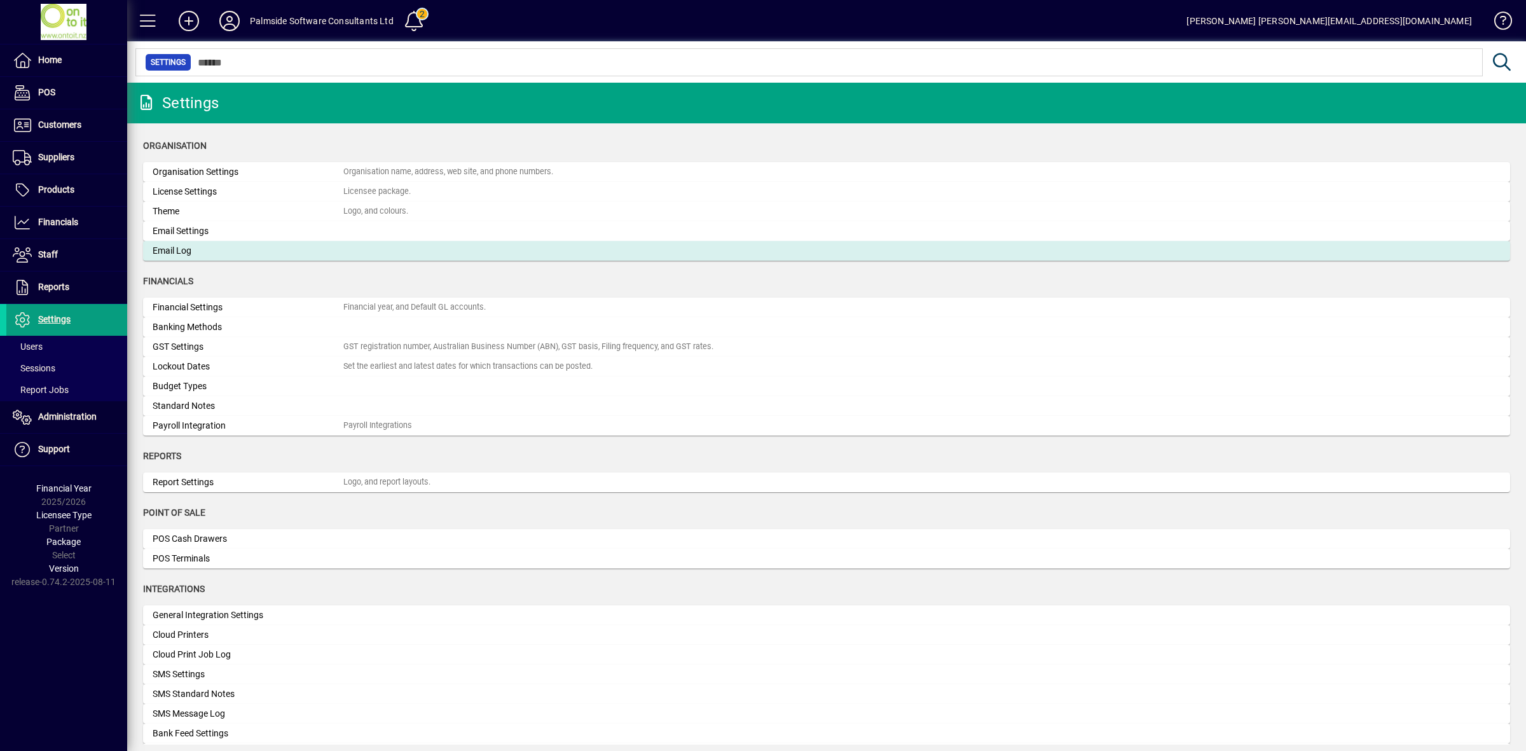
click at [202, 252] on div "Email Log" at bounding box center [248, 250] width 191 height 13
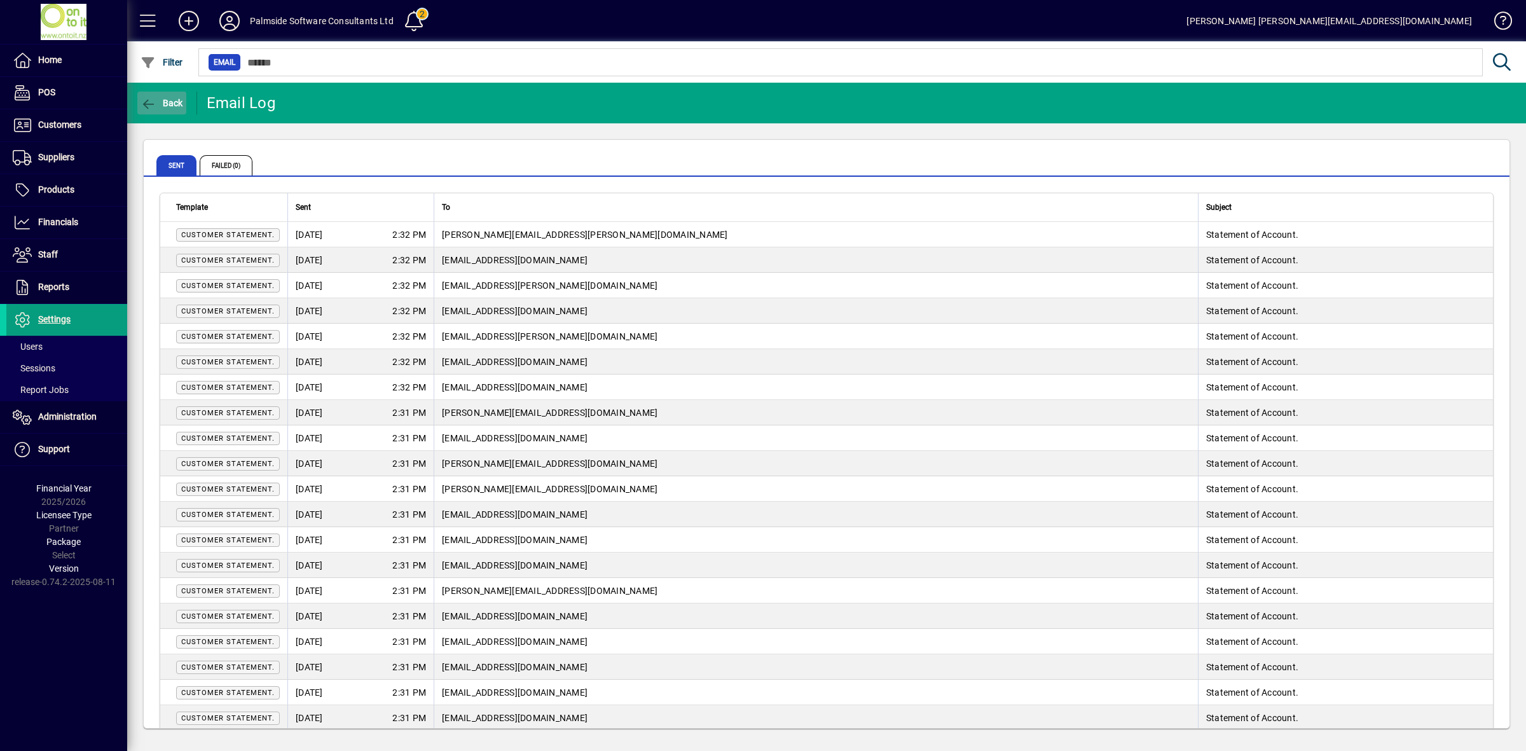
click at [158, 104] on span "Back" at bounding box center [162, 103] width 43 height 10
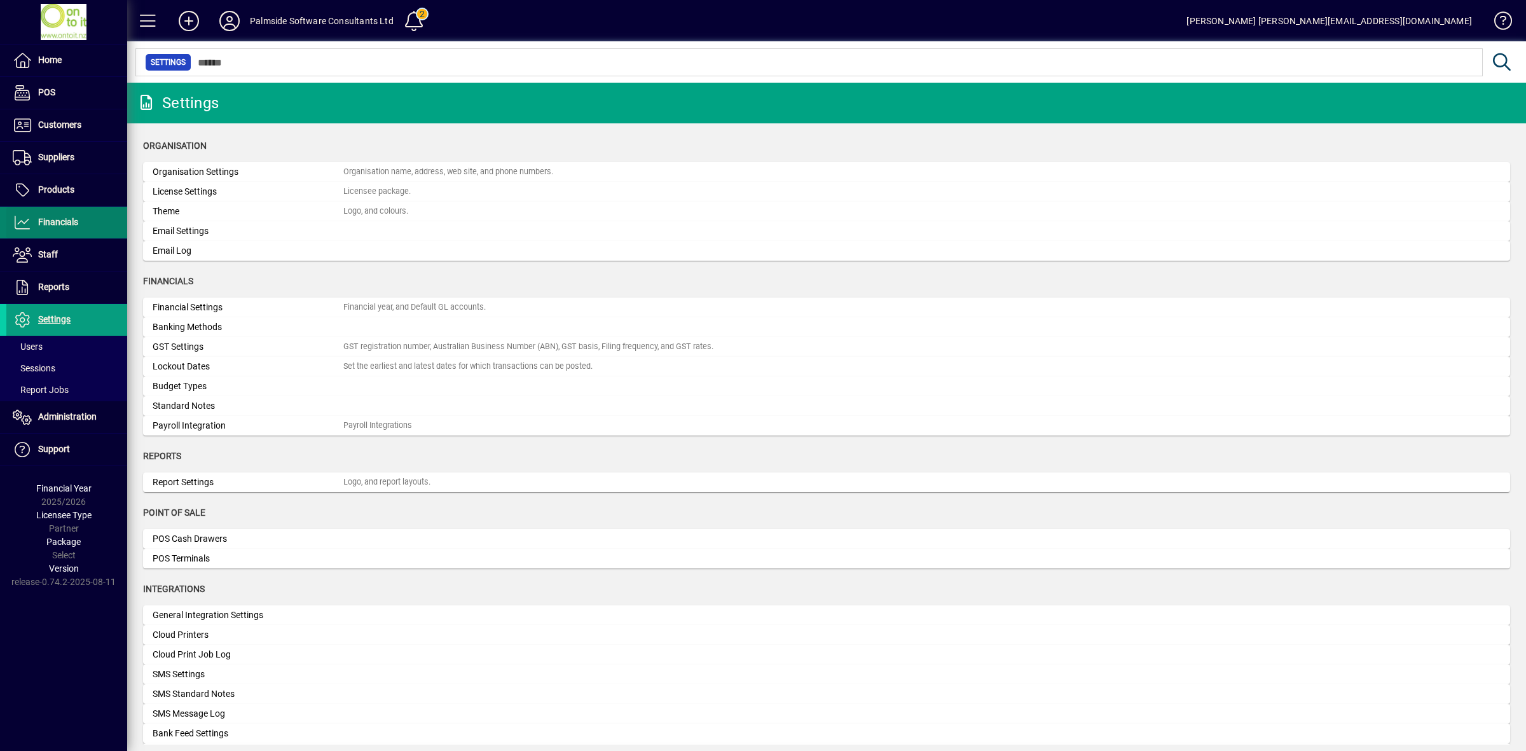
click at [58, 224] on span "Financials" at bounding box center [58, 222] width 40 height 10
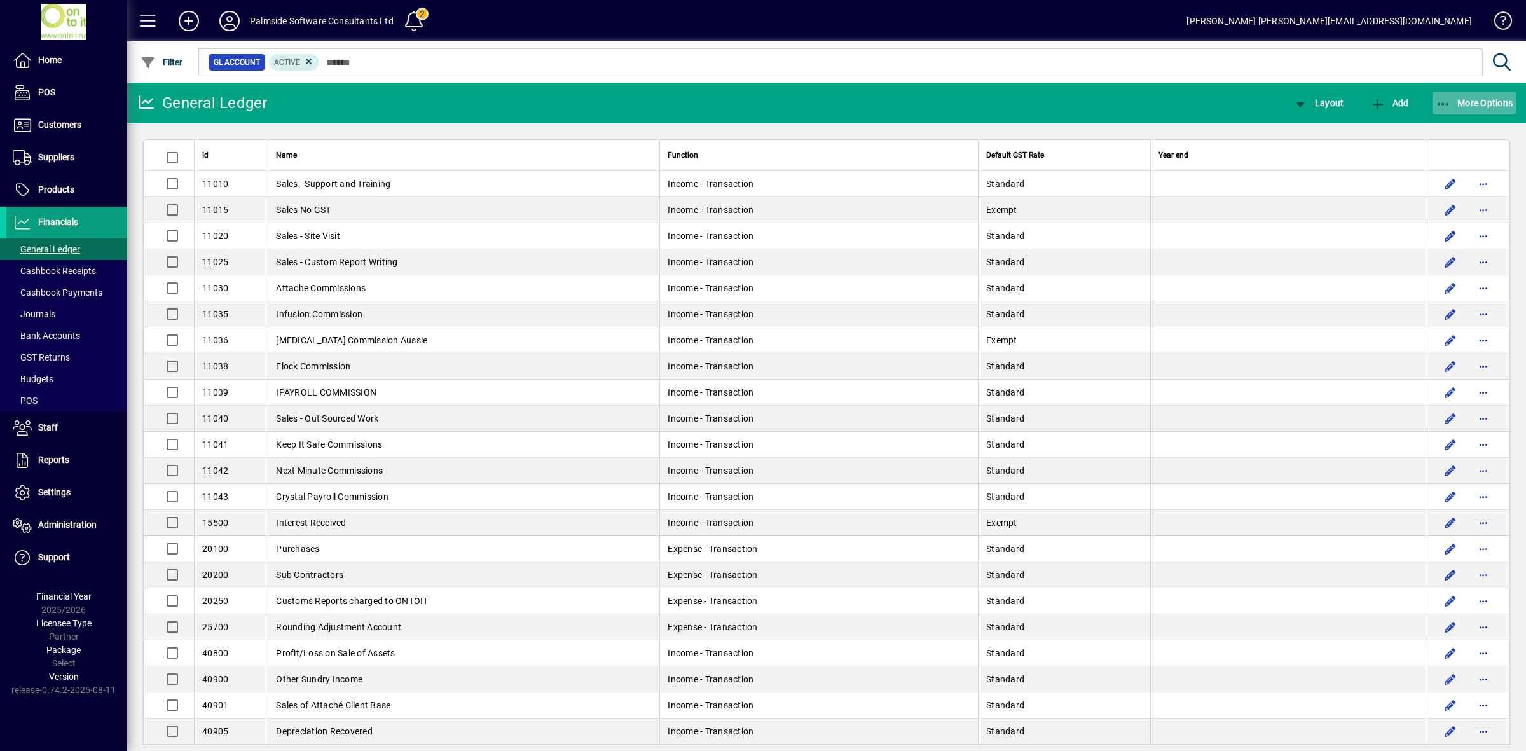
click at [1464, 96] on button "More Options" at bounding box center [1474, 103] width 84 height 23
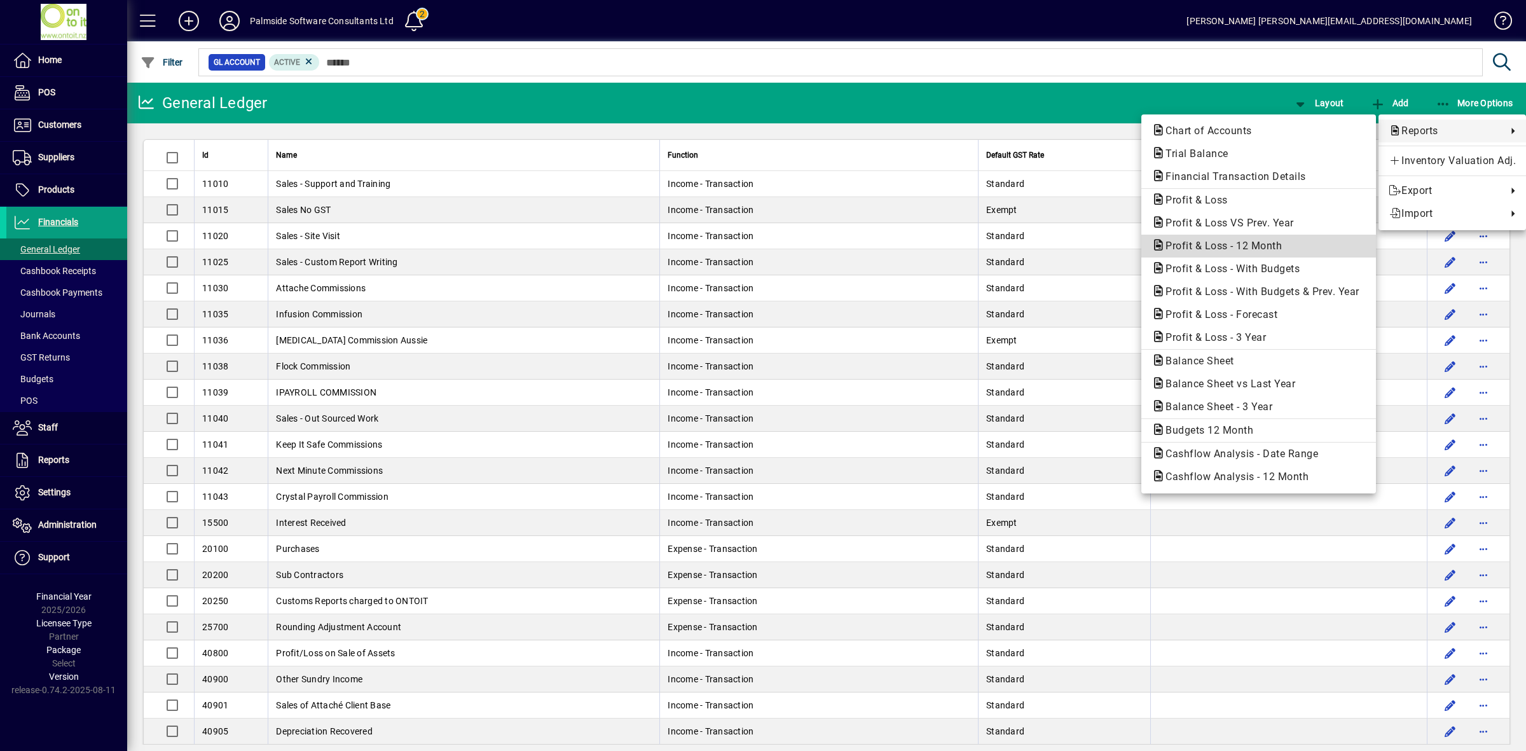
click at [1237, 245] on span "Profit & Loss - 12 Month" at bounding box center [1219, 246] width 137 height 12
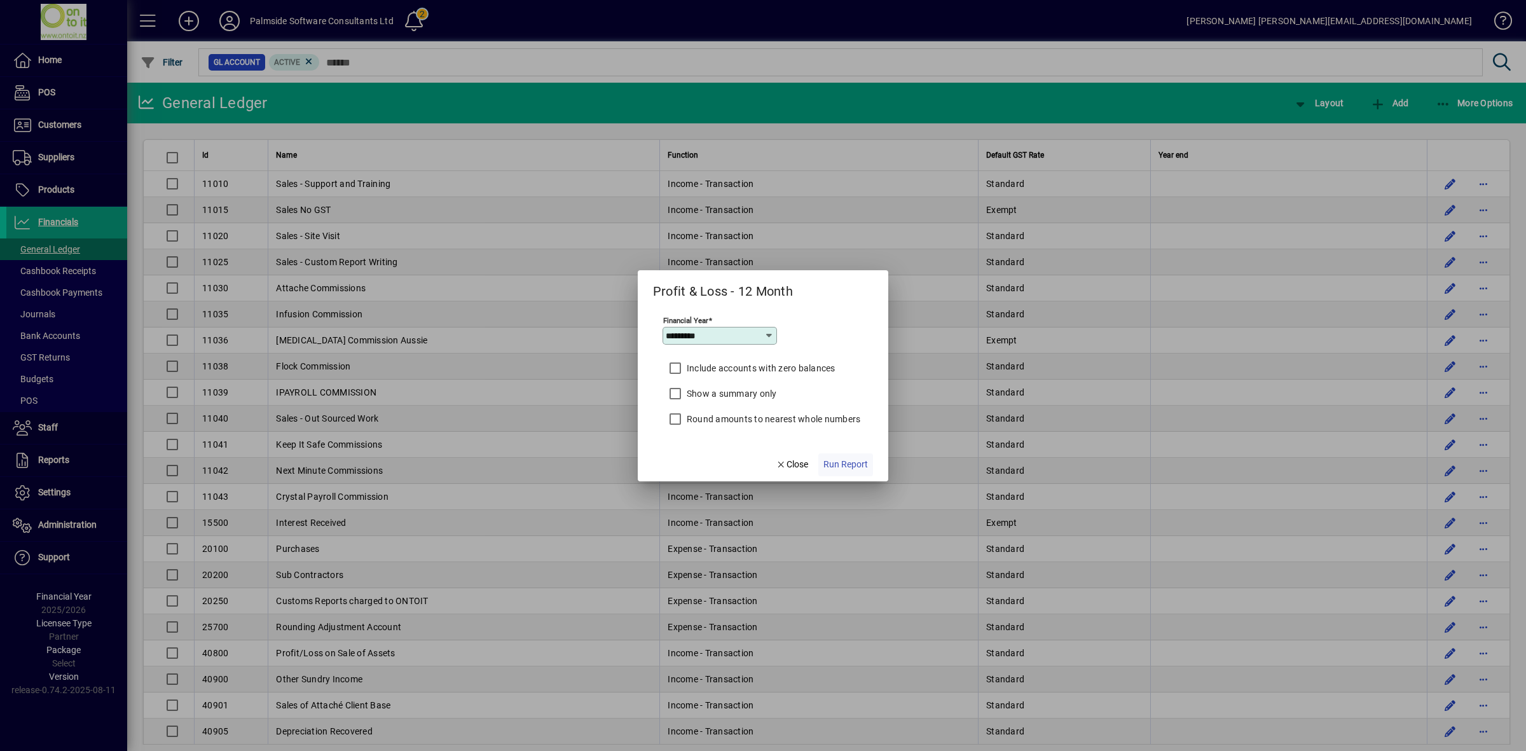
click at [849, 466] on span "Run Report" at bounding box center [845, 464] width 45 height 13
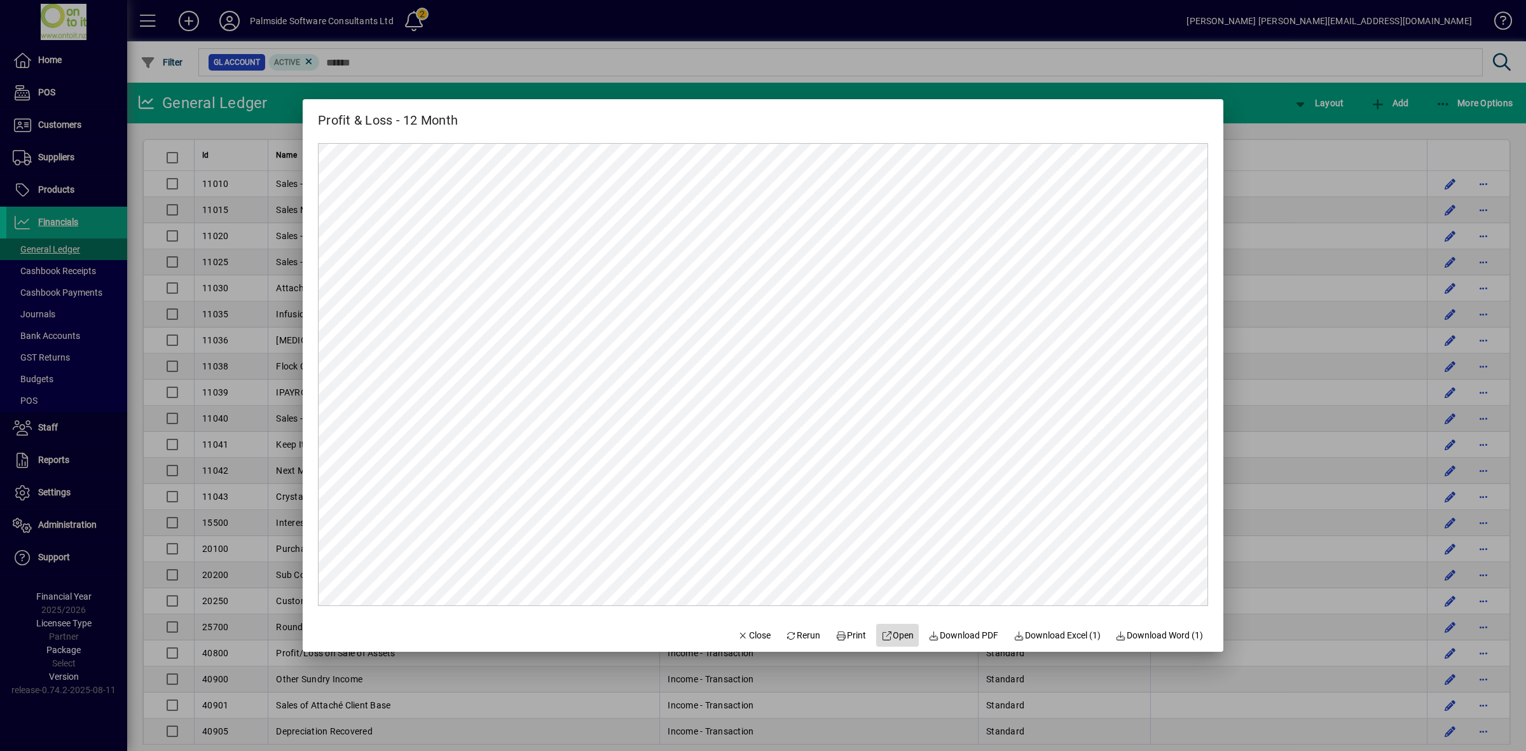
click at [901, 633] on span "Open" at bounding box center [897, 635] width 32 height 13
click at [742, 636] on span "Close" at bounding box center [753, 635] width 33 height 13
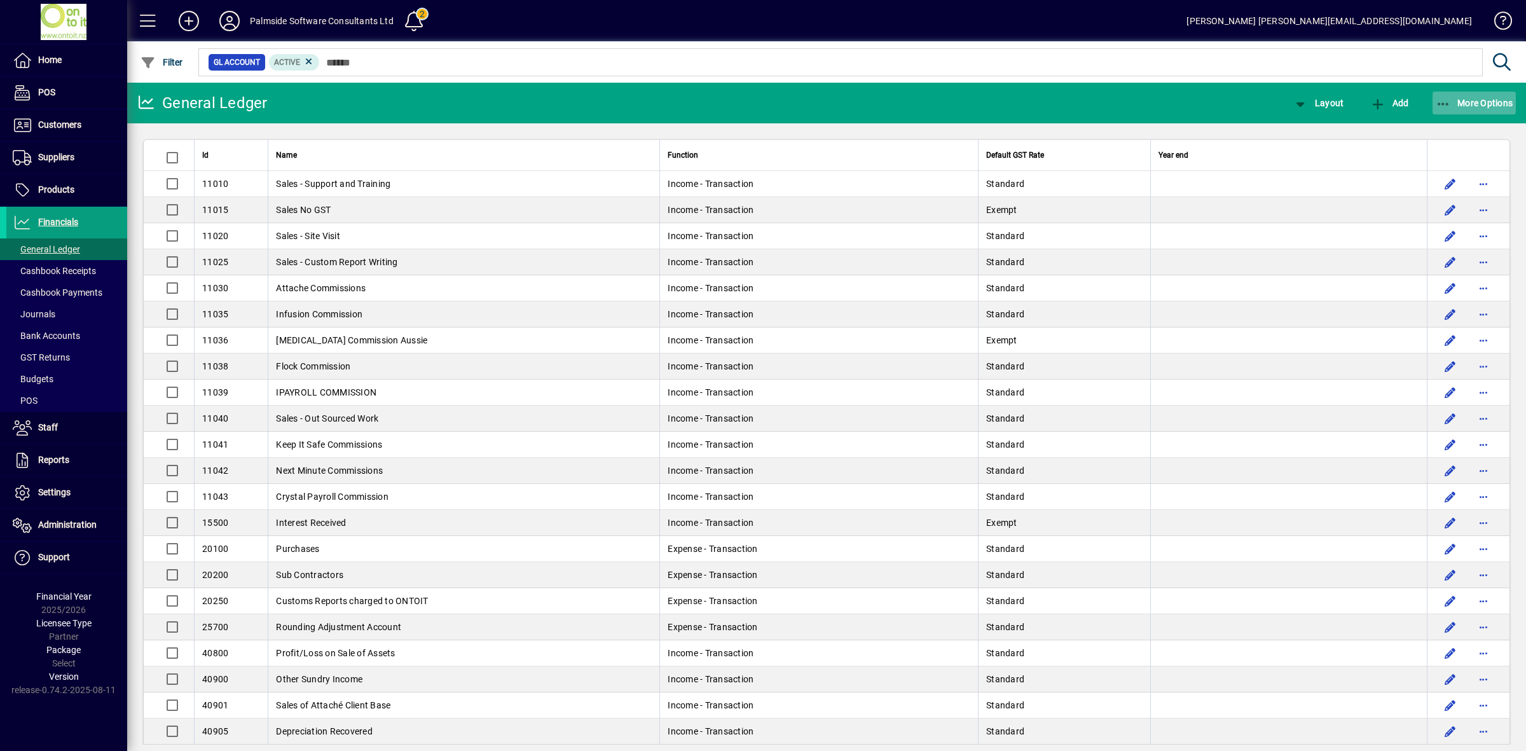
click at [1465, 98] on span "More Options" at bounding box center [1475, 103] width 78 height 10
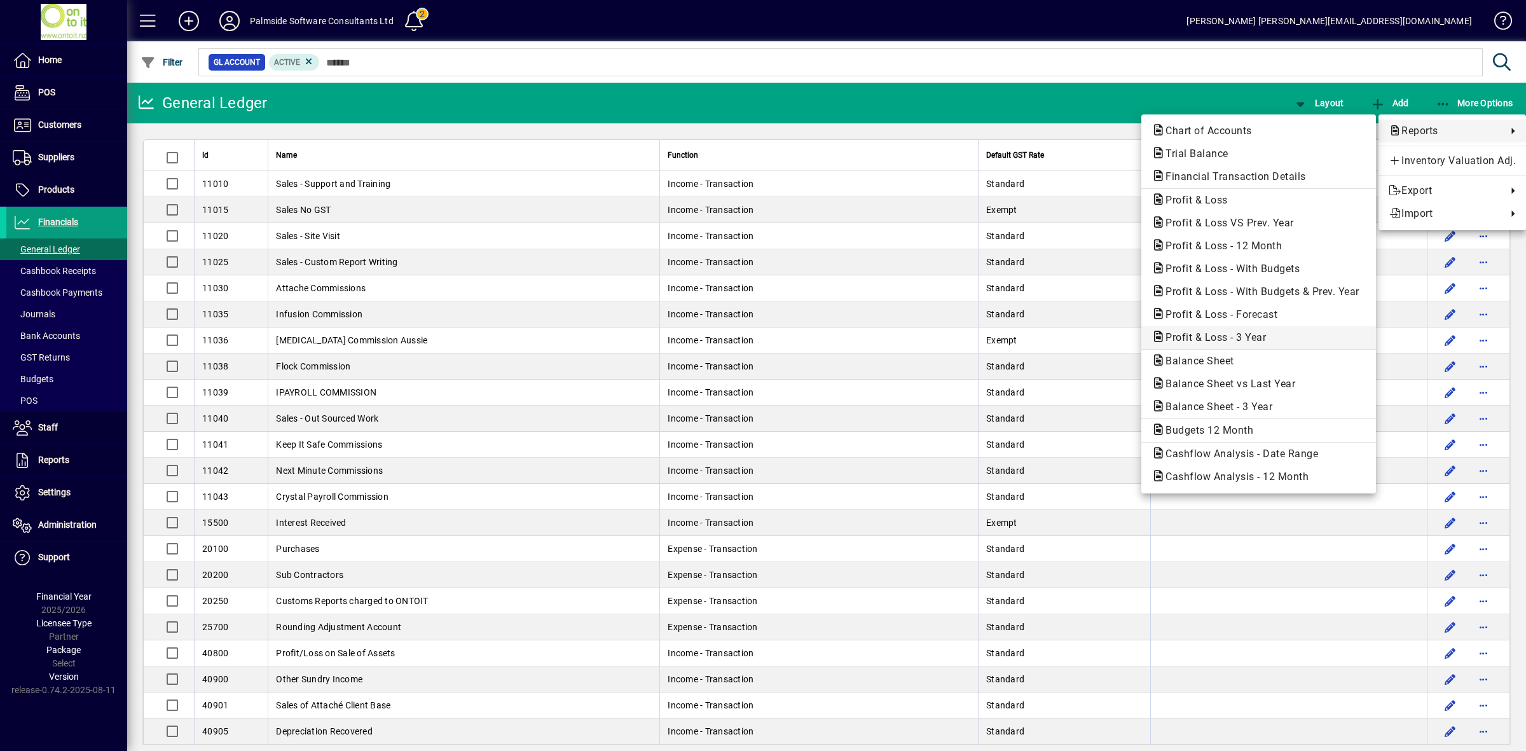
click at [1247, 333] on span "Profit & Loss - 3 Year" at bounding box center [1211, 337] width 121 height 12
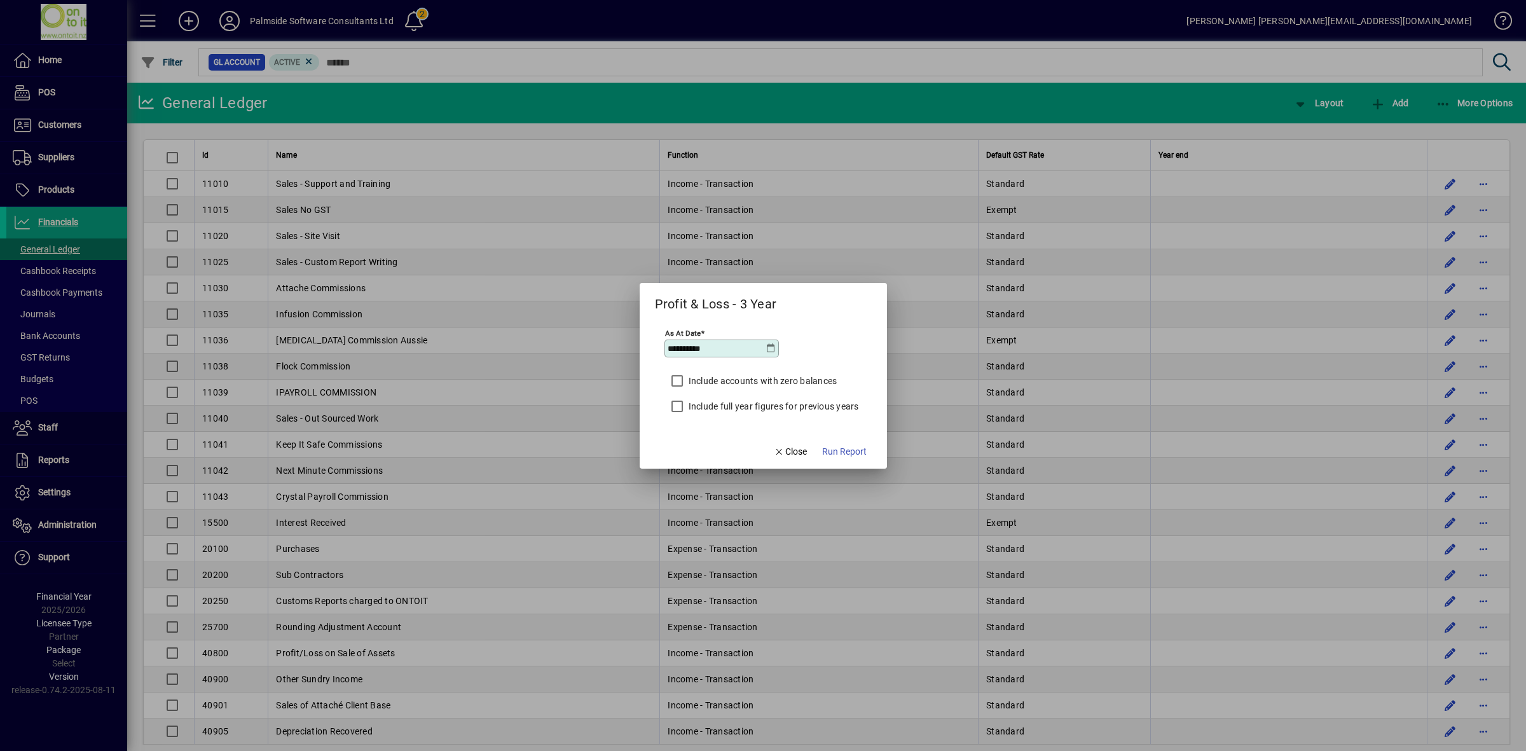
drag, startPoint x: 741, startPoint y: 350, endPoint x: 617, endPoint y: 342, distance: 124.9
click at [617, 342] on div "**********" at bounding box center [763, 375] width 1526 height 751
type input "**********"
click at [852, 449] on span "Run Report" at bounding box center [844, 451] width 45 height 13
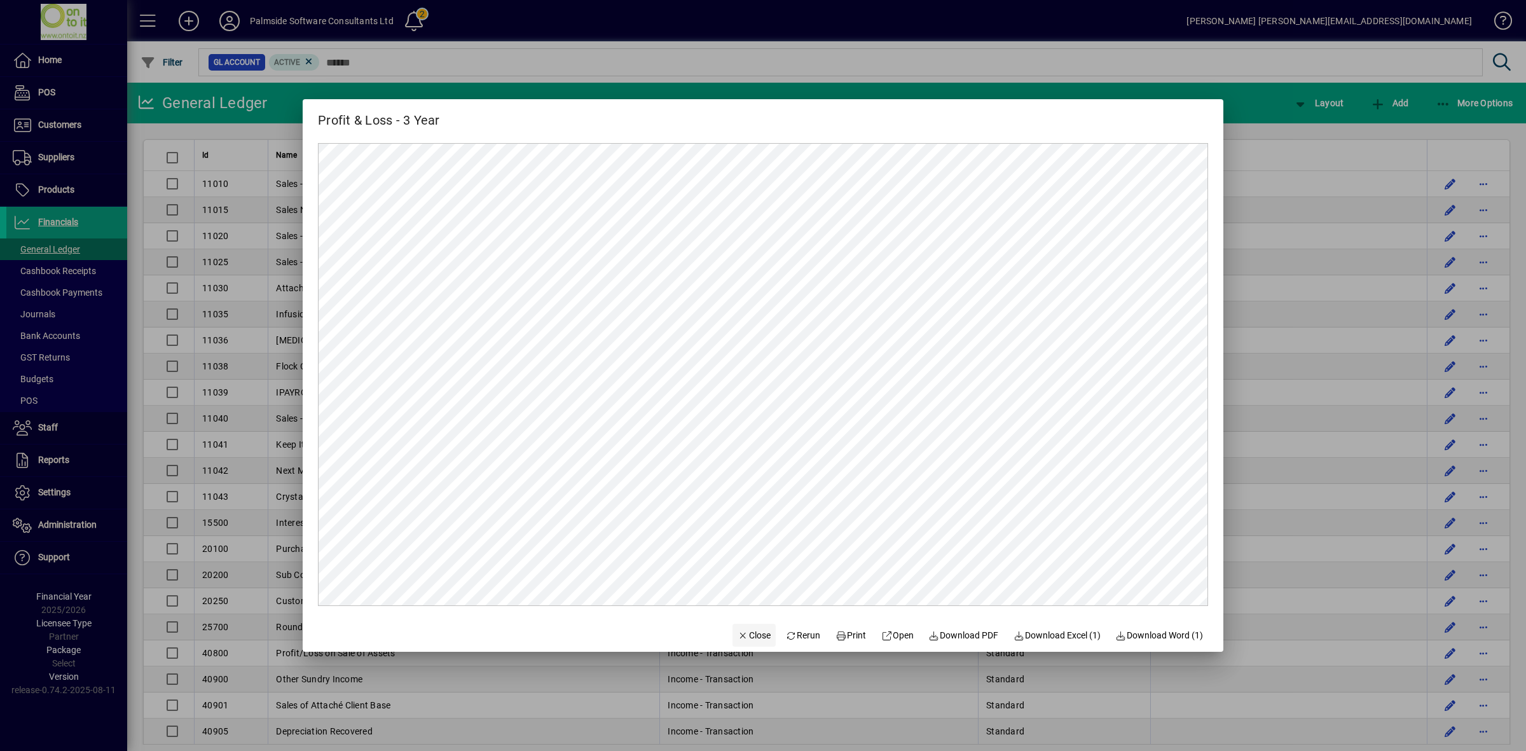
click at [743, 635] on span "Close" at bounding box center [753, 635] width 33 height 13
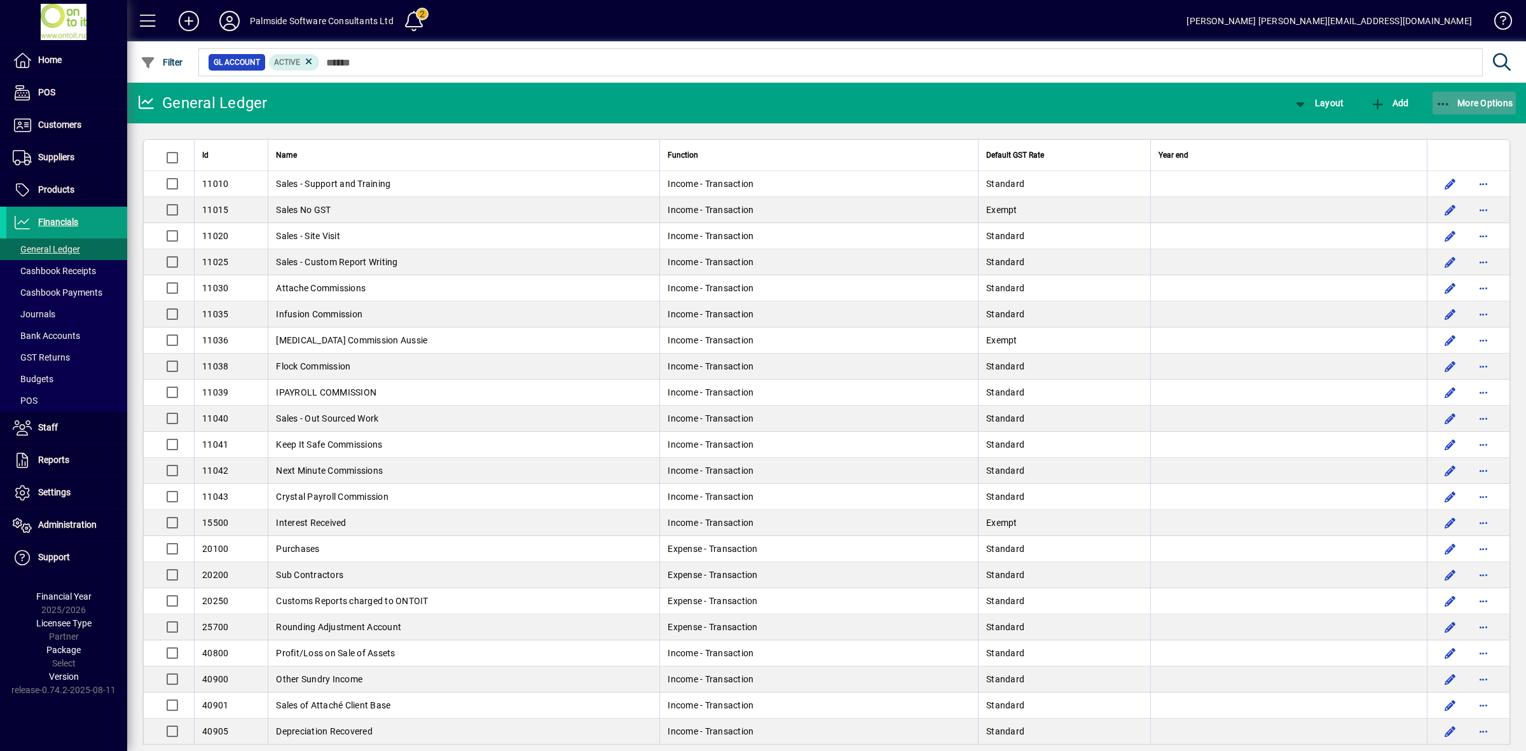
click at [1458, 99] on span "More Options" at bounding box center [1475, 103] width 78 height 10
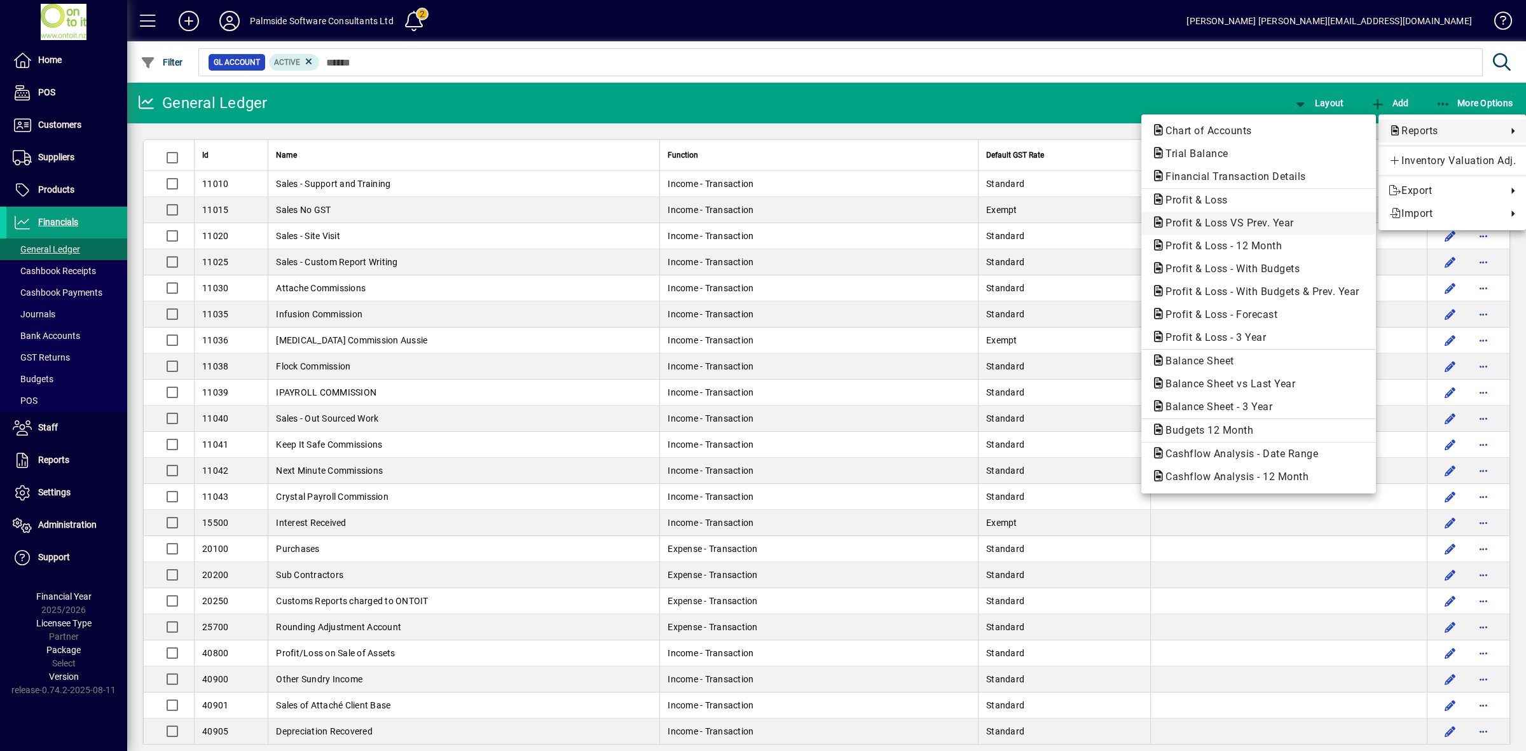
click at [1292, 221] on span "Profit & Loss VS Prev. Year" at bounding box center [1225, 223] width 149 height 12
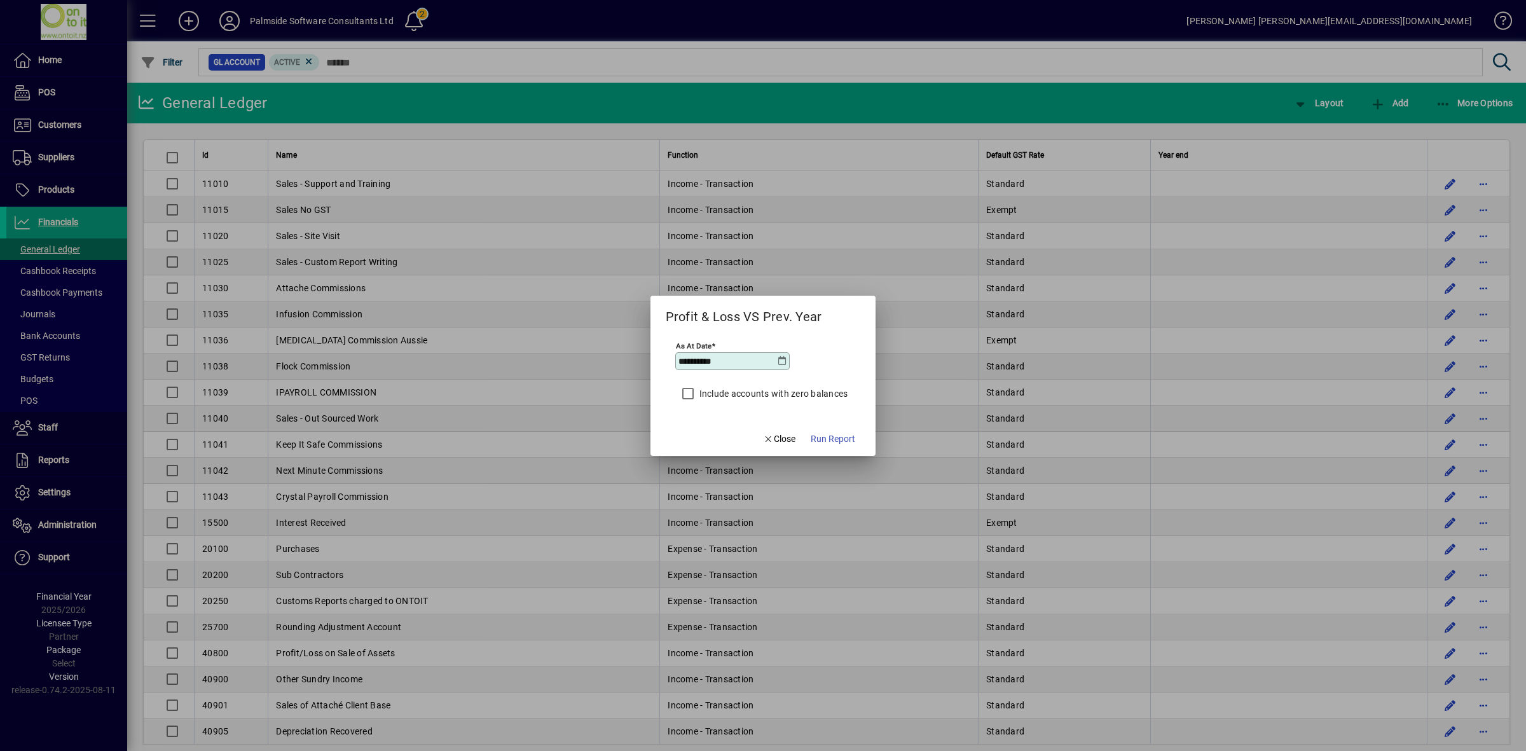
drag, startPoint x: 747, startPoint y: 360, endPoint x: 528, endPoint y: 366, distance: 218.8
click at [528, 366] on div "**********" at bounding box center [763, 375] width 1526 height 751
type input "**********"
click at [837, 444] on span "Run Report" at bounding box center [833, 438] width 45 height 13
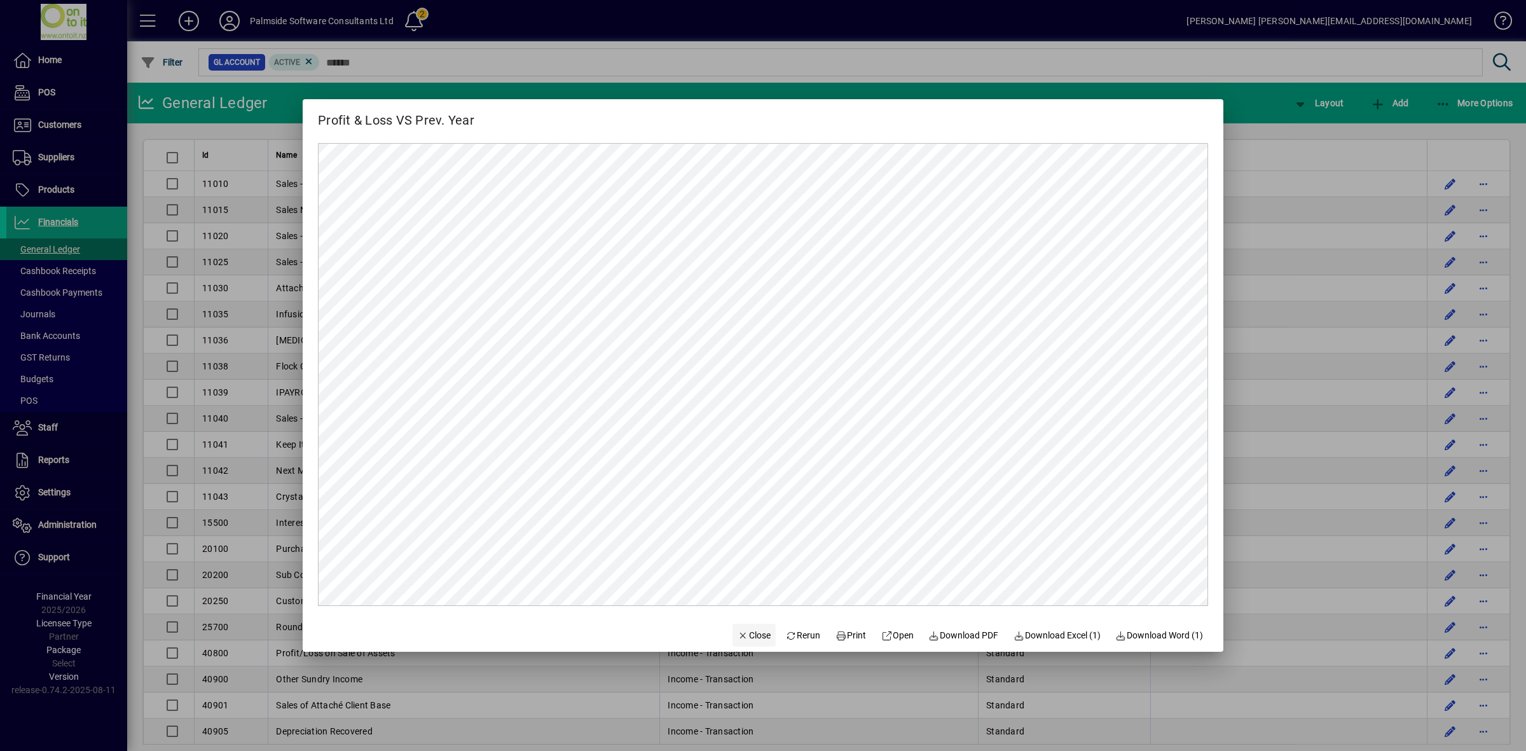
click at [737, 638] on span "Close" at bounding box center [753, 635] width 33 height 13
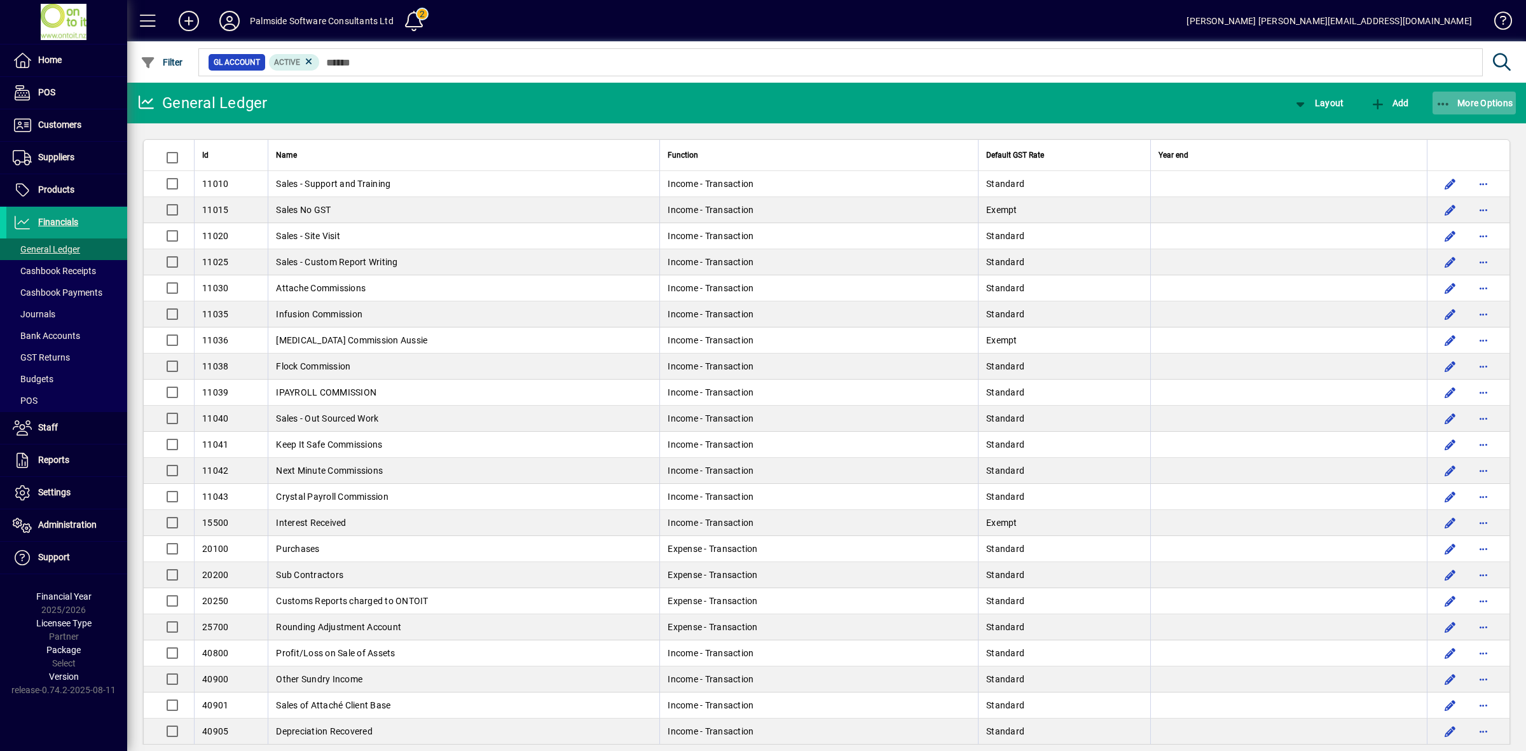
click at [1502, 98] on span "More Options" at bounding box center [1475, 103] width 78 height 10
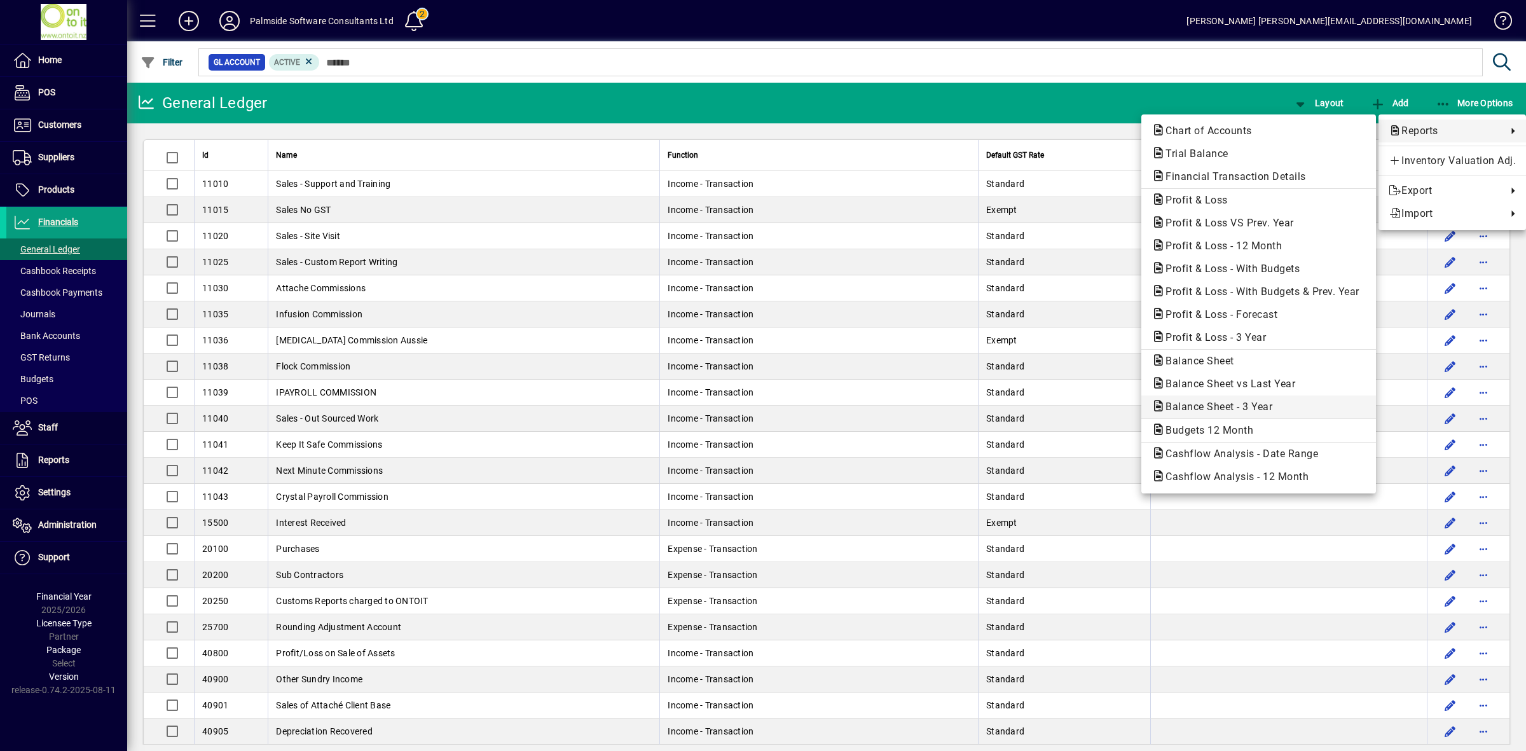
click at [1237, 408] on span "Balance Sheet - 3 Year" at bounding box center [1214, 407] width 127 height 12
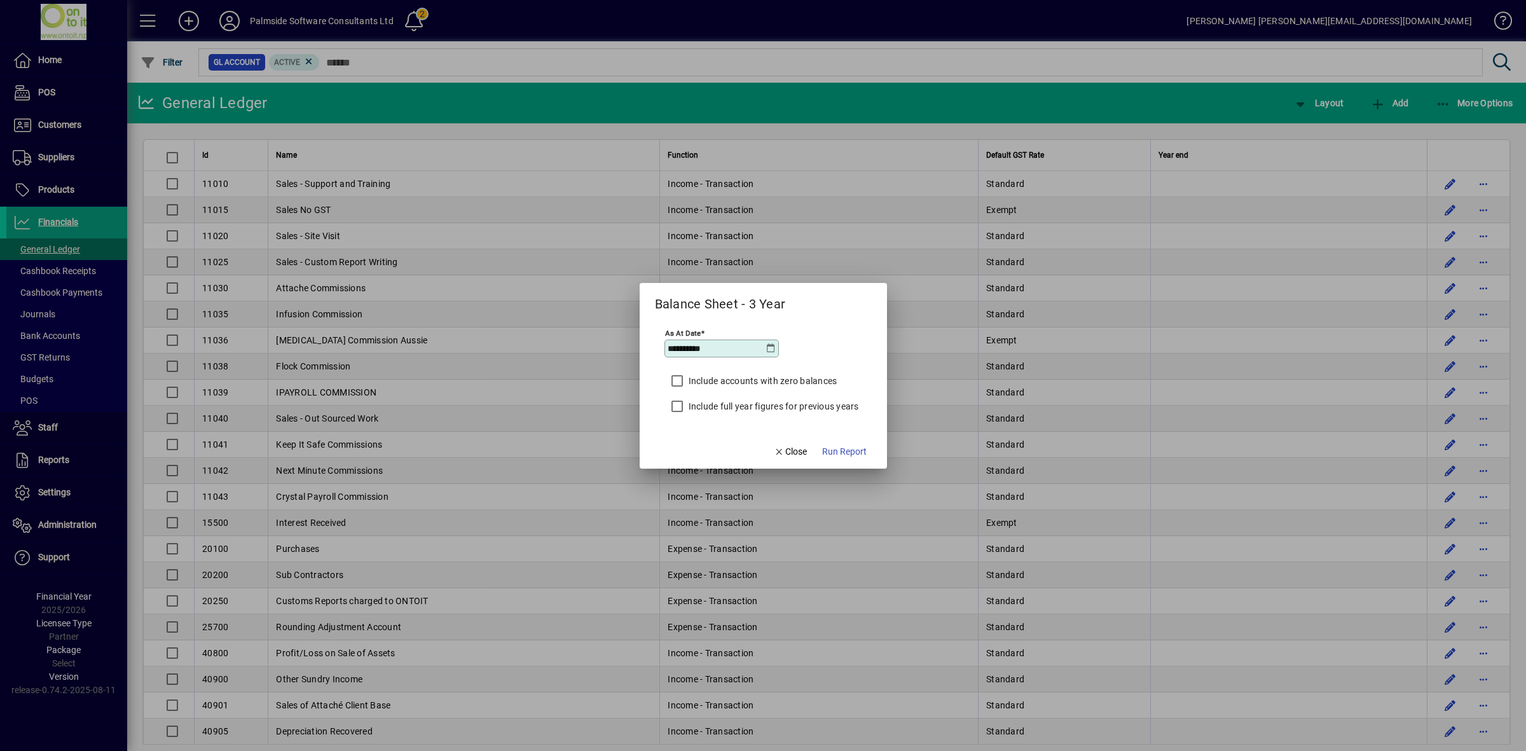
drag, startPoint x: 725, startPoint y: 350, endPoint x: 627, endPoint y: 338, distance: 98.6
click at [627, 338] on div "**********" at bounding box center [763, 375] width 1526 height 751
type input "**********"
click at [842, 449] on span "Run Report" at bounding box center [844, 451] width 45 height 13
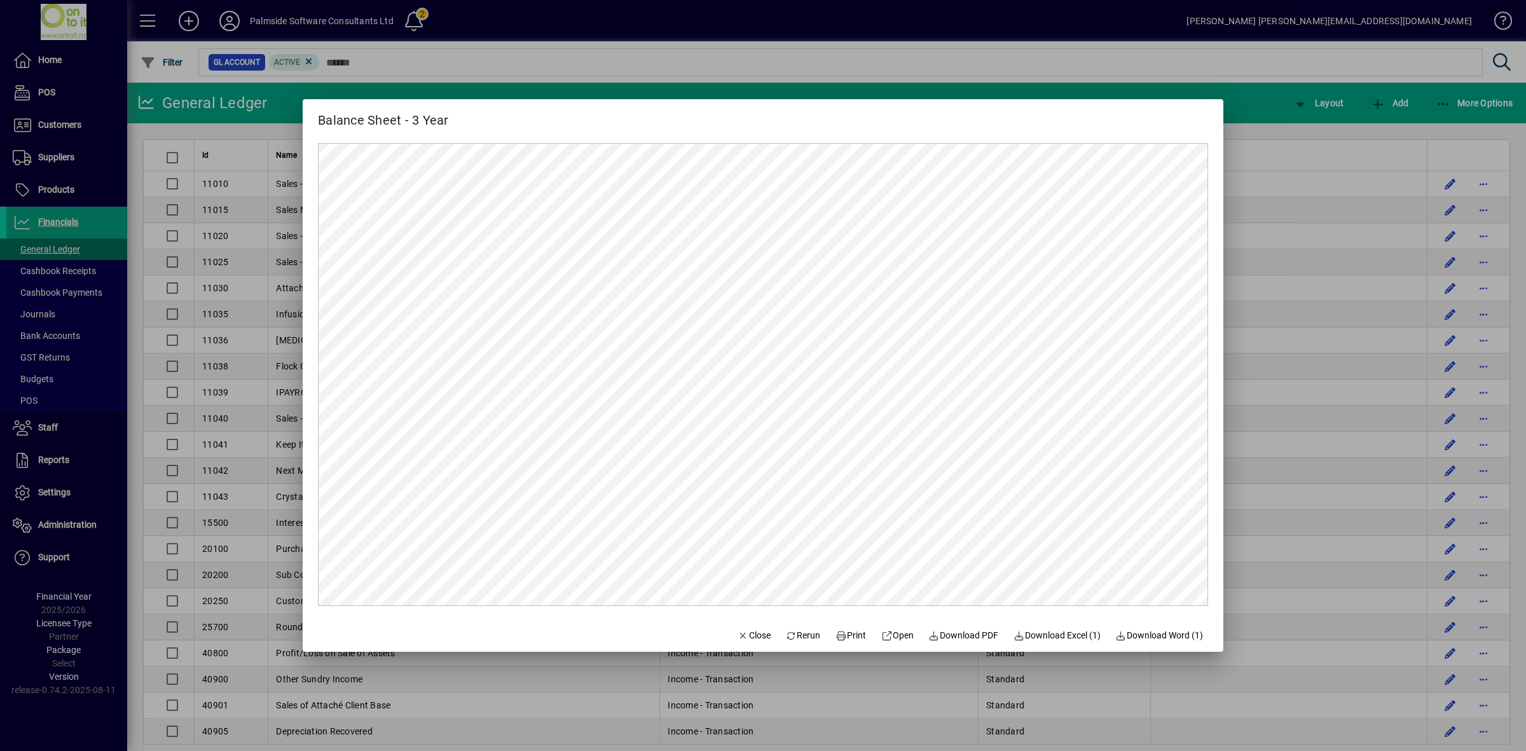
click at [803, 637] on span "Rerun" at bounding box center [803, 635] width 35 height 13
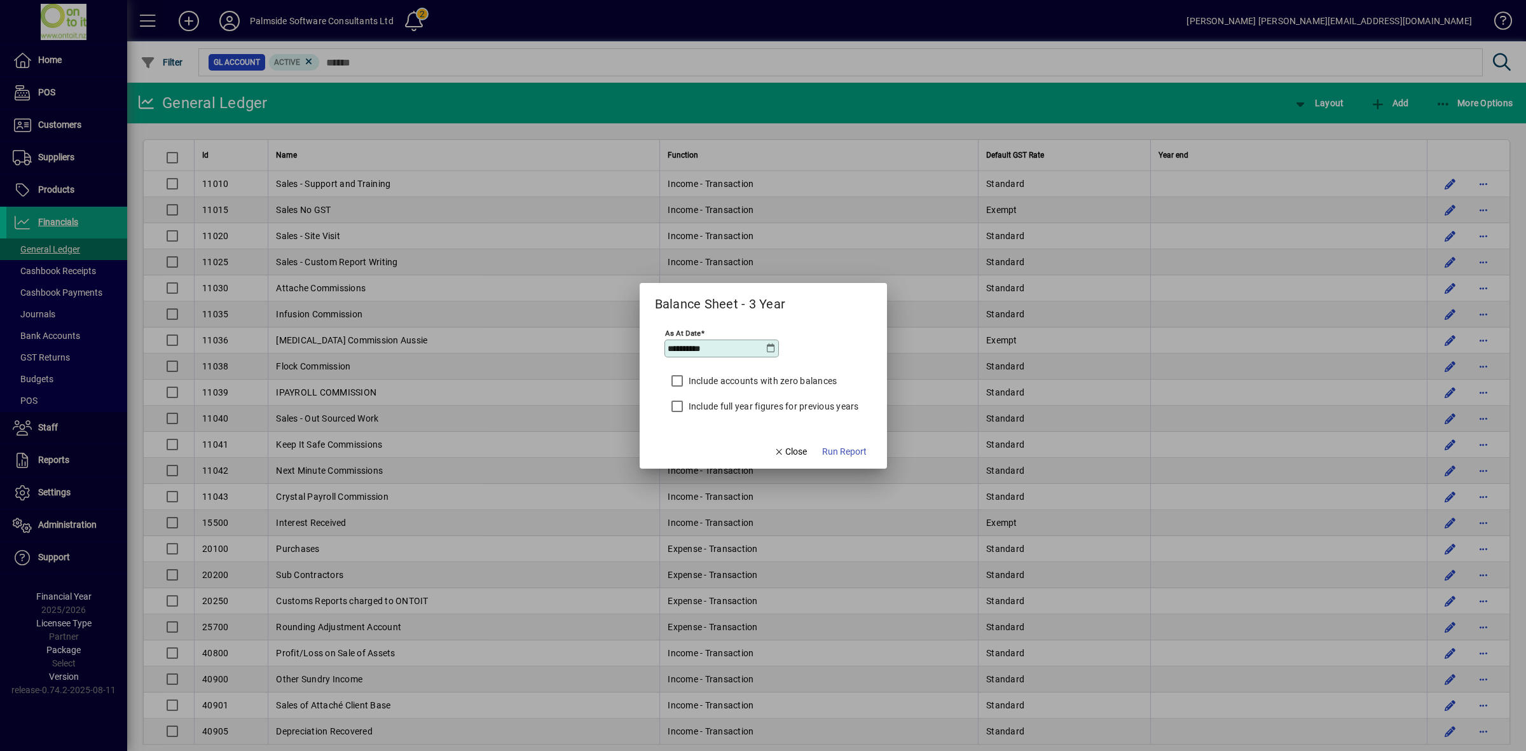
click at [774, 407] on label "Include full year figures for previous years" at bounding box center [772, 406] width 173 height 13
click at [840, 456] on span "Run Report" at bounding box center [844, 451] width 45 height 13
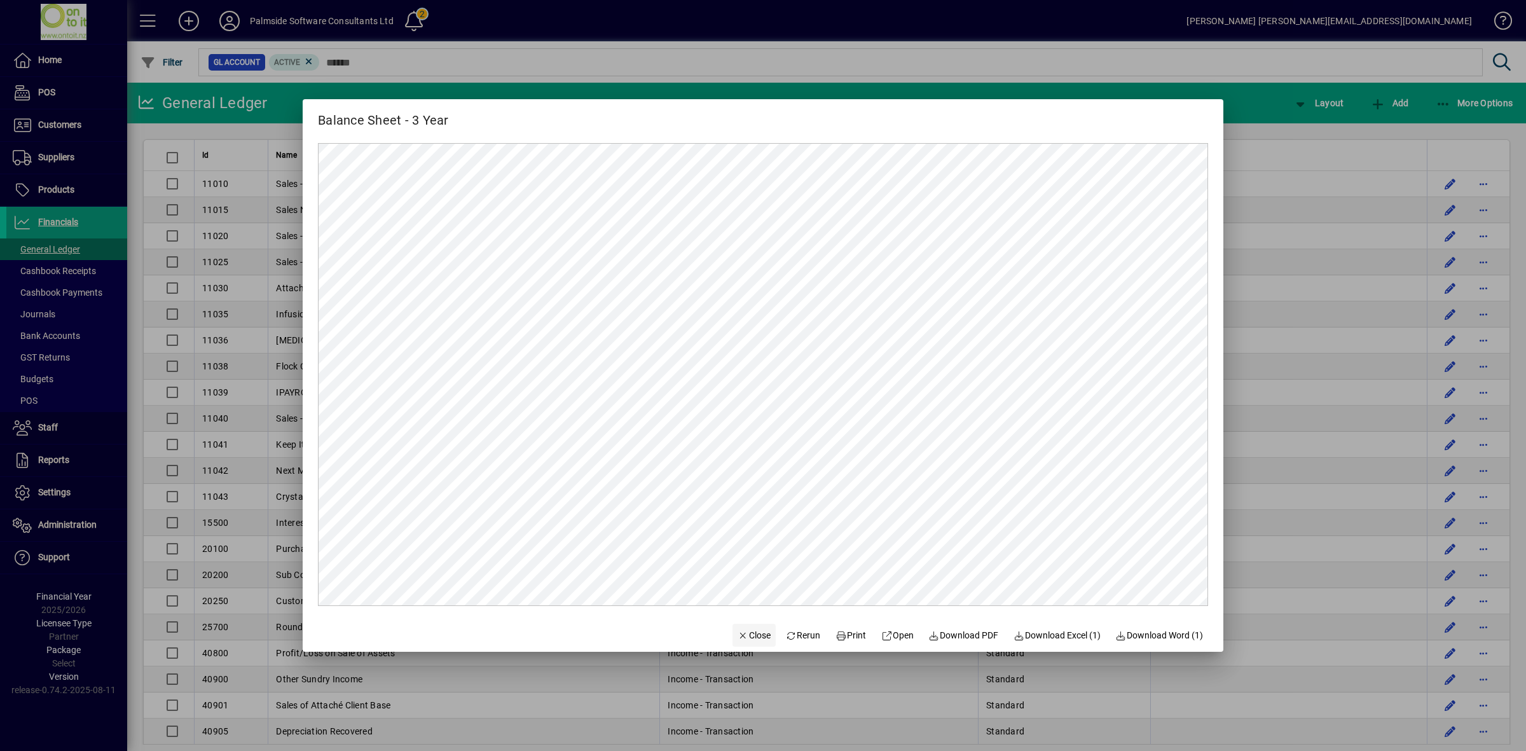
click at [748, 630] on span "Close" at bounding box center [753, 635] width 33 height 13
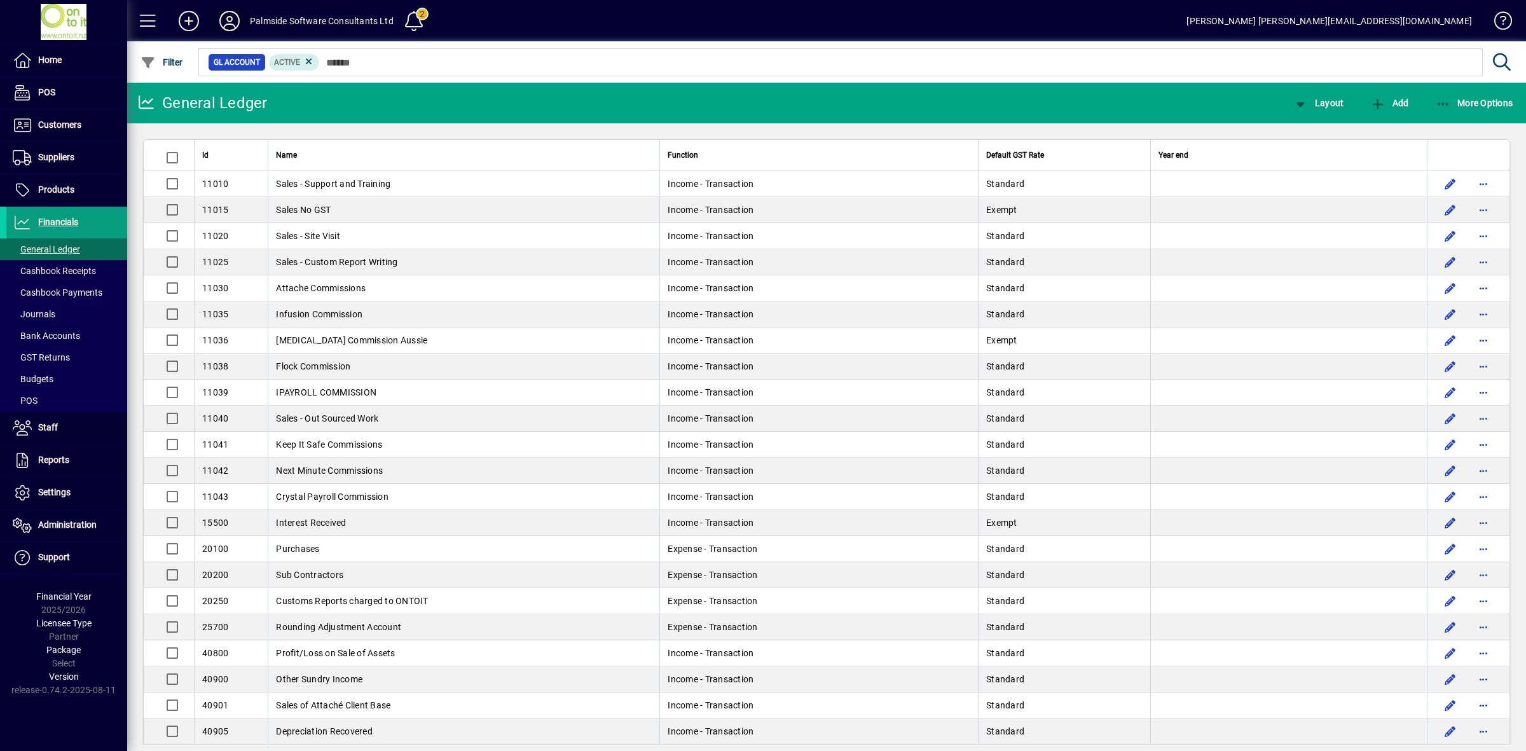
click at [224, 21] on icon at bounding box center [229, 21] width 25 height 20
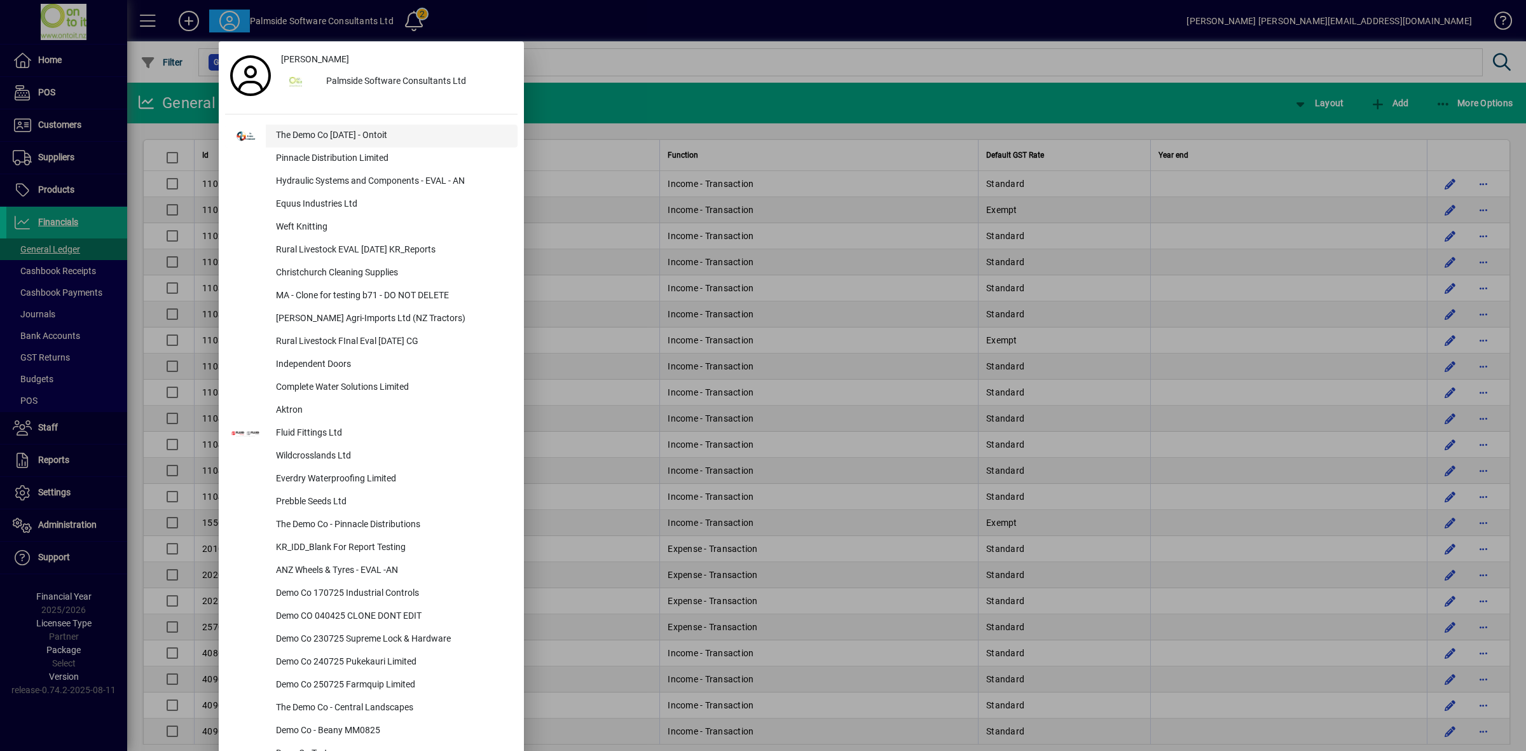
click at [310, 135] on div "The Demo Co Oct 2024 - Ontoit" at bounding box center [392, 136] width 252 height 23
